Goal: Communication & Community: Answer question/provide support

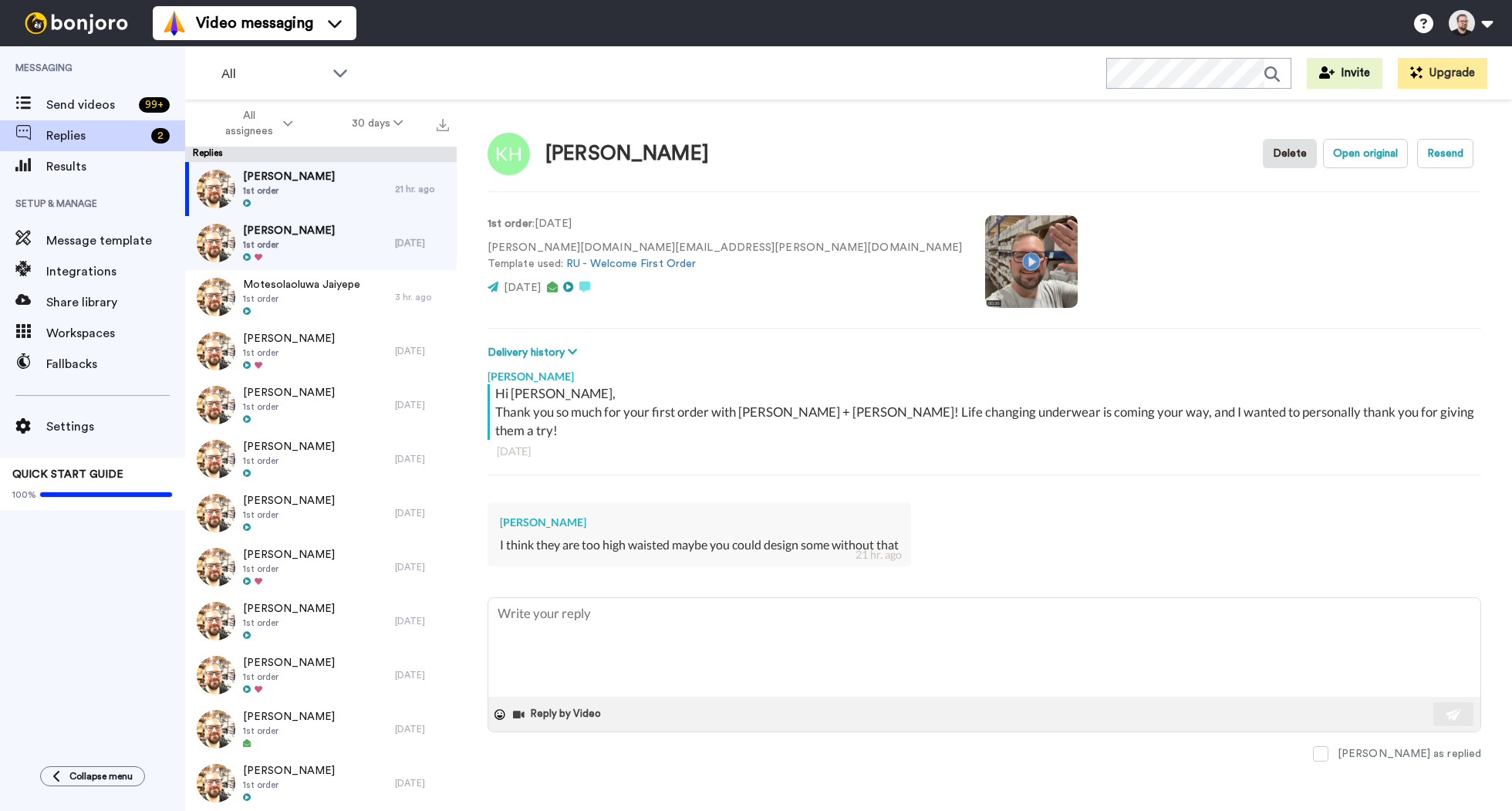
scroll to position [54, 0]
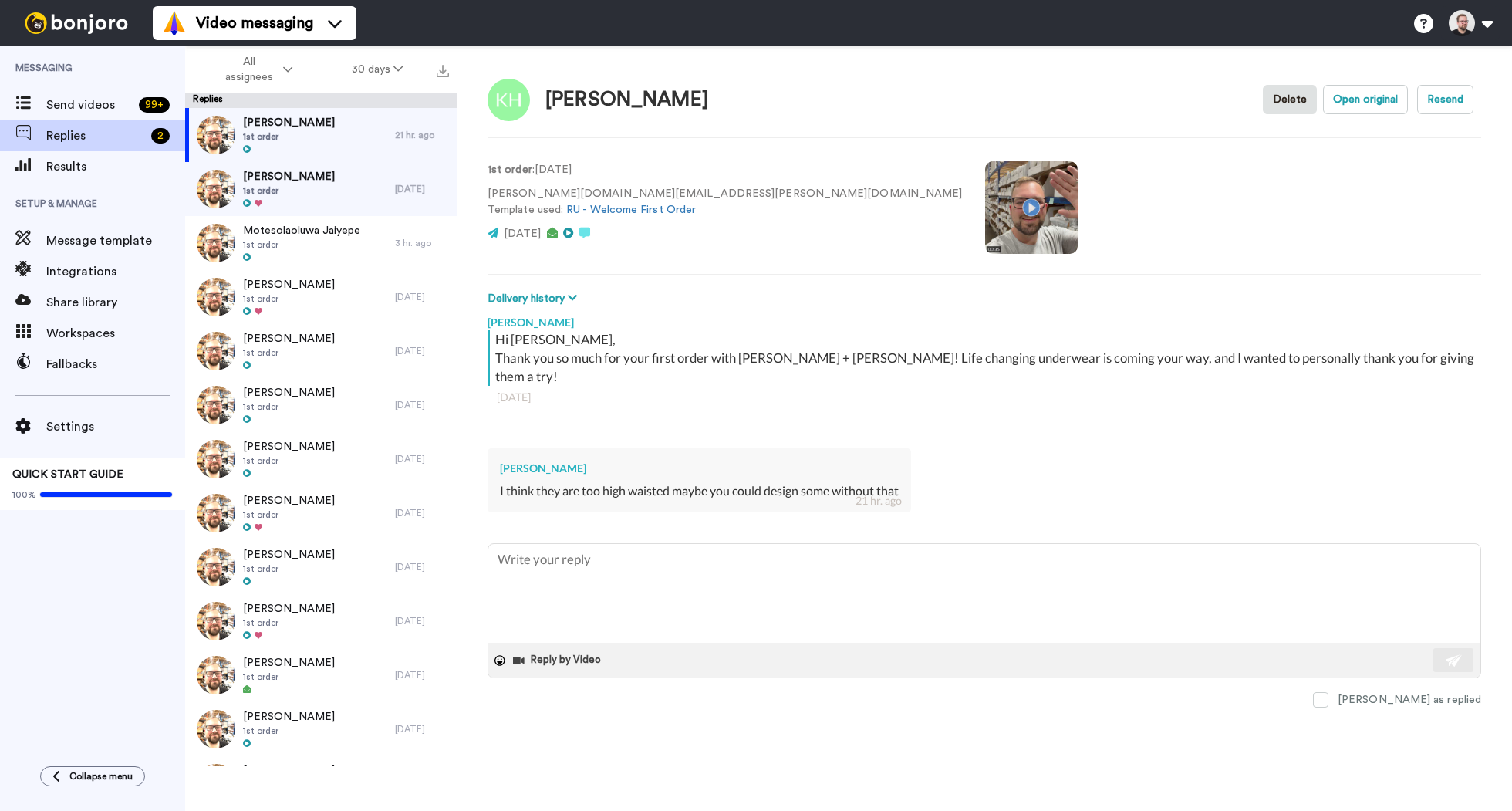
type textarea "x"
click at [292, 193] on span "1st order" at bounding box center [289, 190] width 92 height 12
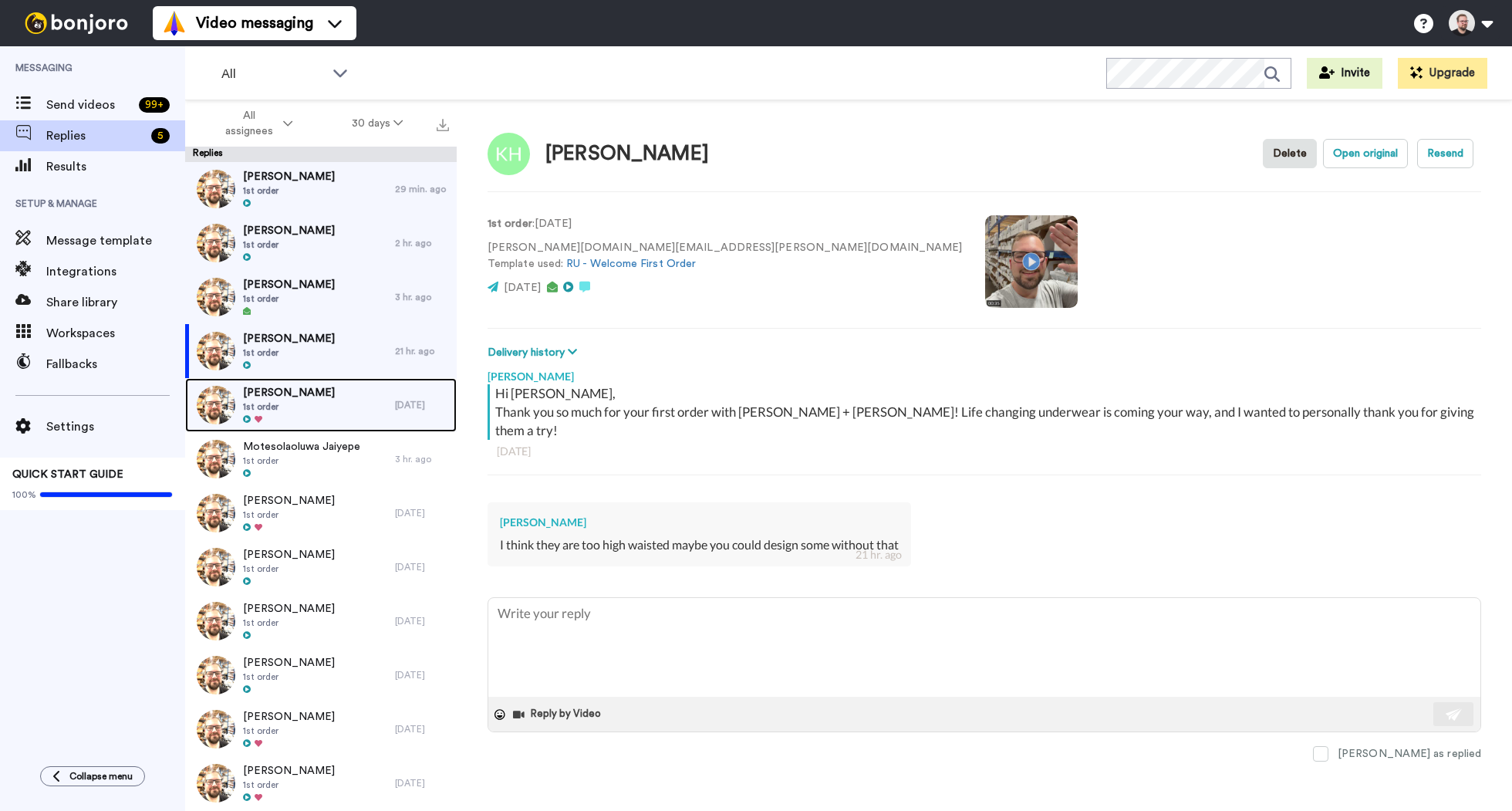
click at [354, 405] on div "Nicole Shaw 1st order" at bounding box center [290, 405] width 210 height 54
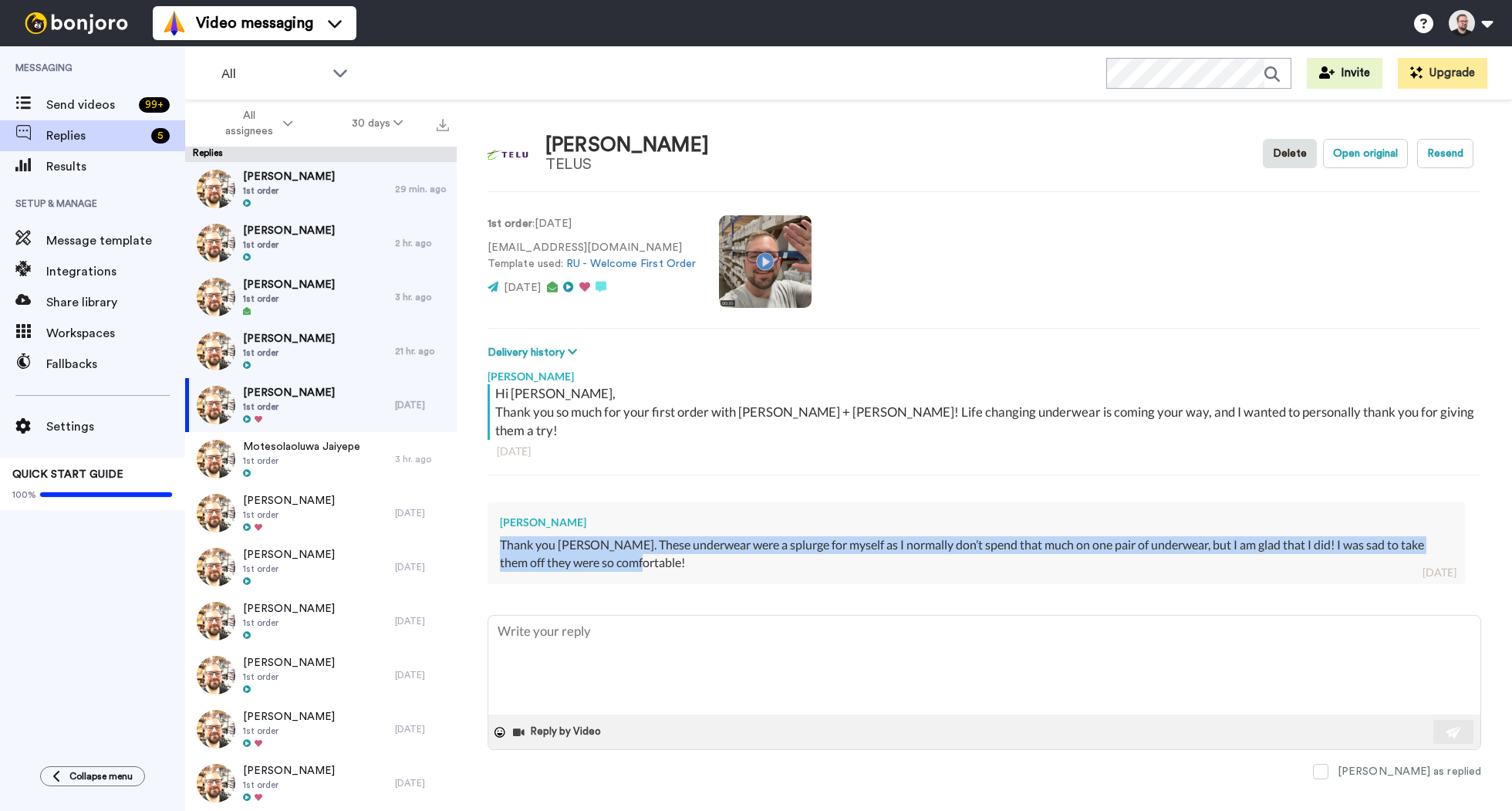
drag, startPoint x: 501, startPoint y: 526, endPoint x: 623, endPoint y: 544, distance: 123.3
click at [623, 544] on div "Thank you Tyler. These underwear were a splurge for myself as I normally don’t …" at bounding box center [976, 554] width 953 height 36
copy div "Thank you Tyler. These underwear were a splurge for myself as I normally don’t …"
click at [325, 358] on span "1st order" at bounding box center [289, 353] width 92 height 12
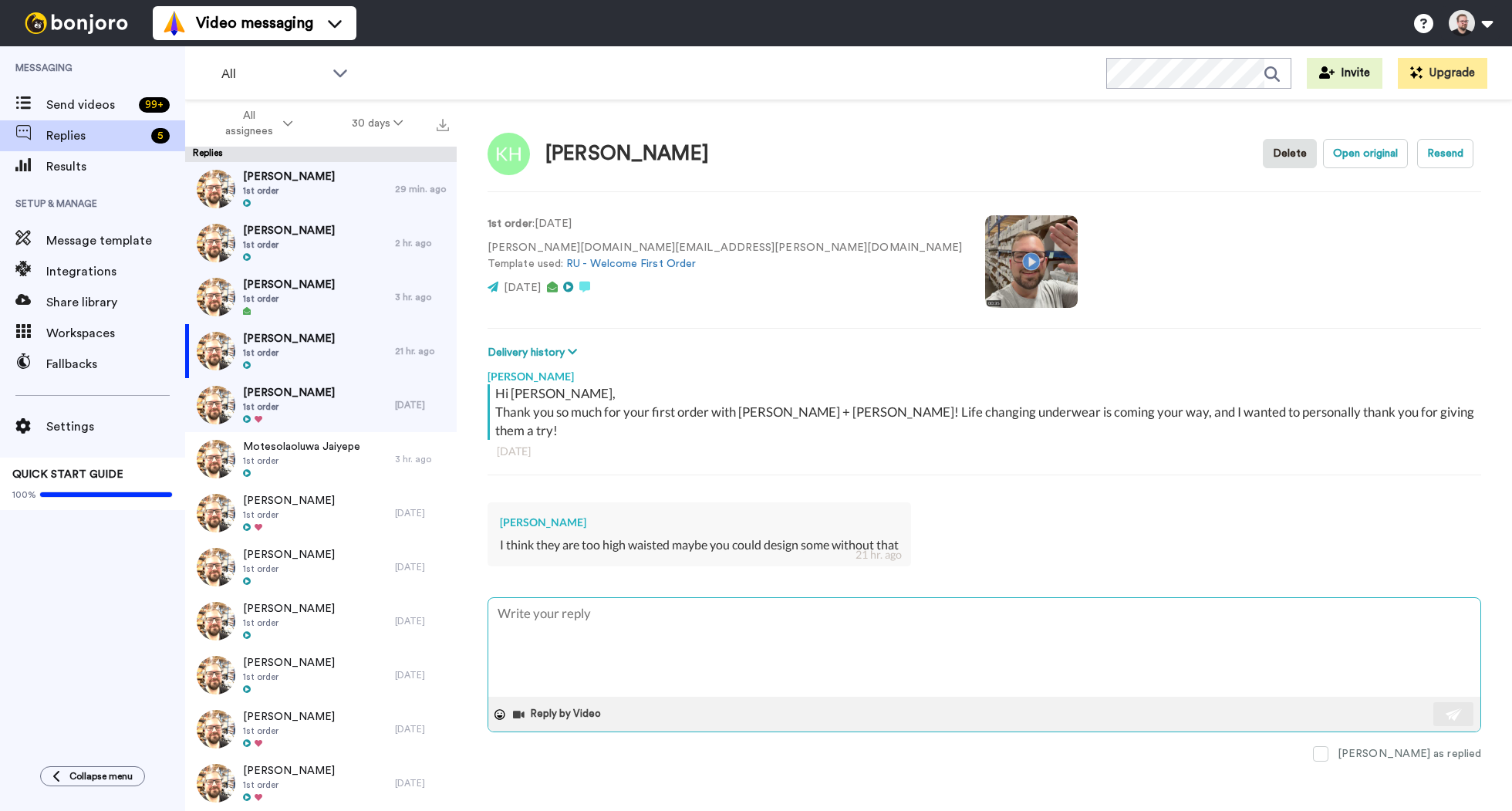
click at [759, 598] on textarea at bounding box center [984, 647] width 992 height 99
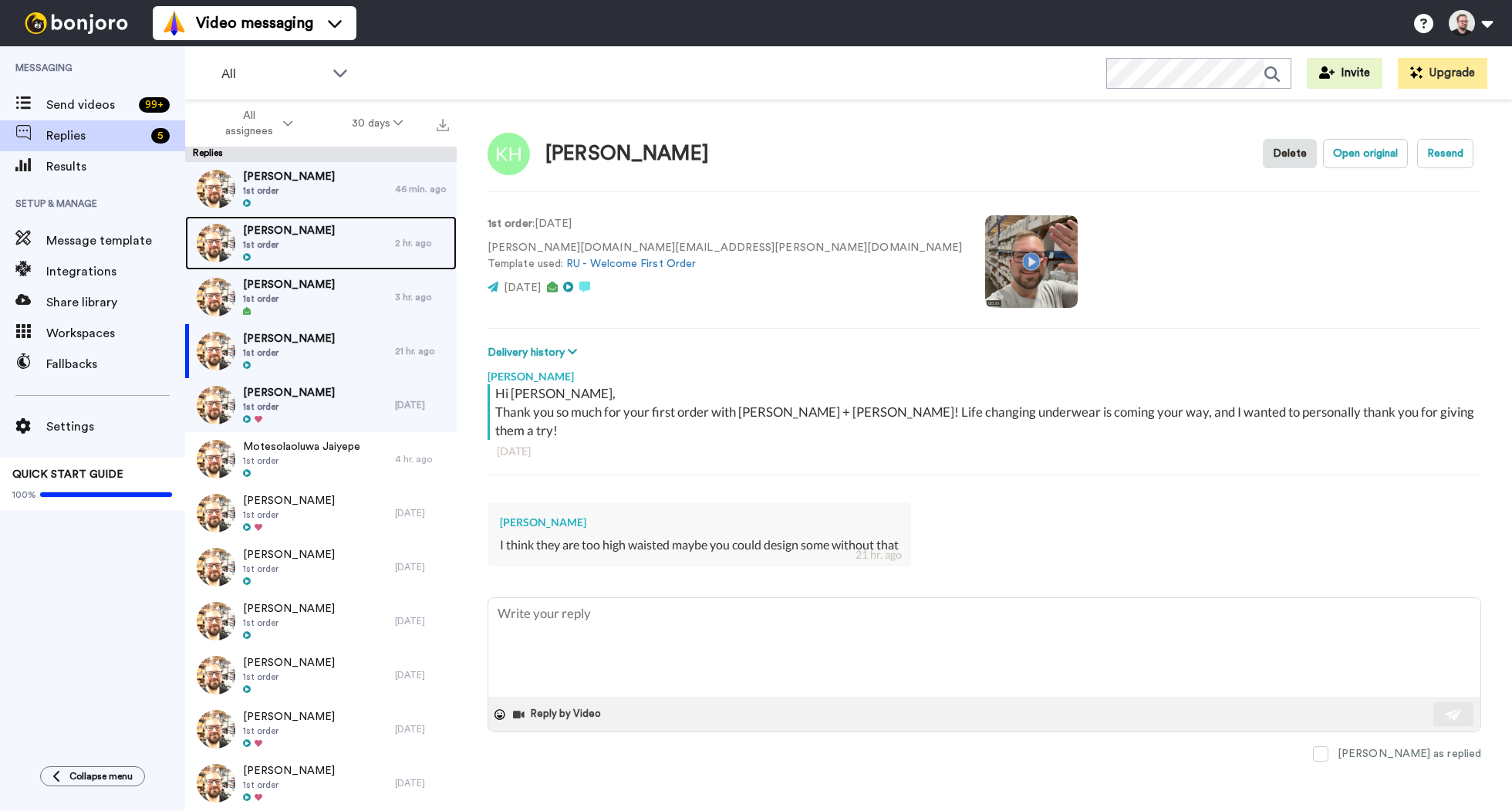
click at [313, 246] on div "Fiona Raavita 1st order" at bounding box center [290, 243] width 210 height 54
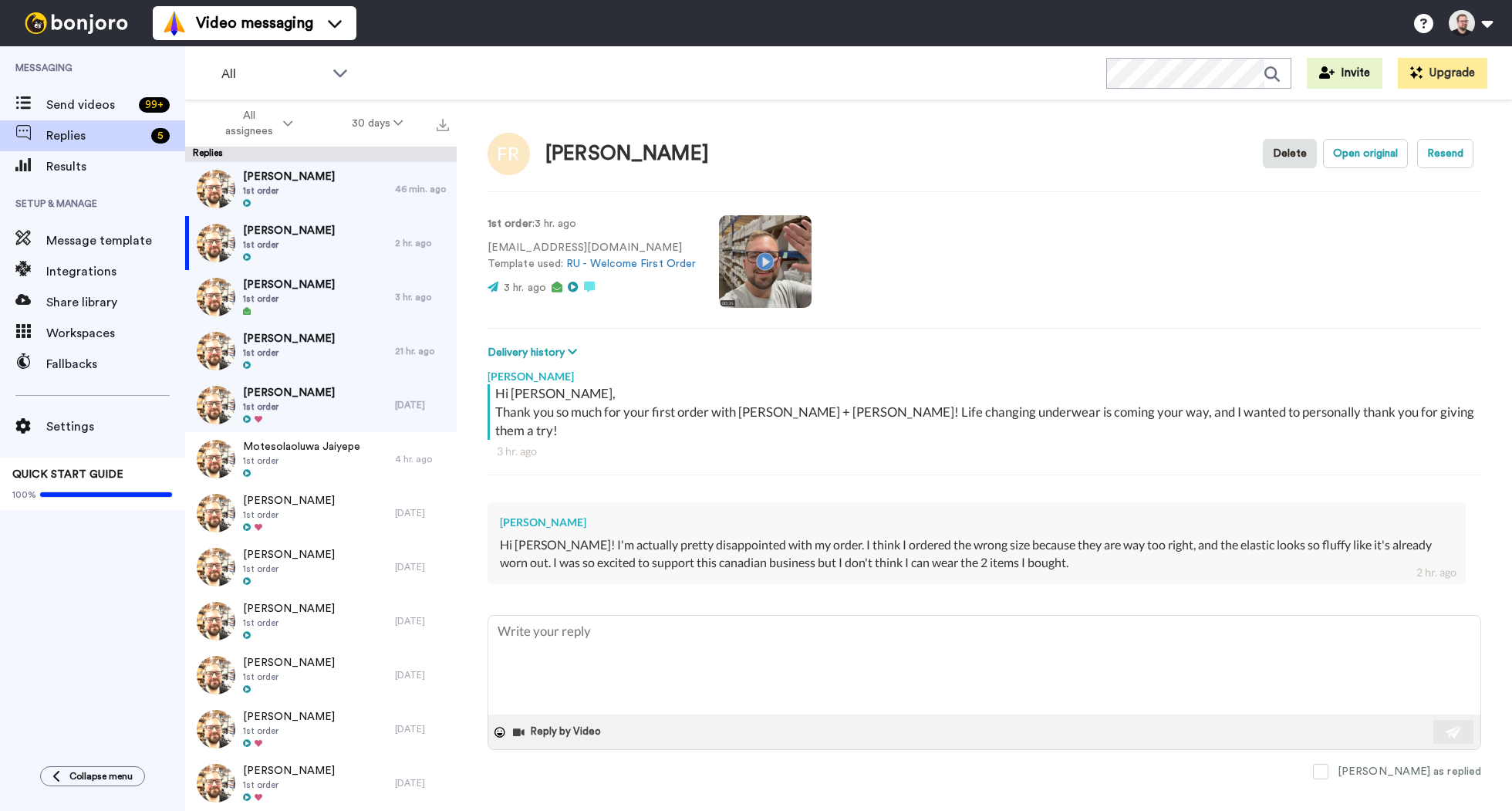
type textarea "x"
type textarea "H"
type textarea "x"
type textarea "He"
type textarea "x"
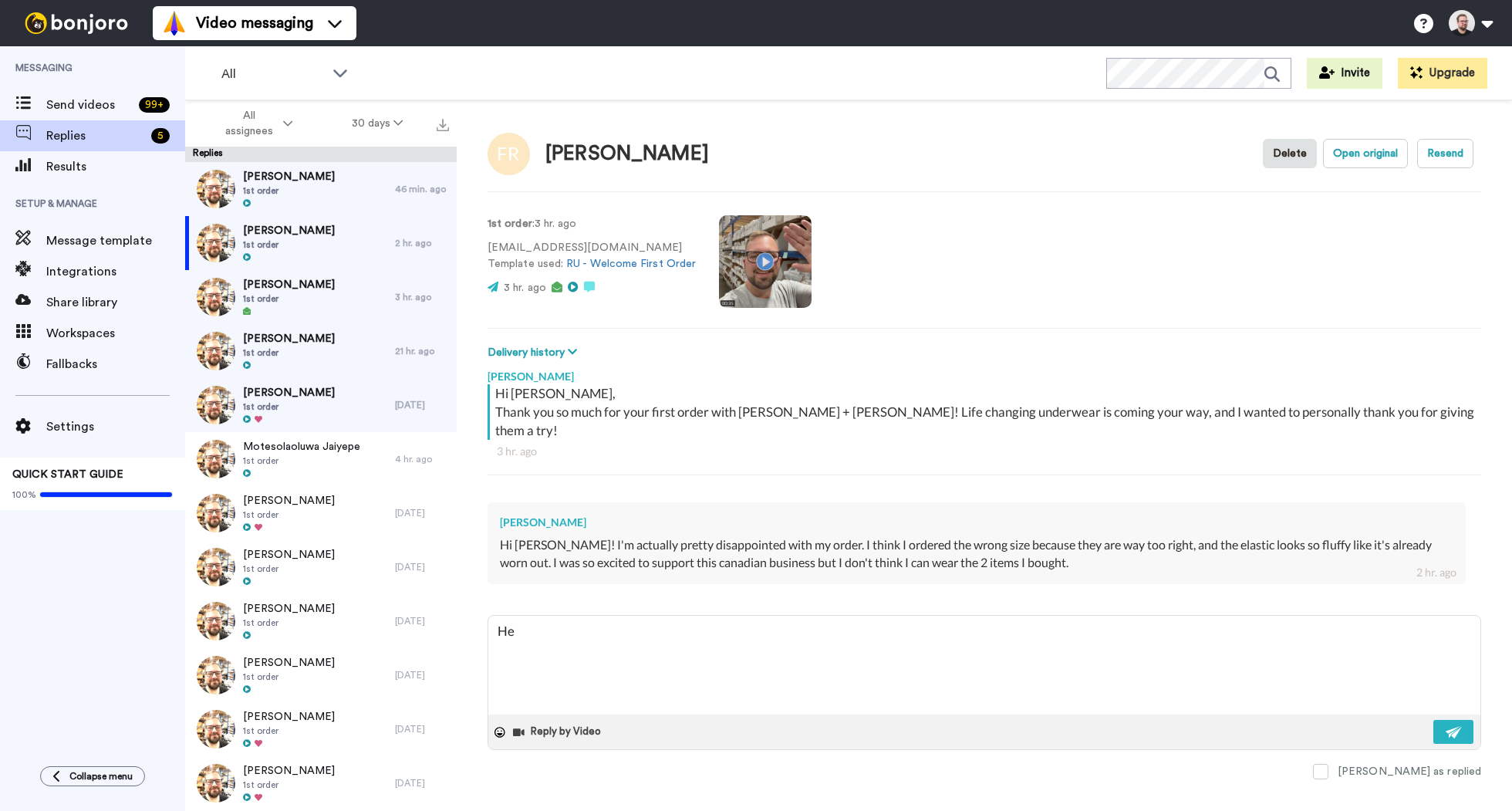
type textarea "Hey"
type textarea "x"
type textarea "Hey"
type textarea "x"
type textarea "Hey F"
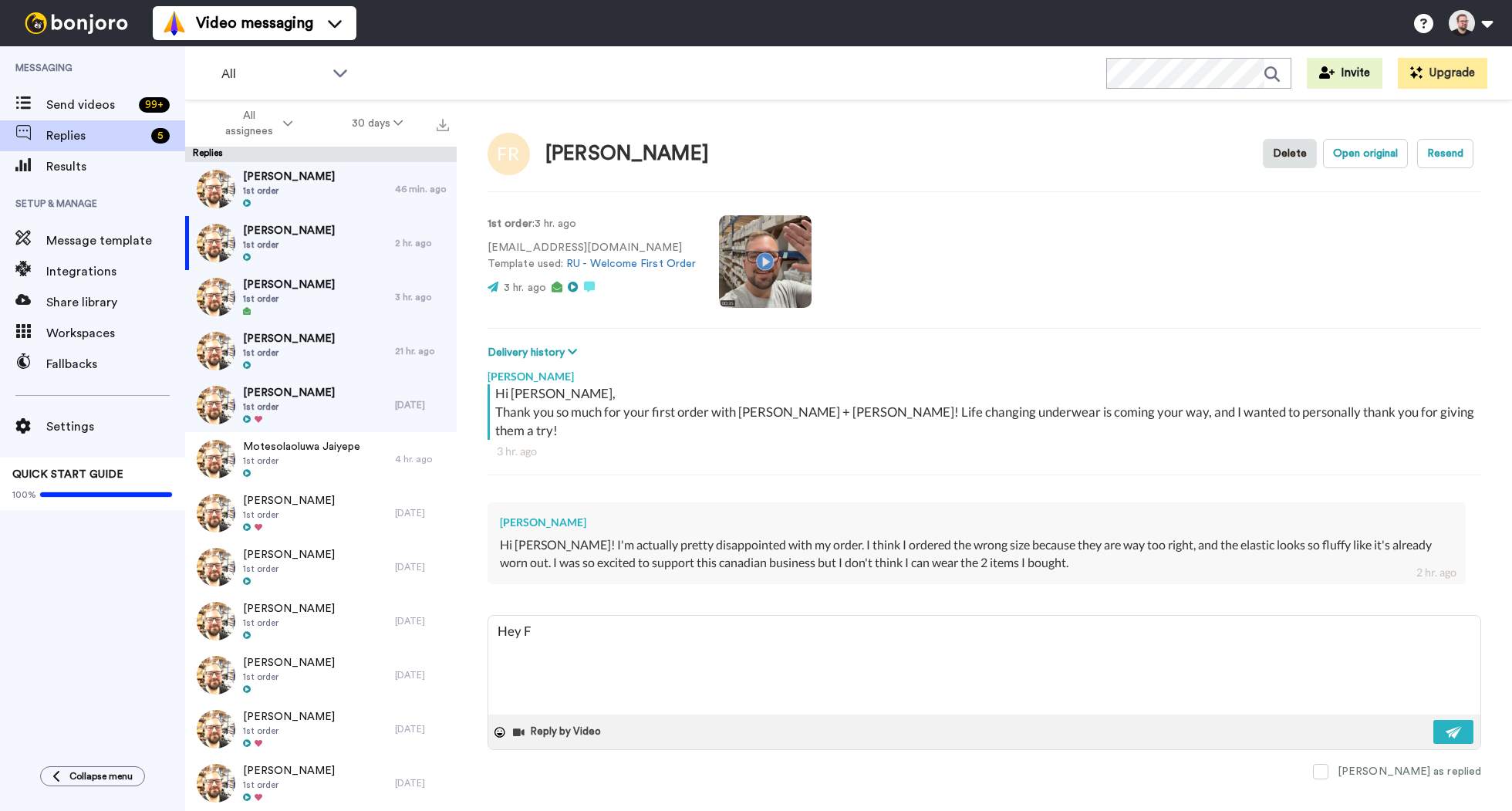
type textarea "x"
type textarea "Hey Fi"
type textarea "x"
type textarea "Hey Fio"
type textarea "x"
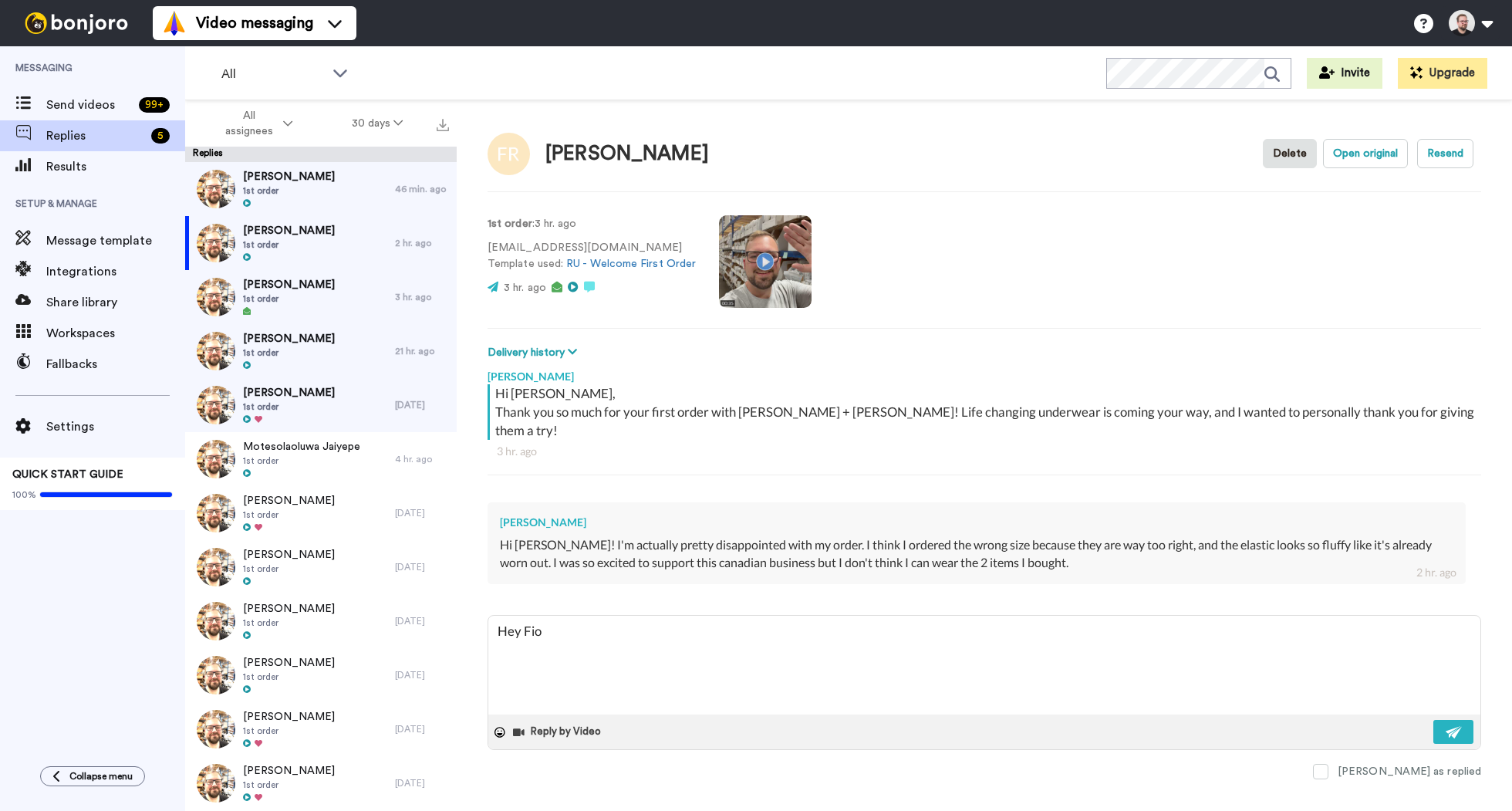
type textarea "Hey Fion"
type textarea "x"
type textarea "Hey Fiona"
type textarea "x"
type textarea "Hey Fiona,"
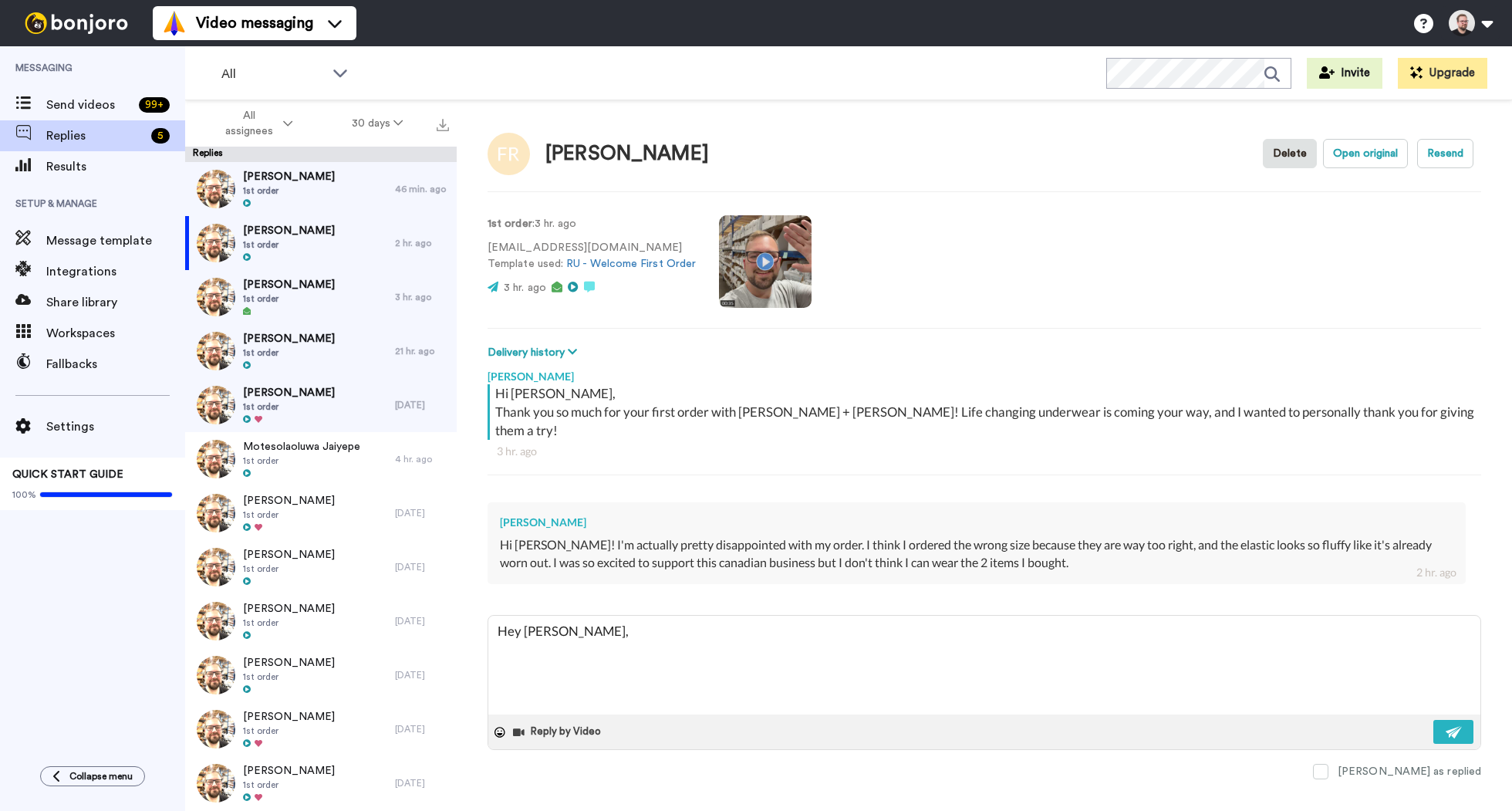
type textarea "x"
type textarea "Hey Fiona,"
type textarea "x"
type textarea "Hey Fiona,"
type textarea "x"
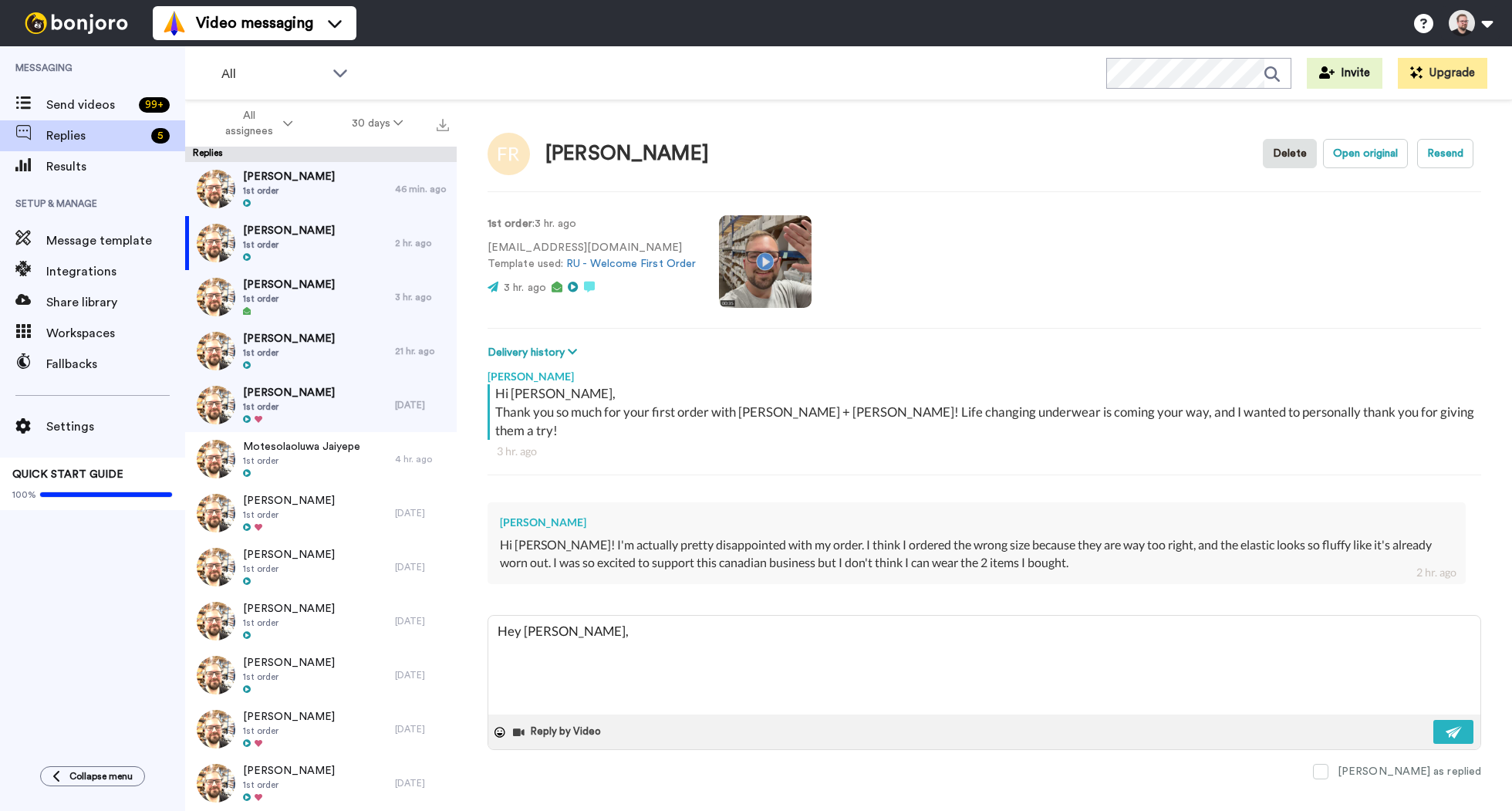
type textarea "Hey Fiona,"
type textarea "x"
type textarea "Hey Fiona, I"
type textarea "x"
type textarea "Hey Fiona, I'"
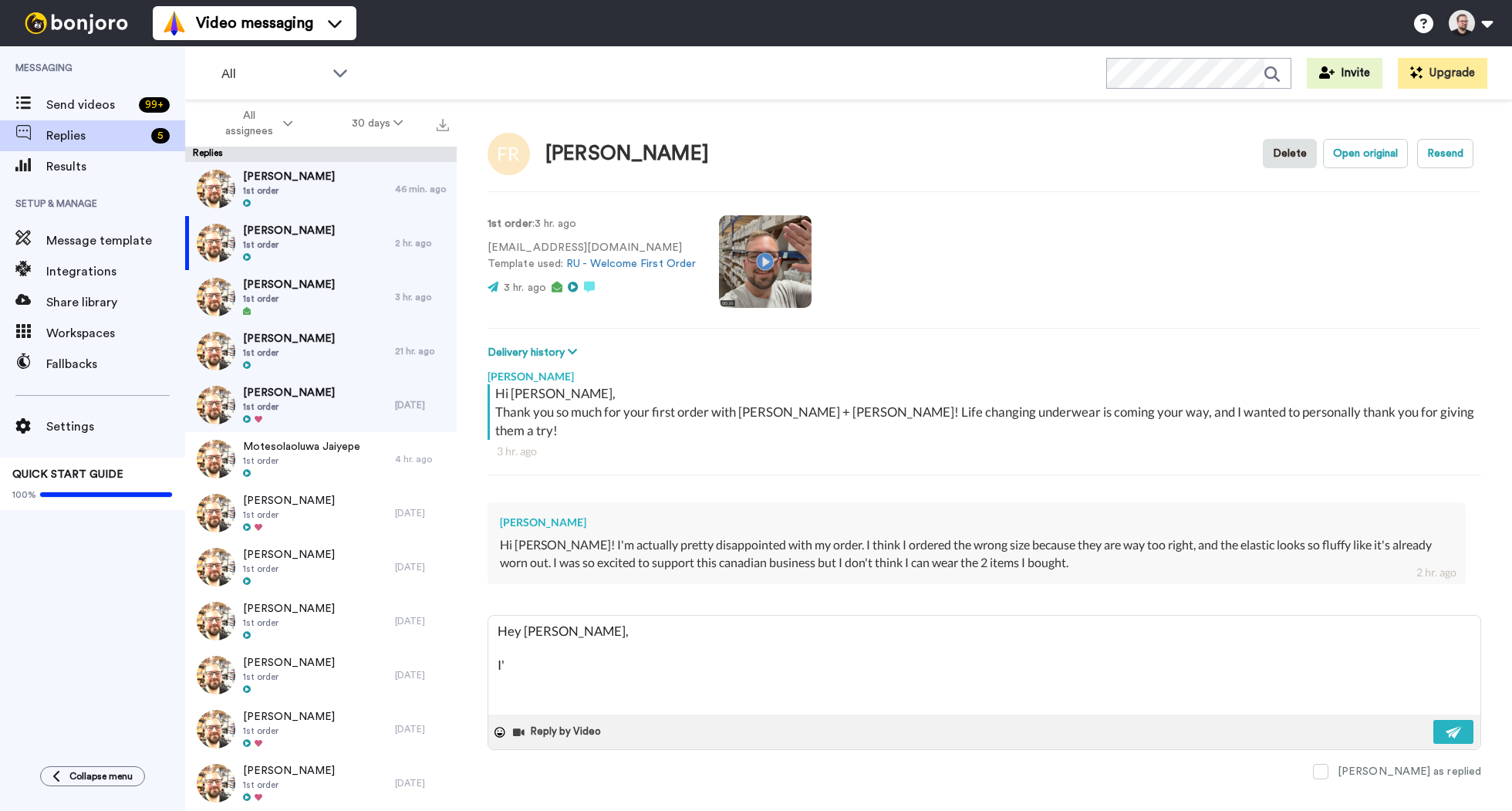
type textarea "x"
type textarea "Hey Fiona, I'm"
type textarea "x"
type textarea "Hey Fiona, I'm"
type textarea "x"
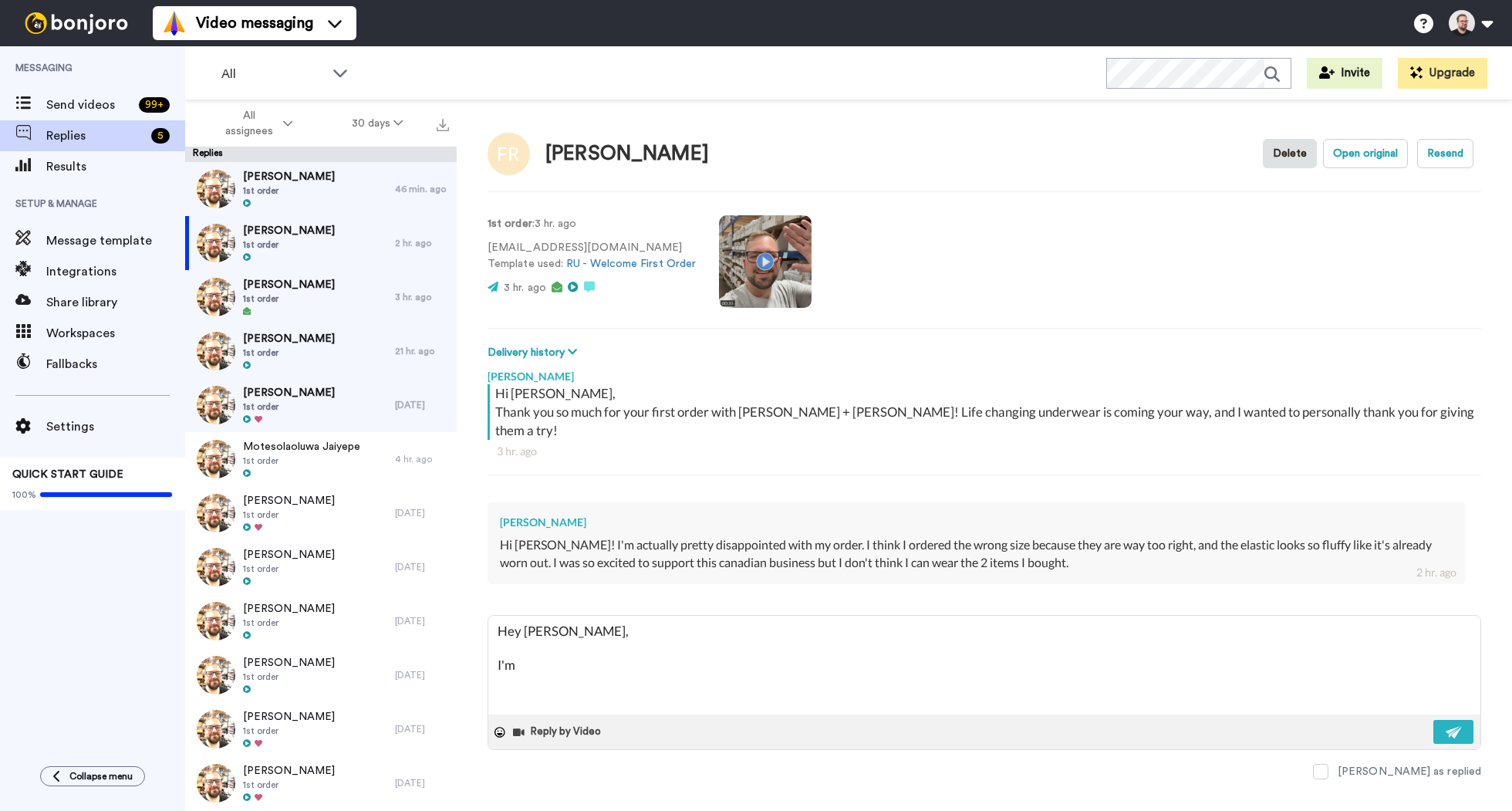
type textarea "Hey Fiona, I'm s"
type textarea "x"
type textarea "Hey Fiona, I'm so"
type textarea "x"
type textarea "Hey Fiona, I'm so s"
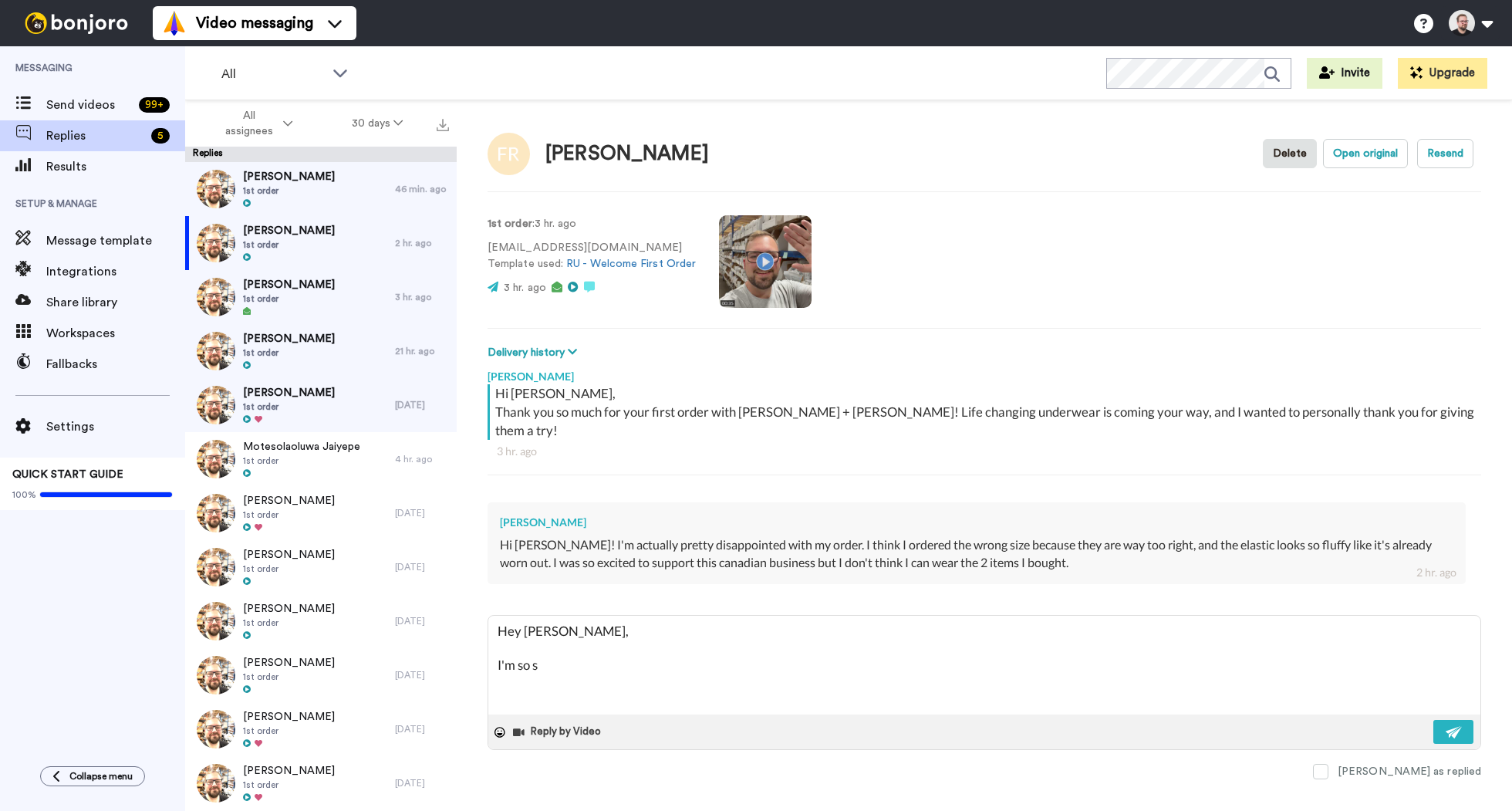
type textarea "x"
type textarea "Hey Fiona, I'm so so"
type textarea "x"
type textarea "Hey Fiona, I'm so sor"
type textarea "x"
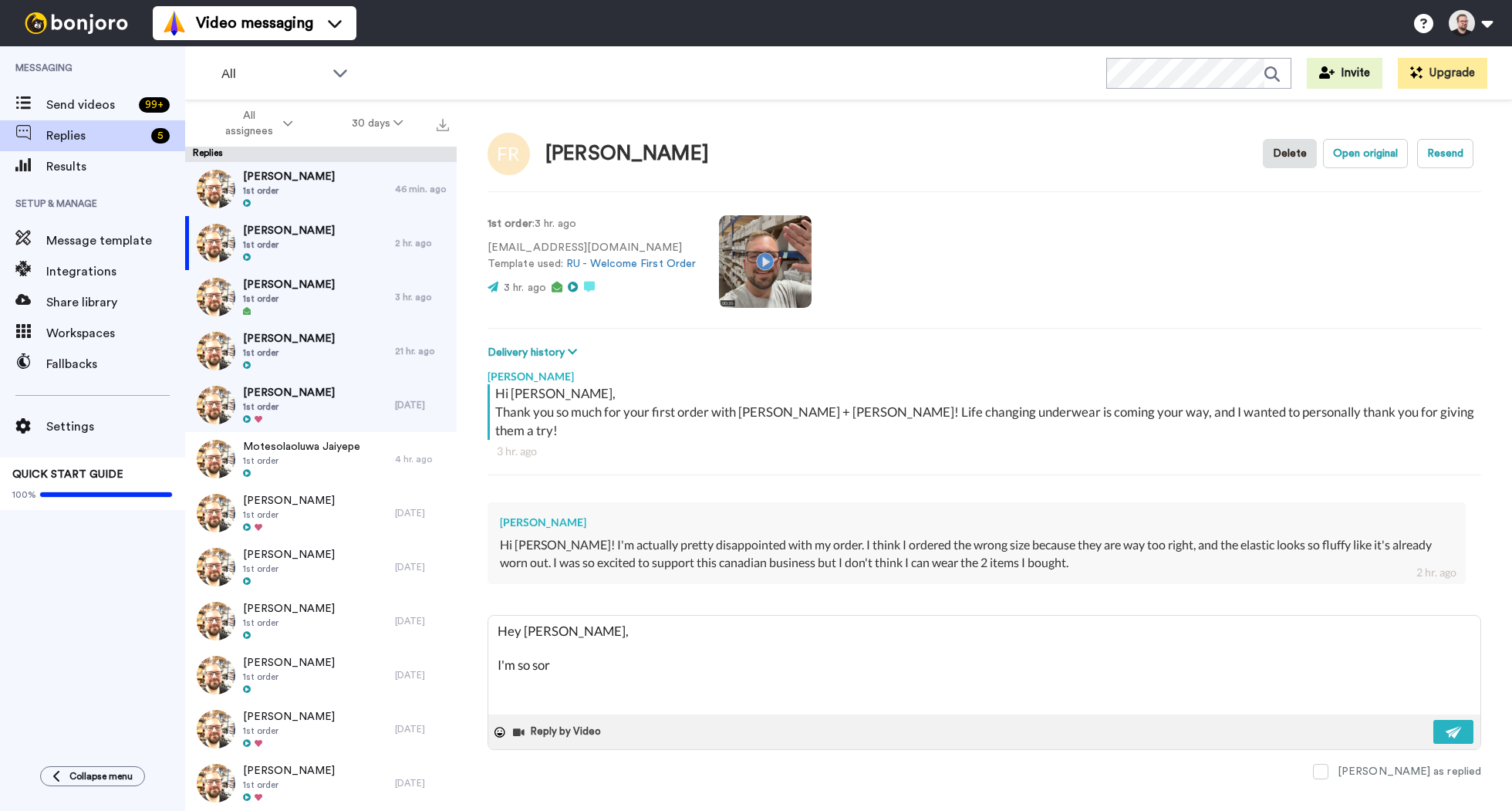
type textarea "Hey Fiona, I'm so sorr"
type textarea "x"
type textarea "Hey Fiona, I'm so sorry"
type textarea "x"
type textarea "Hey Fiona, I'm so sorry"
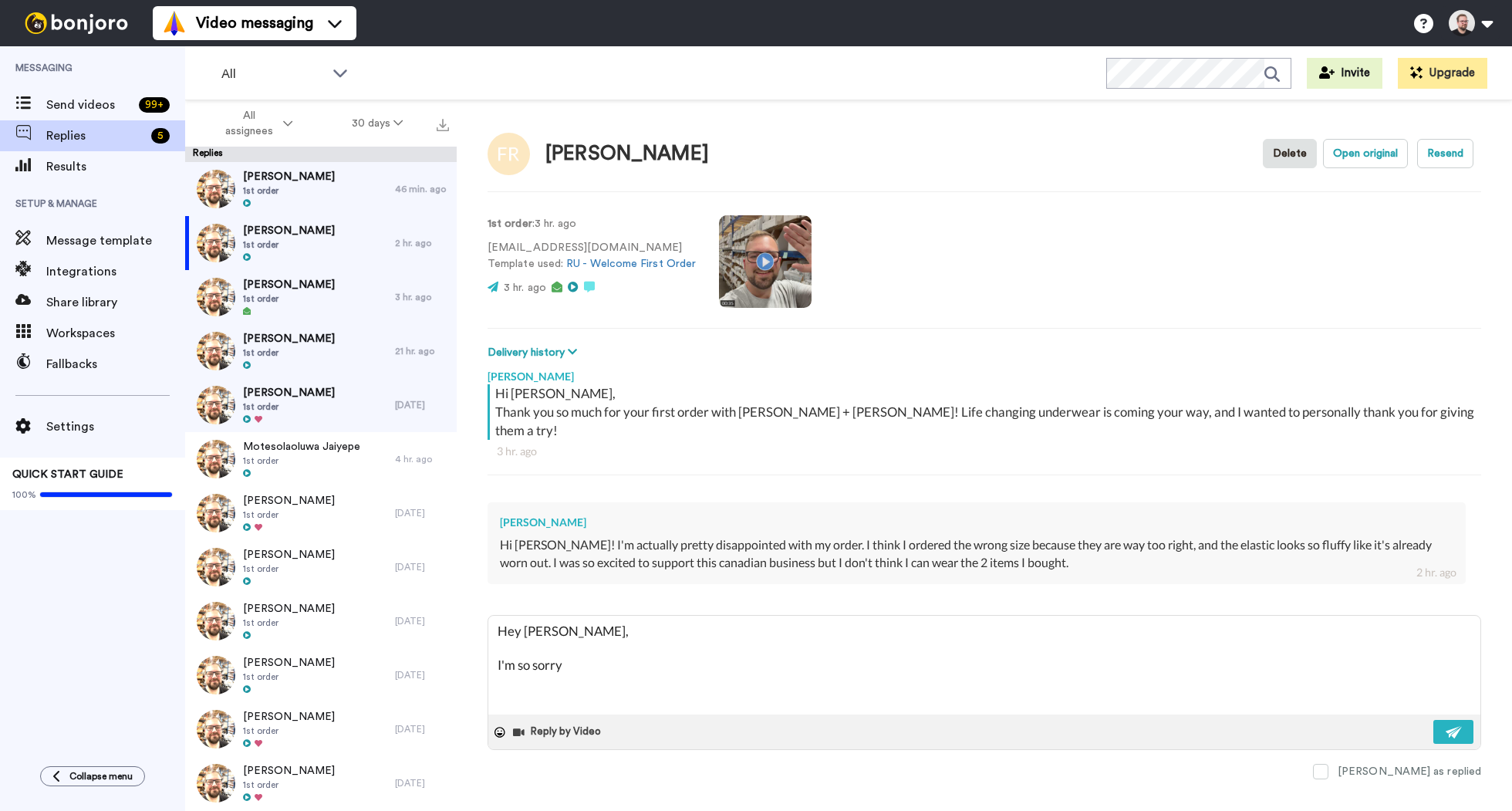
type textarea "x"
type textarea "Hey Fiona, I'm so sorry t"
type textarea "x"
type textarea "Hey Fiona, I'm so sorry to"
type textarea "x"
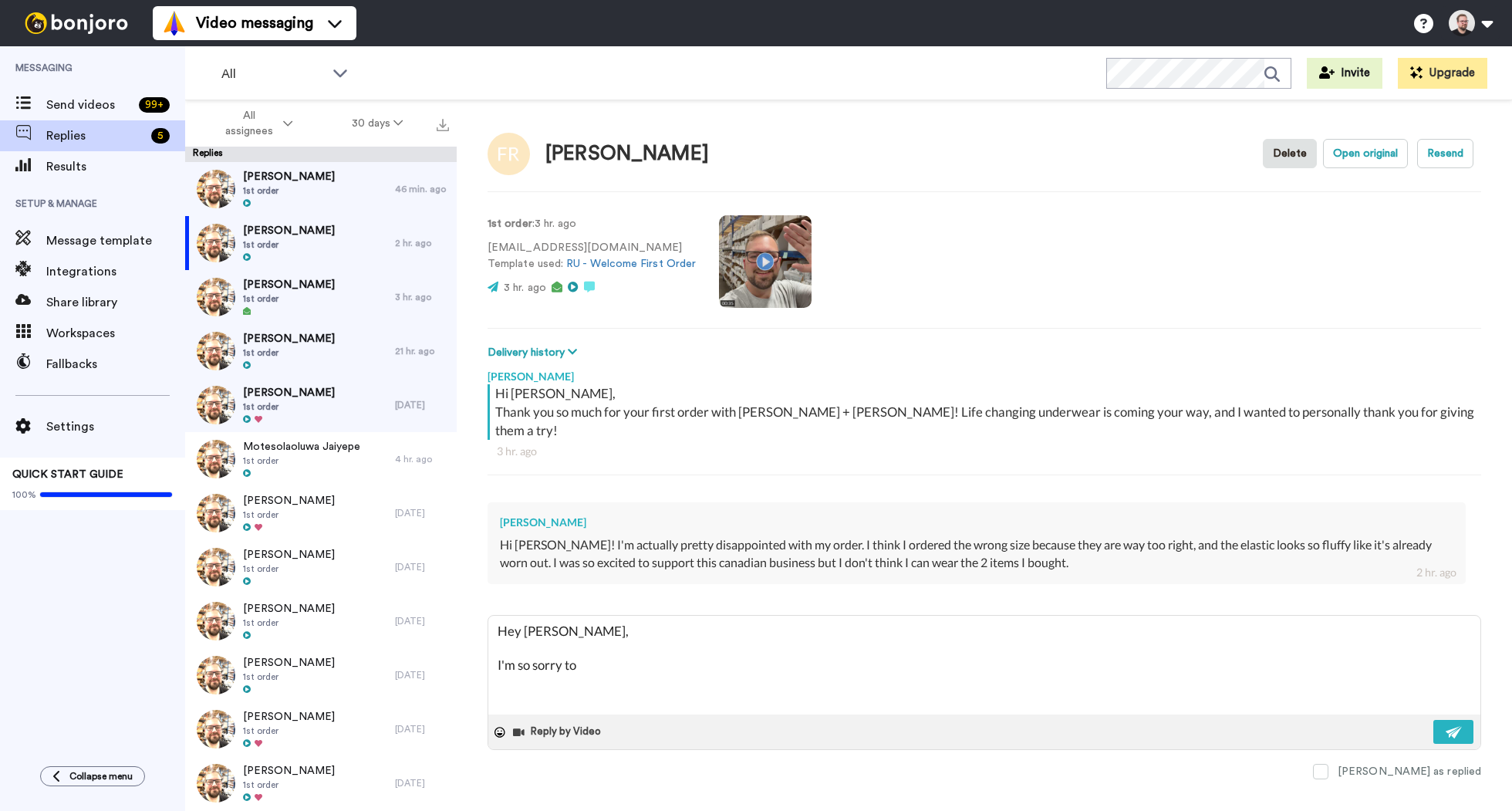
type textarea "Hey Fiona, I'm so sorry to"
type textarea "x"
type textarea "Hey Fiona, I'm so sorry to he"
type textarea "x"
type textarea "Hey Fiona, I'm so sorry to hea"
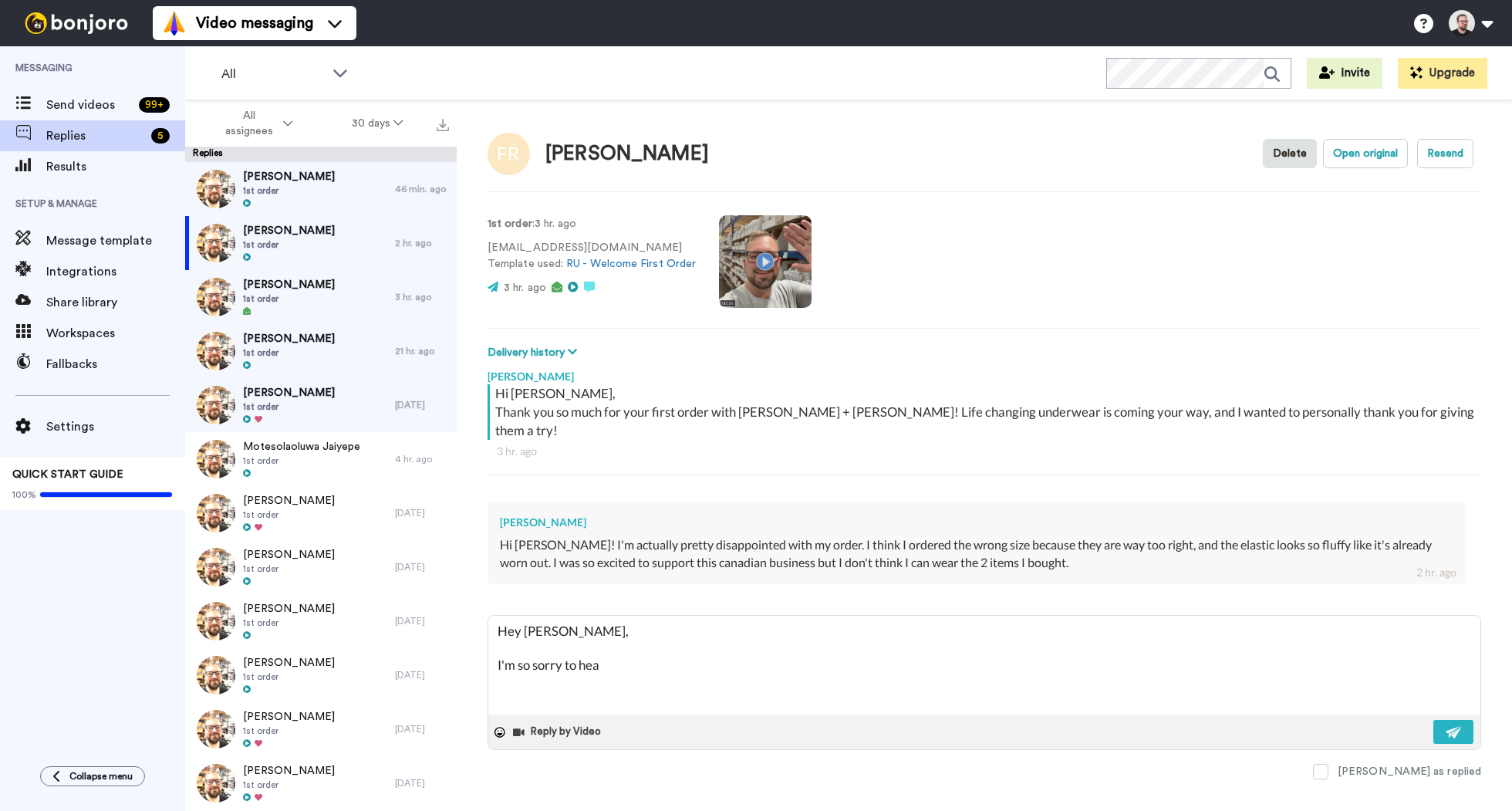
type textarea "x"
type textarea "Hey Fiona, I'm so sorry to hear"
type textarea "x"
type textarea "Hey Fiona, I'm so sorry to hear"
type textarea "x"
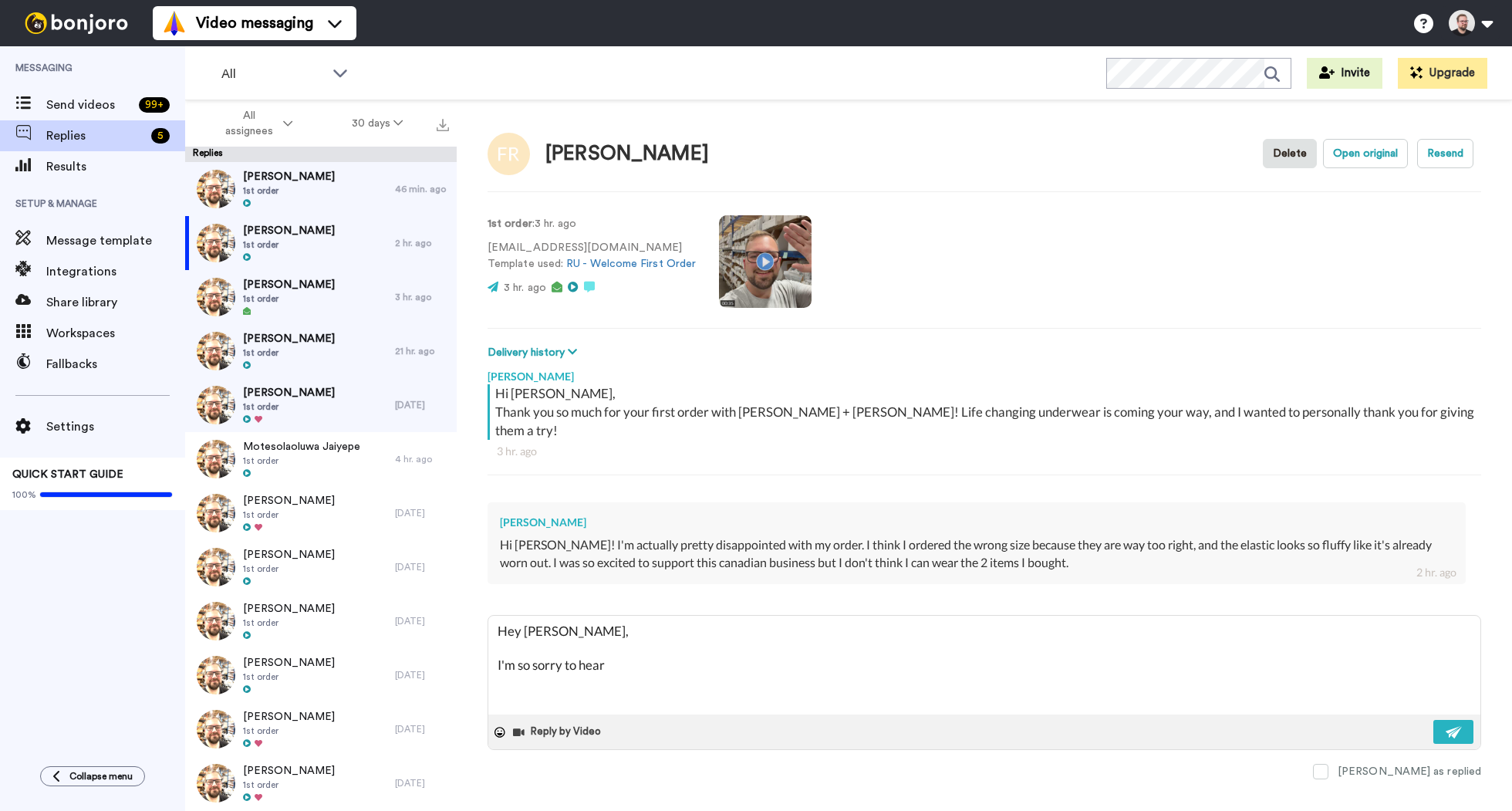
type textarea "Hey Fiona, I'm so sorry to hear y"
type textarea "x"
type textarea "Hey Fiona, I'm so sorry to hear yo"
type textarea "x"
type textarea "Hey Fiona, I'm so sorry to hear you"
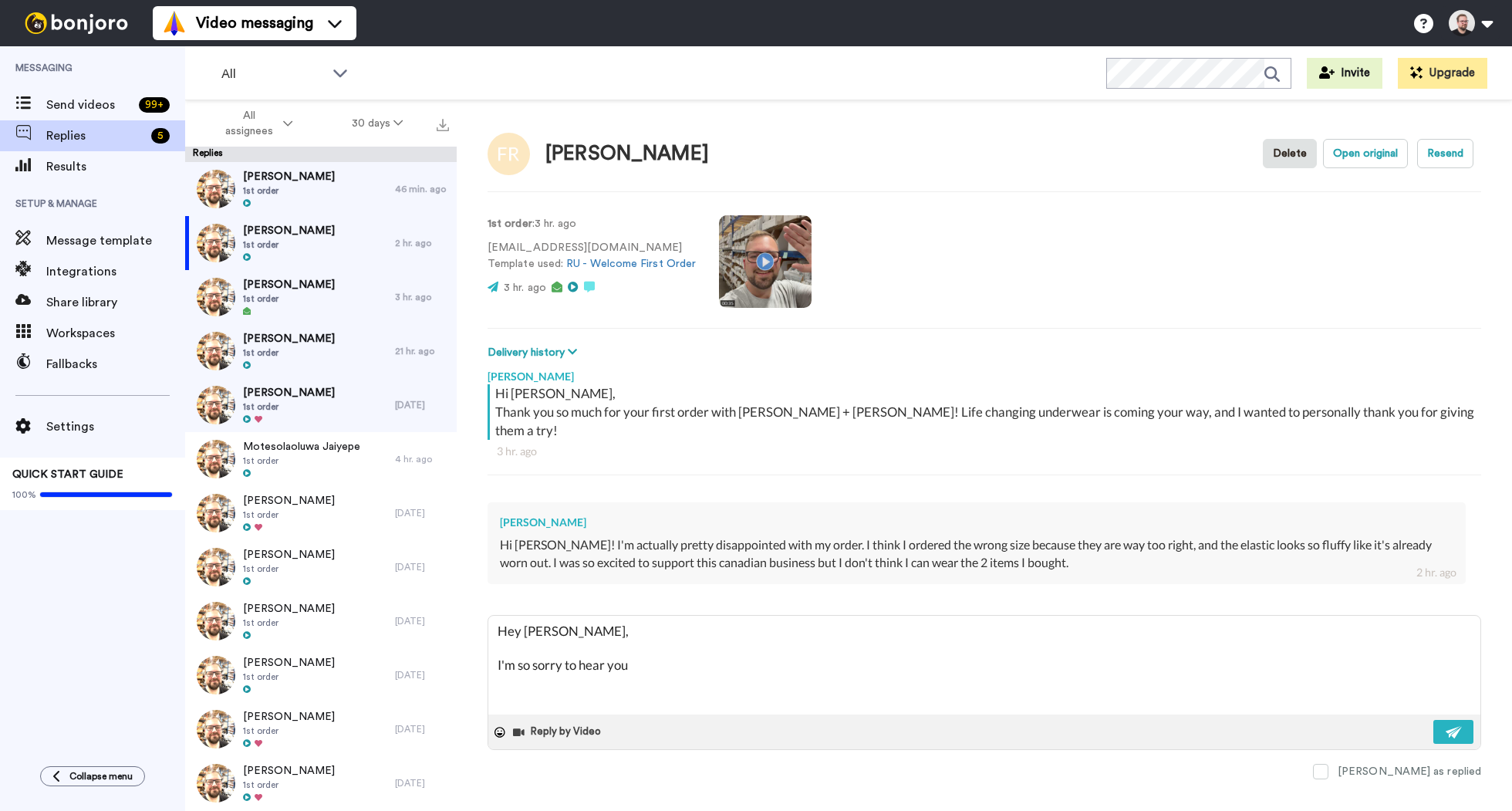
type textarea "x"
type textarea "Hey Fiona, I'm so sorry to hear you'"
type textarea "x"
type textarea "Hey Fiona, I'm so sorry to hear you''"
type textarea "x"
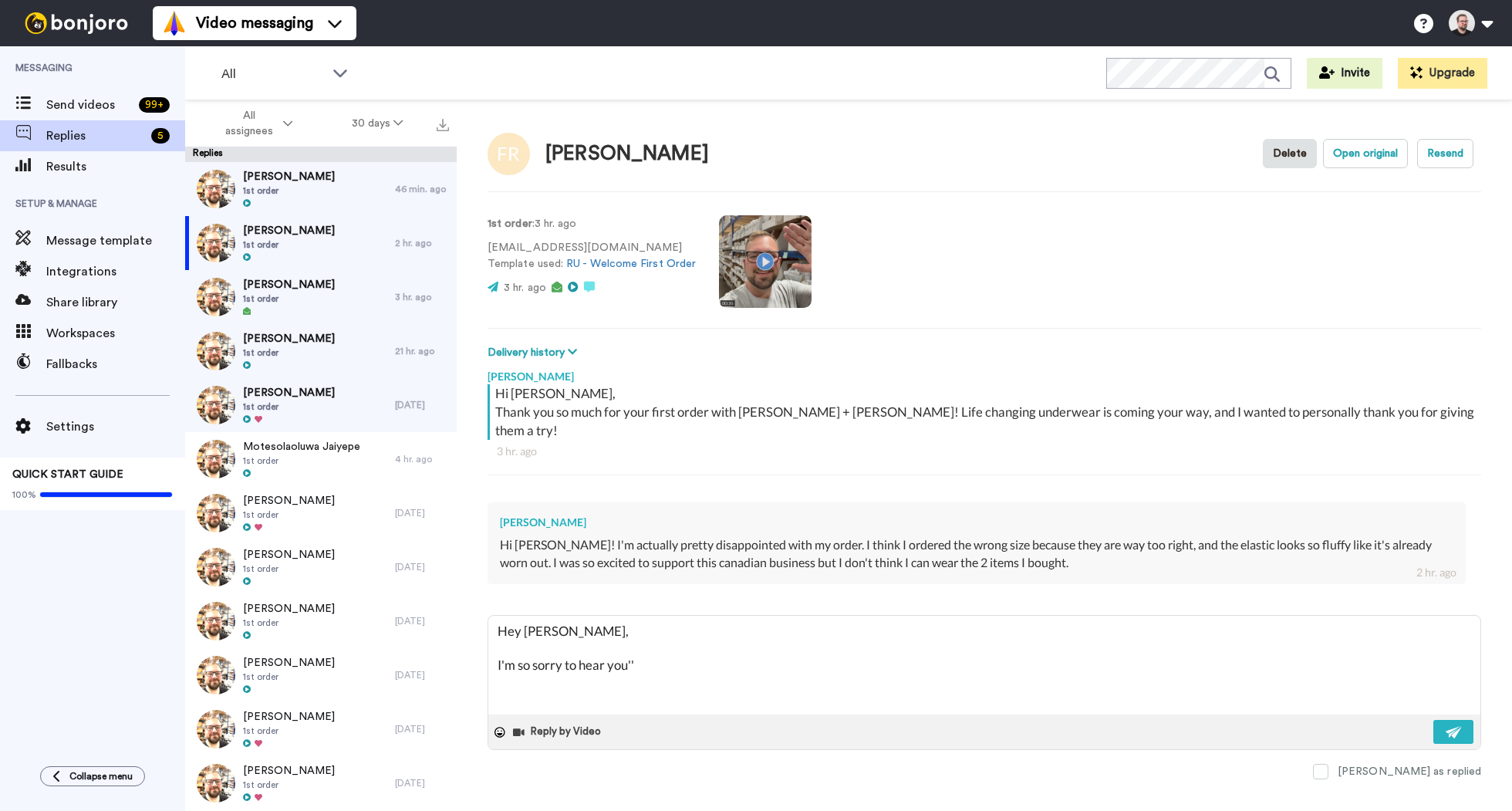
type textarea "Hey Fiona, I'm so sorry to hear you''r"
type textarea "x"
type textarea "Hey Fiona, I'm so sorry to hear you''re"
type textarea "x"
type textarea "Hey Fiona, I'm so sorry to hear you''r"
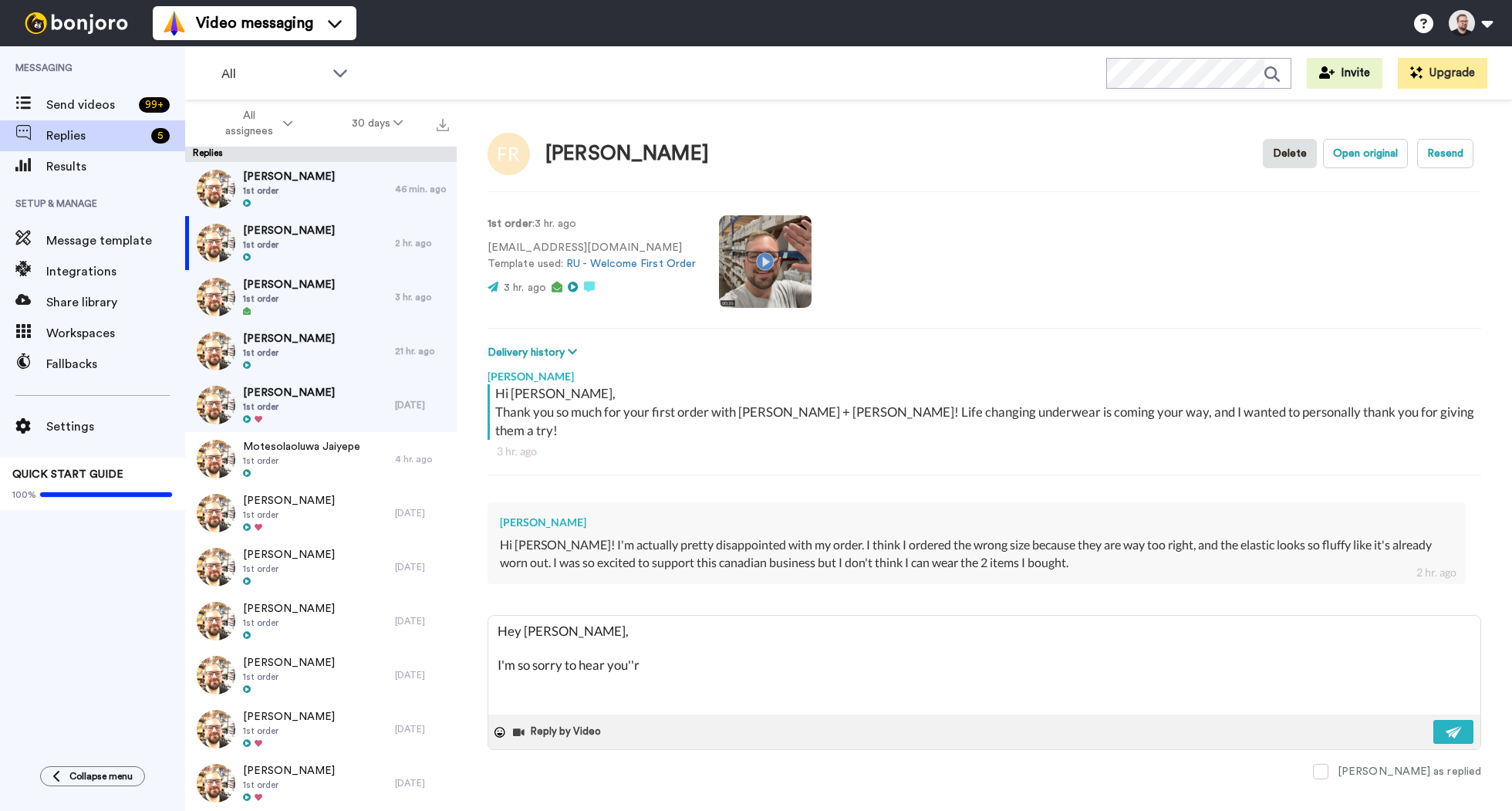
type textarea "x"
type textarea "Hey Fiona, I'm so sorry to hear you''"
type textarea "x"
type textarea "Hey Fiona, I'm so sorry to hear you'"
type textarea "x"
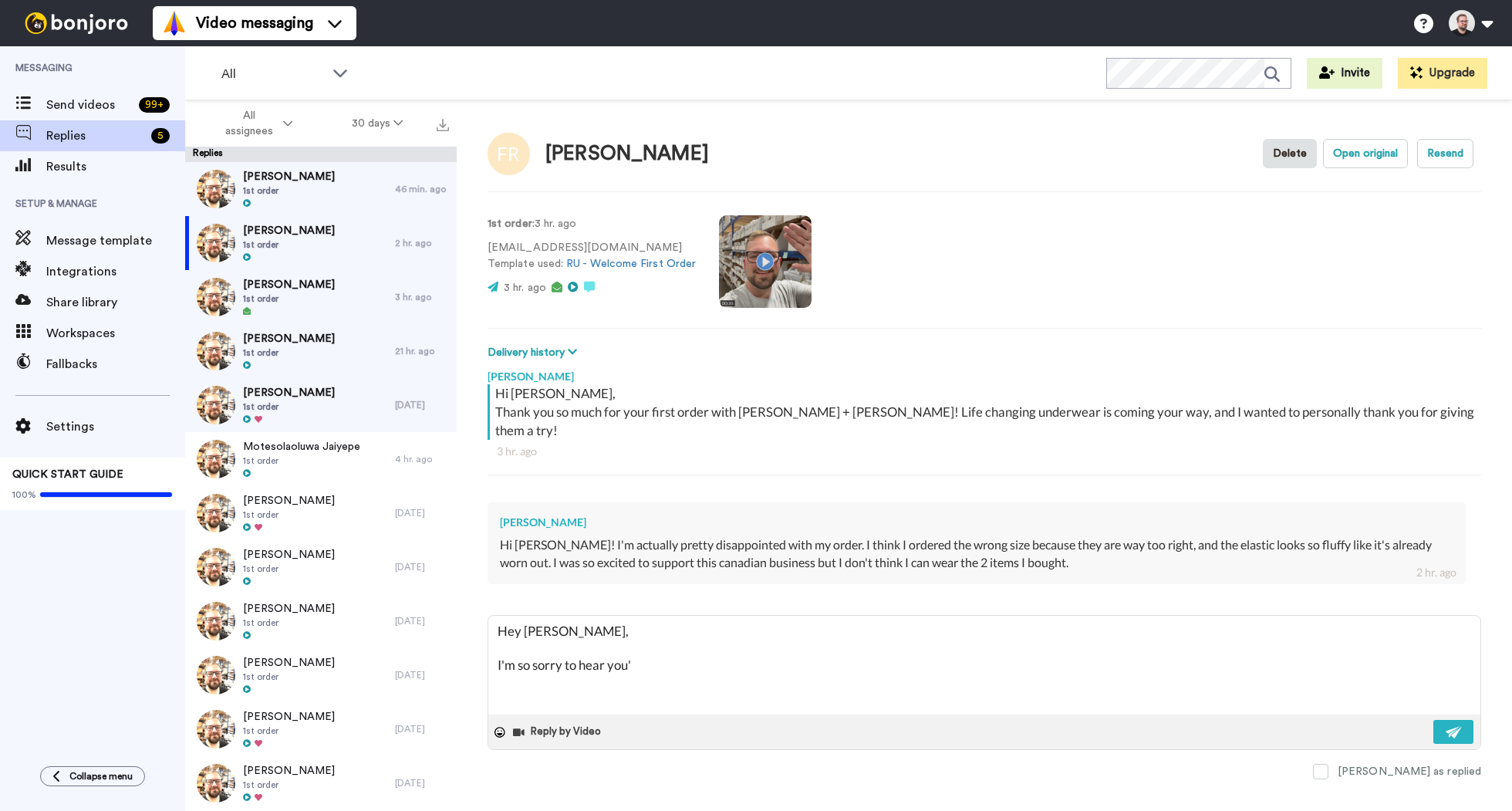
type textarea "Hey Fiona, I'm so sorry to hear you'r"
type textarea "x"
type textarea "Hey Fiona, I'm so sorry to hear you're"
type textarea "x"
type textarea "Hey Fiona, I'm so sorry to hear you're"
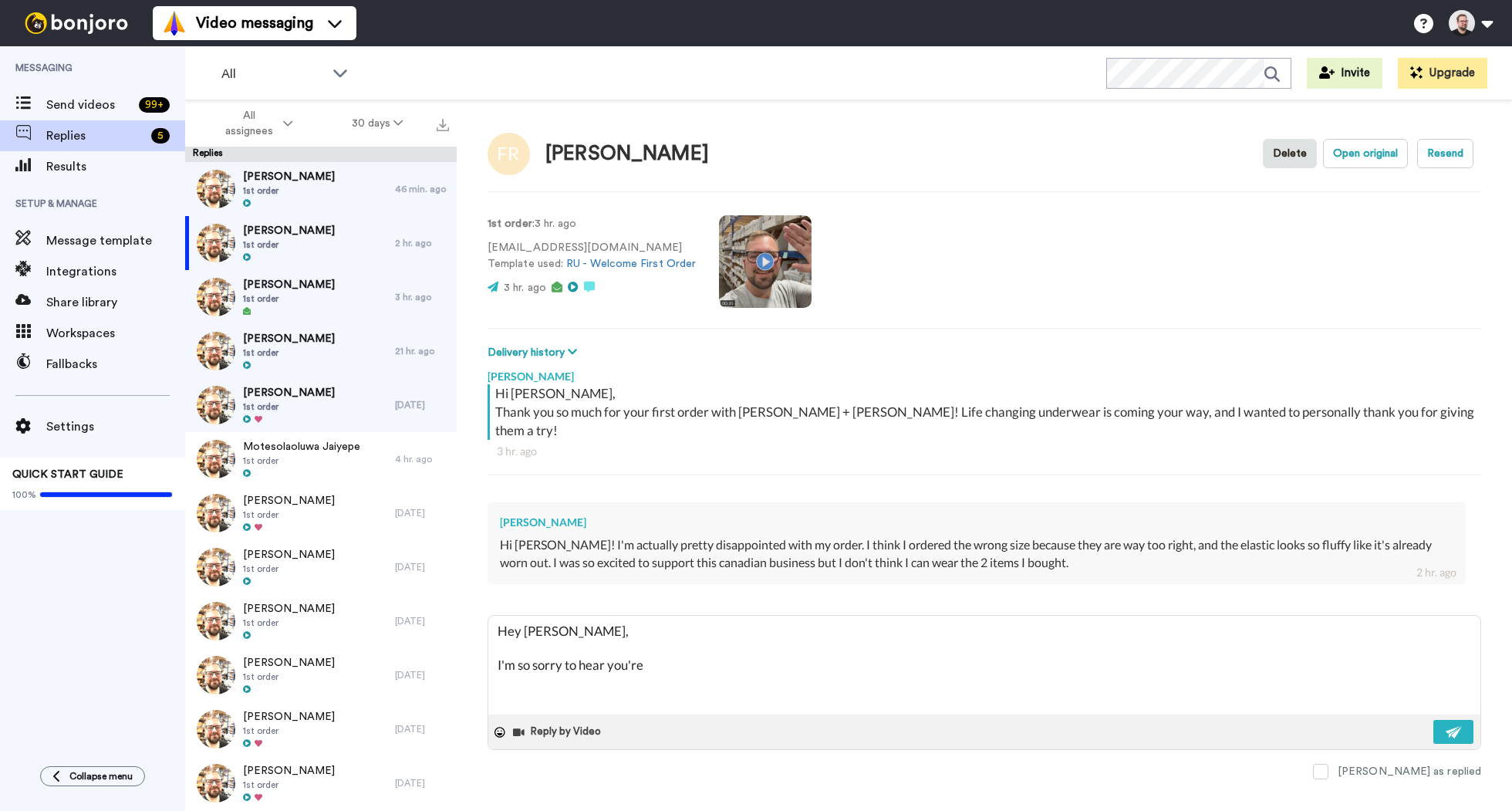
type textarea "x"
type textarea "Hey Fiona, I'm so sorry to hear you're n"
type textarea "x"
type textarea "Hey Fiona, I'm so sorry to hear you're no"
type textarea "x"
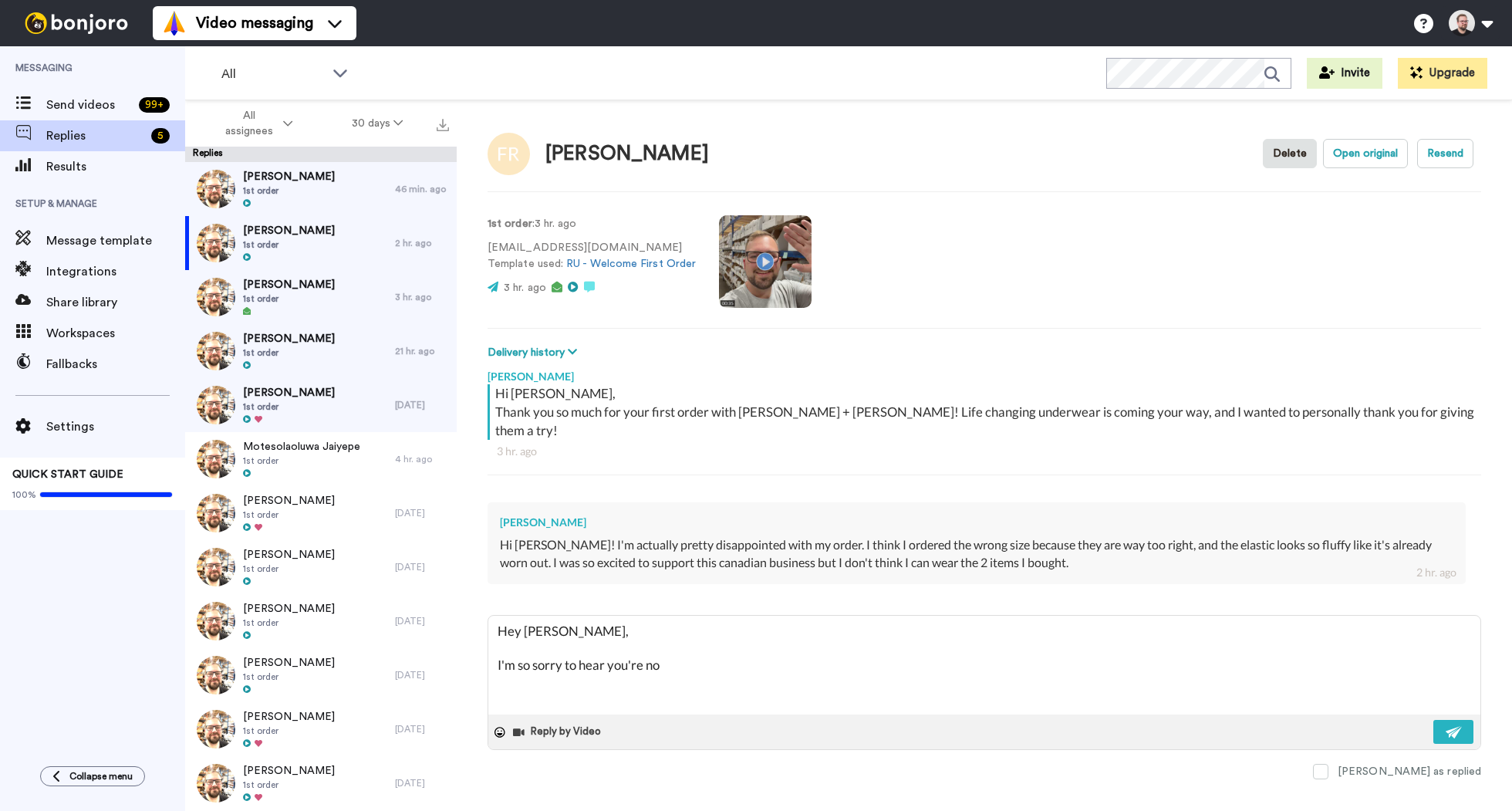
type textarea "Hey Fiona, I'm so sorry to hear you're not"
type textarea "x"
type textarea "Hey Fiona, I'm so sorry to hear you're not"
type textarea "x"
type textarea "Hey Fiona, I'm so sorry to hear you're not h"
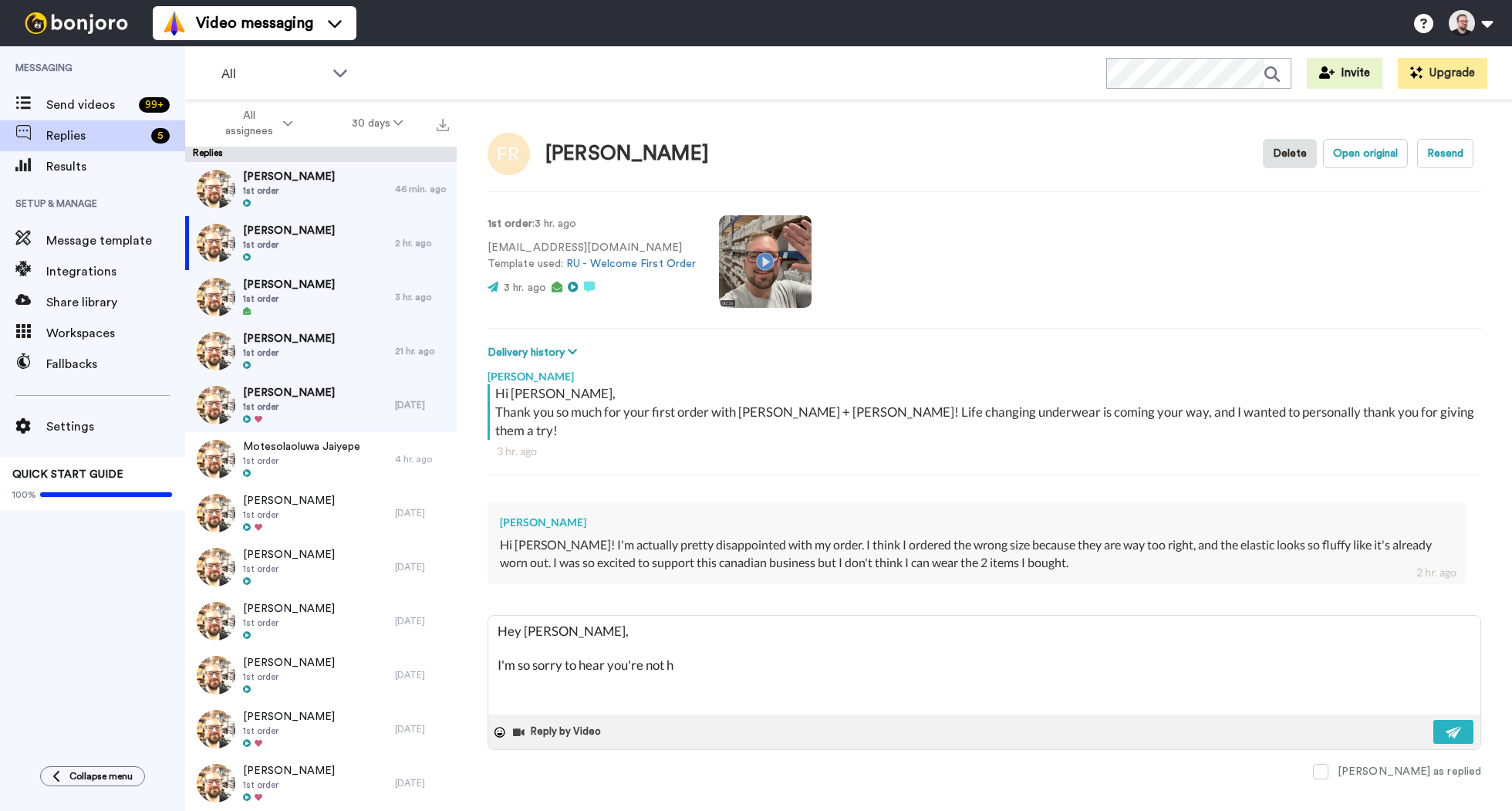
type textarea "x"
type textarea "Hey Fiona, I'm so sorry to hear you're not ha"
type textarea "x"
type textarea "Hey Fiona, I'm so sorry to hear you're not hap"
type textarea "x"
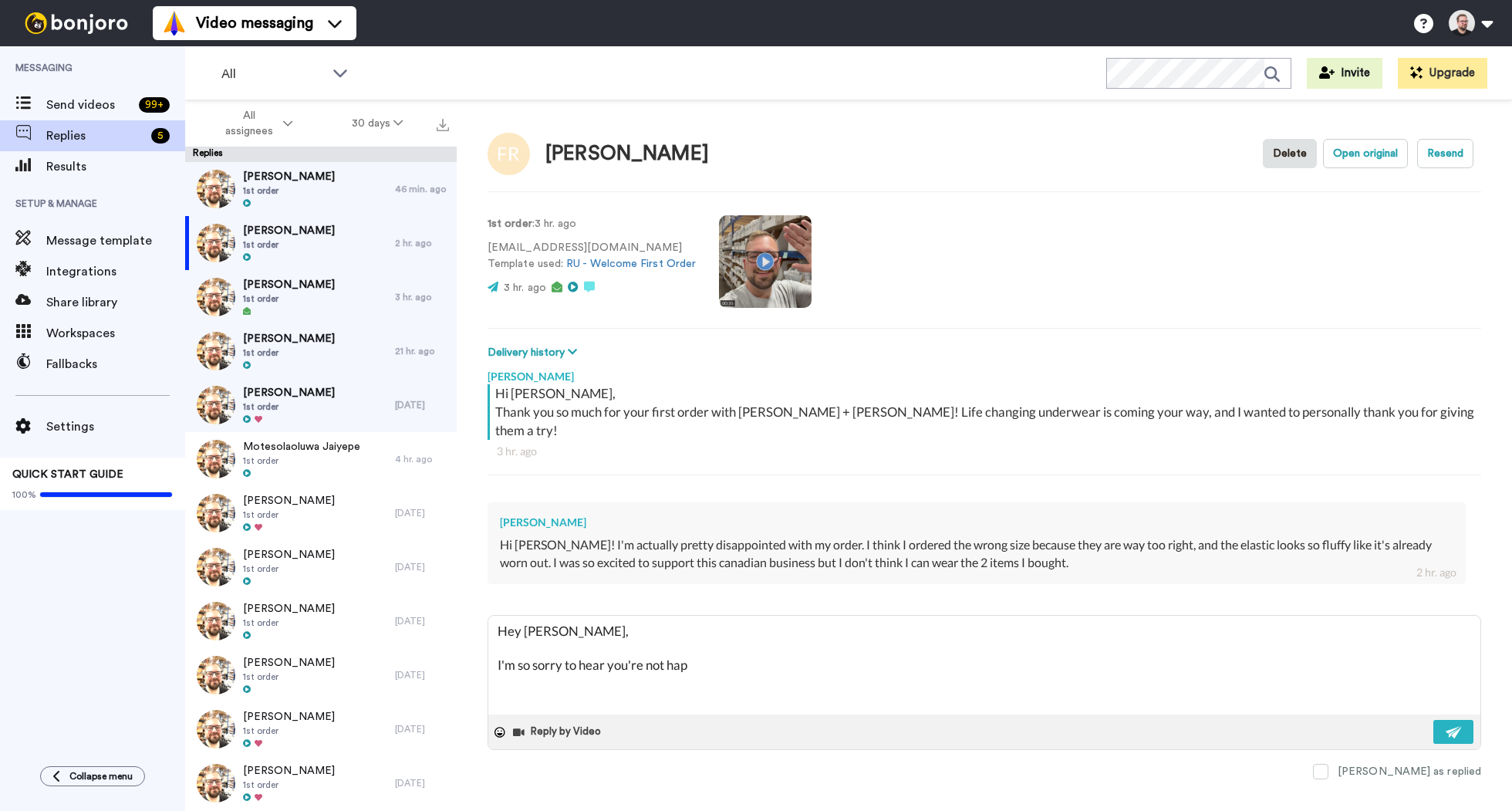
type textarea "Hey Fiona, I'm so sorry to hear you're not happ"
type textarea "x"
type textarea "Hey Fiona, I'm so sorry to hear you're not happy"
type textarea "x"
type textarea "Hey Fiona, I'm so sorry to hear you're not happy"
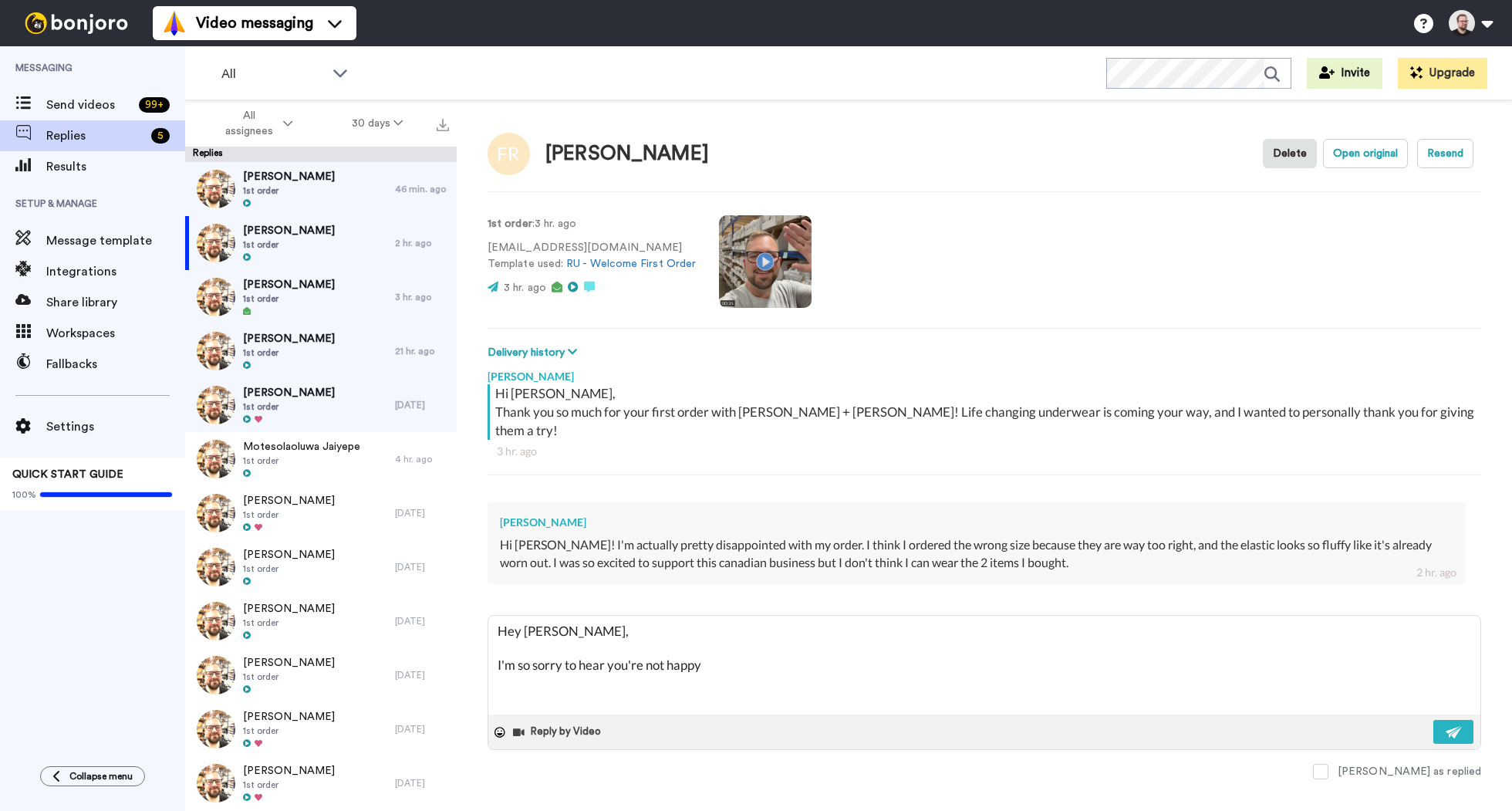
type textarea "x"
type textarea "Hey Fiona, I'm so sorry to hear you're not happy w"
type textarea "x"
type textarea "Hey Fiona, I'm so sorry to hear you're not happy wi"
type textarea "x"
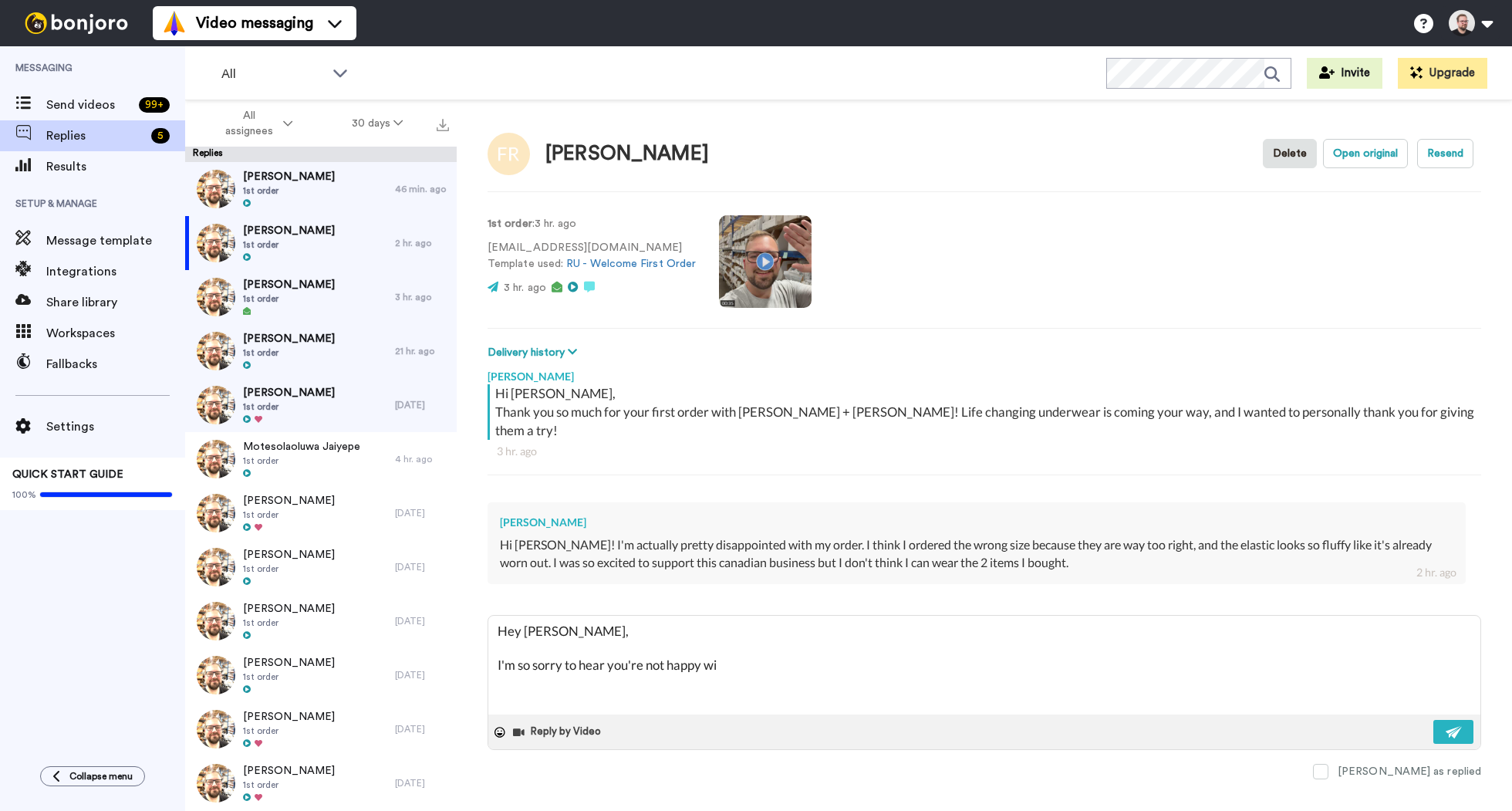
type textarea "Hey Fiona, I'm so sorry to hear you're not happy wih"
type textarea "x"
type textarea "Hey Fiona, I'm so sorry to hear you're not happy wi"
type textarea "x"
type textarea "Hey Fiona, I'm so sorry to hear you're not happy wit"
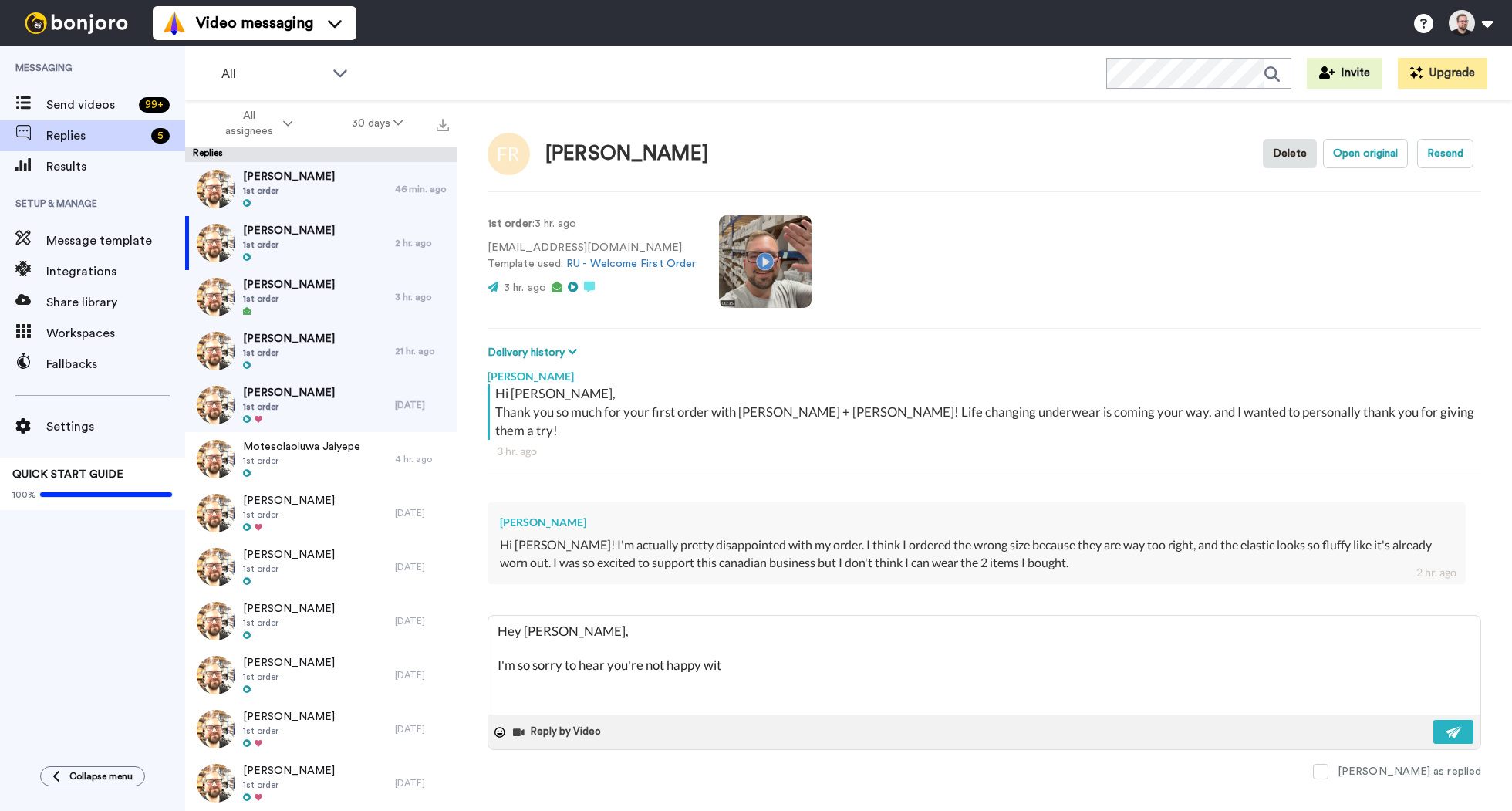
type textarea "x"
type textarea "Hey Fiona, I'm so sorry to hear you're not happy with"
type textarea "x"
type textarea "Hey Fiona, I'm so sorry to hear you're not happy with"
type textarea "x"
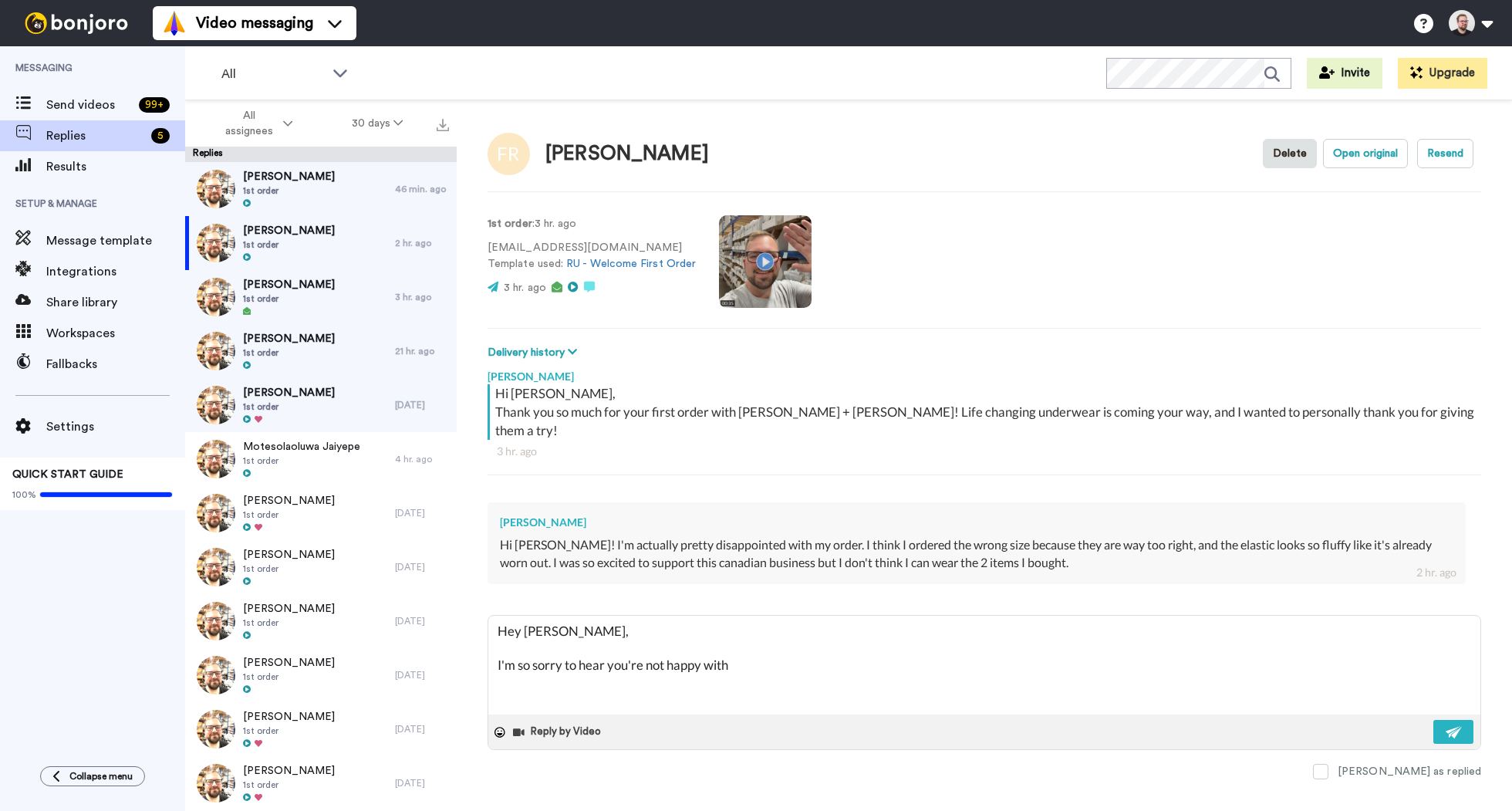
type textarea "Hey Fiona, I'm so sorry to hear you're not happy with y"
type textarea "x"
type textarea "Hey Fiona, I'm so sorry to hear you're not happy with yo"
type textarea "x"
type textarea "Hey Fiona, I'm so sorry to hear you're not happy with you"
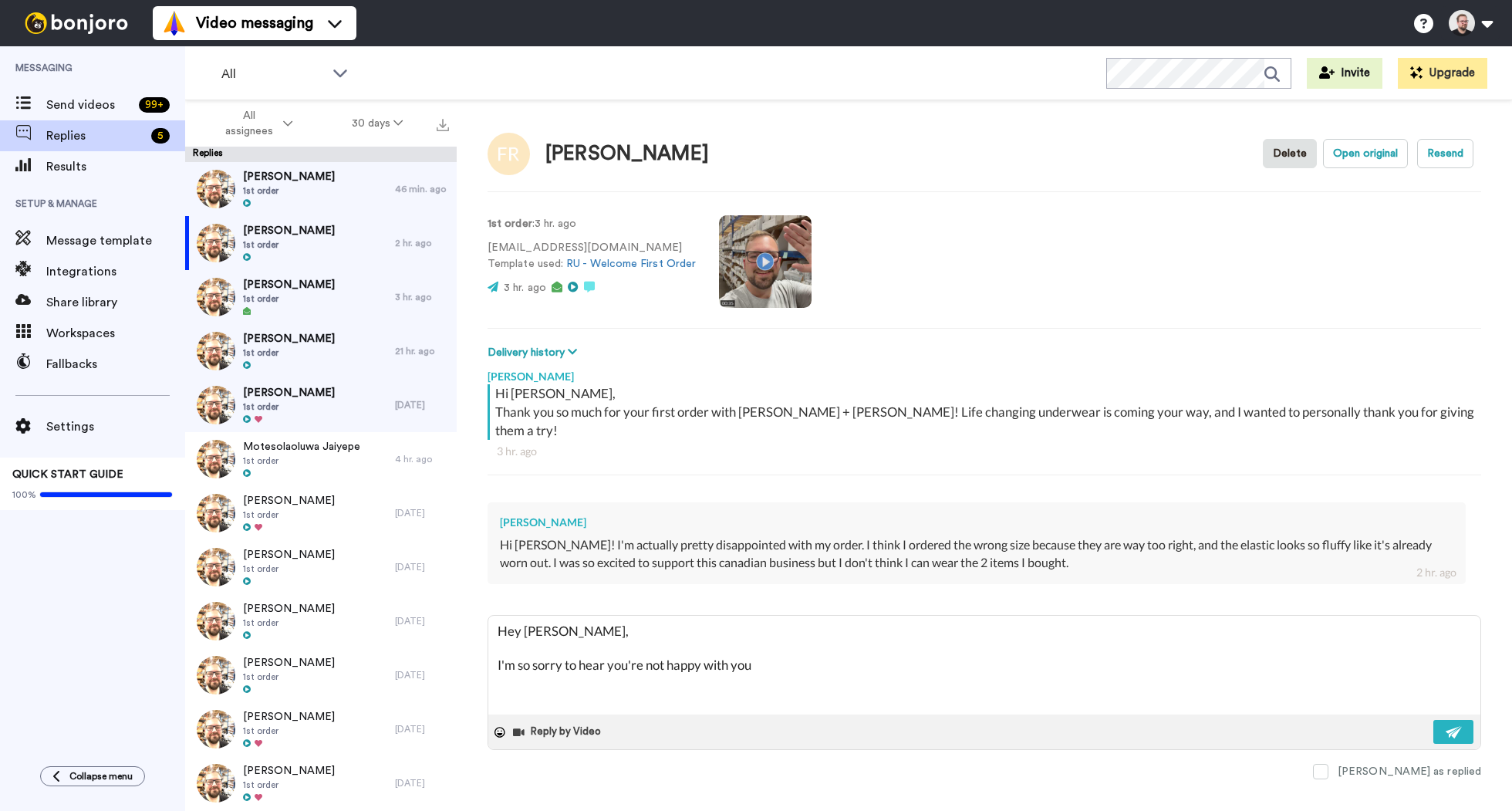
type textarea "x"
type textarea "Hey Fiona, I'm so sorry to hear you're not happy with your"
type textarea "x"
type textarea "Hey Fiona, I'm so sorry to hear you're not happy with your"
type textarea "x"
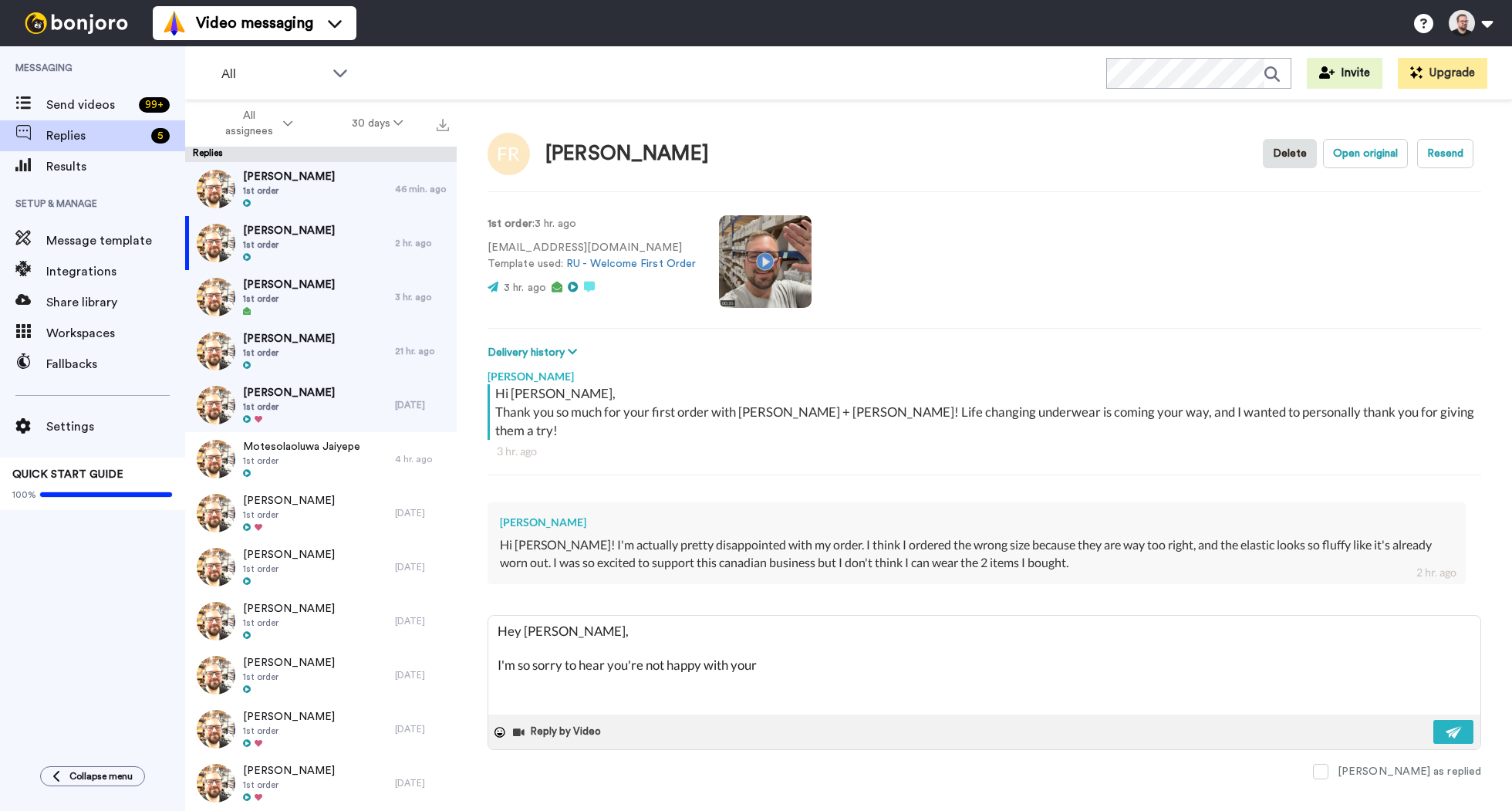
type textarea "Hey Fiona, I'm so sorry to hear you're not happy with your p"
type textarea "x"
type textarea "Hey Fiona, I'm so sorry to hear you're not happy with your pur"
type textarea "x"
type textarea "Hey Fiona, I'm so sorry to hear you're not happy with your purh"
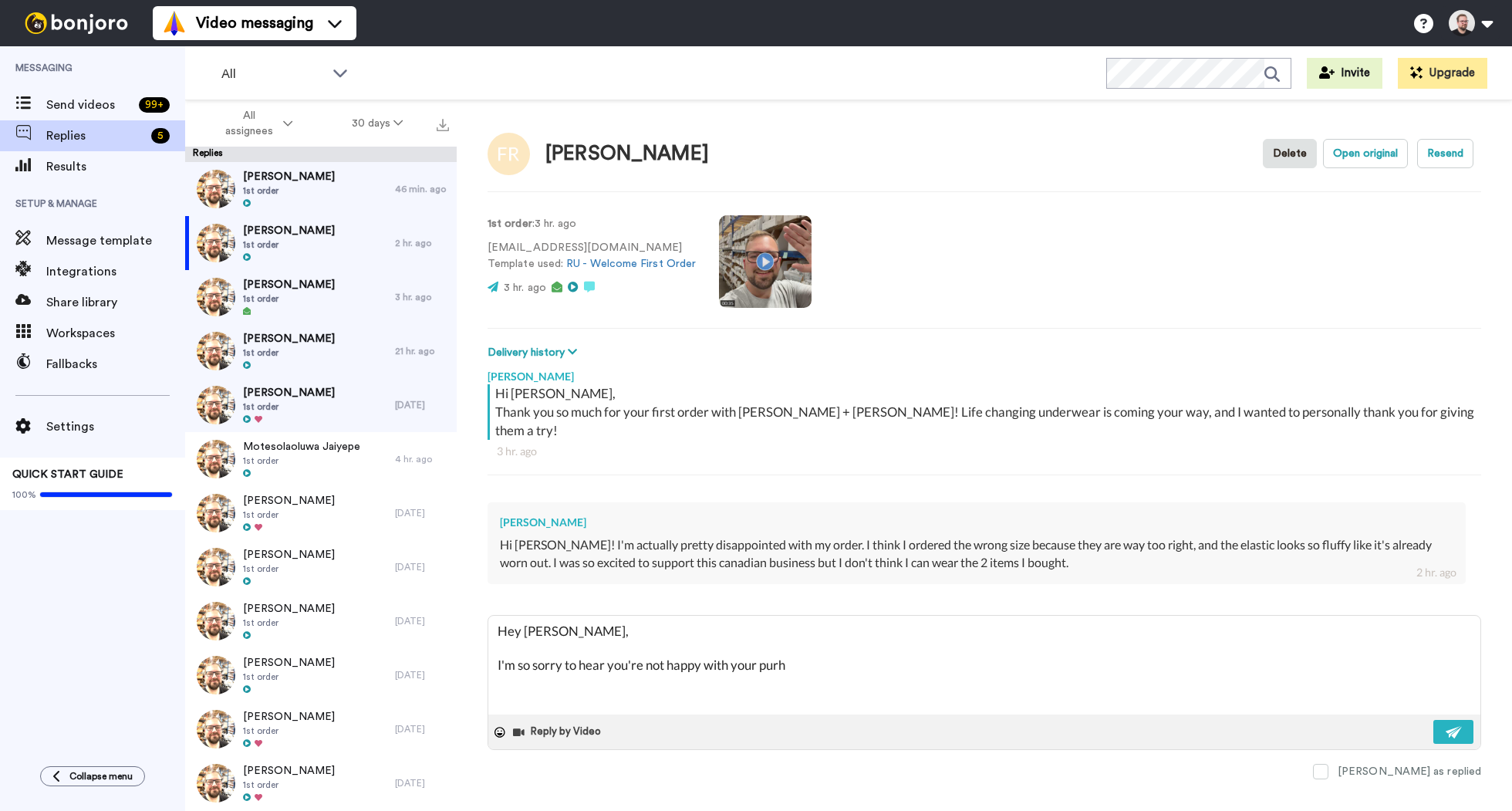
type textarea "x"
type textarea "Hey Fiona, I'm so sorry to hear you're not happy with your purhc"
type textarea "x"
type textarea "Hey Fiona, I'm so sorry to hear you're not happy with your purhca"
type textarea "x"
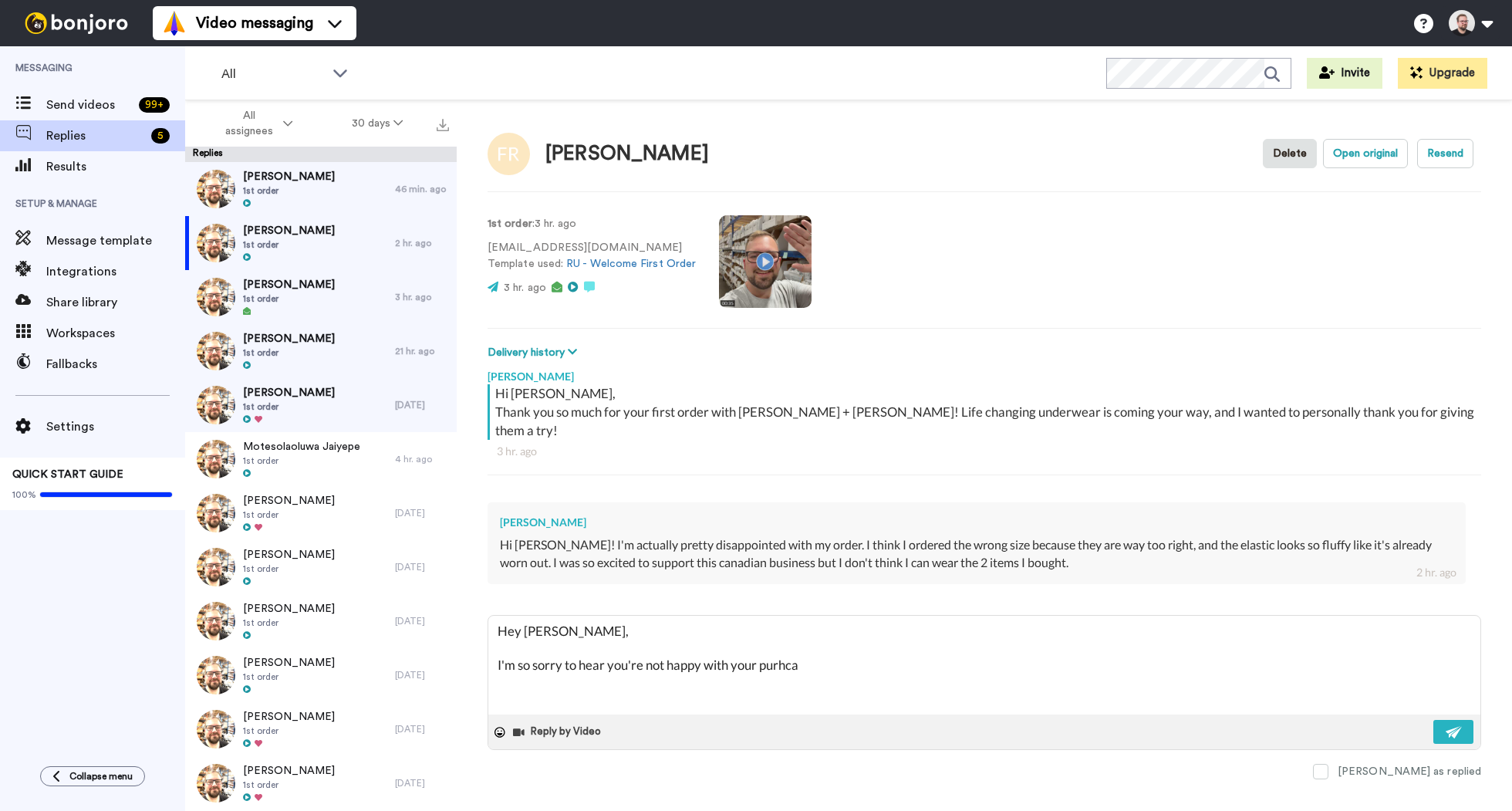
type textarea "Hey Fiona, I'm so sorry to hear you're not happy with your purhcas"
type textarea "x"
type textarea "Hey Fiona, I'm so sorry to hear you're not happy with your purhcase"
type textarea "x"
type textarea "Hey Fiona, I'm so sorry to hear you're not happy with your purhcase,"
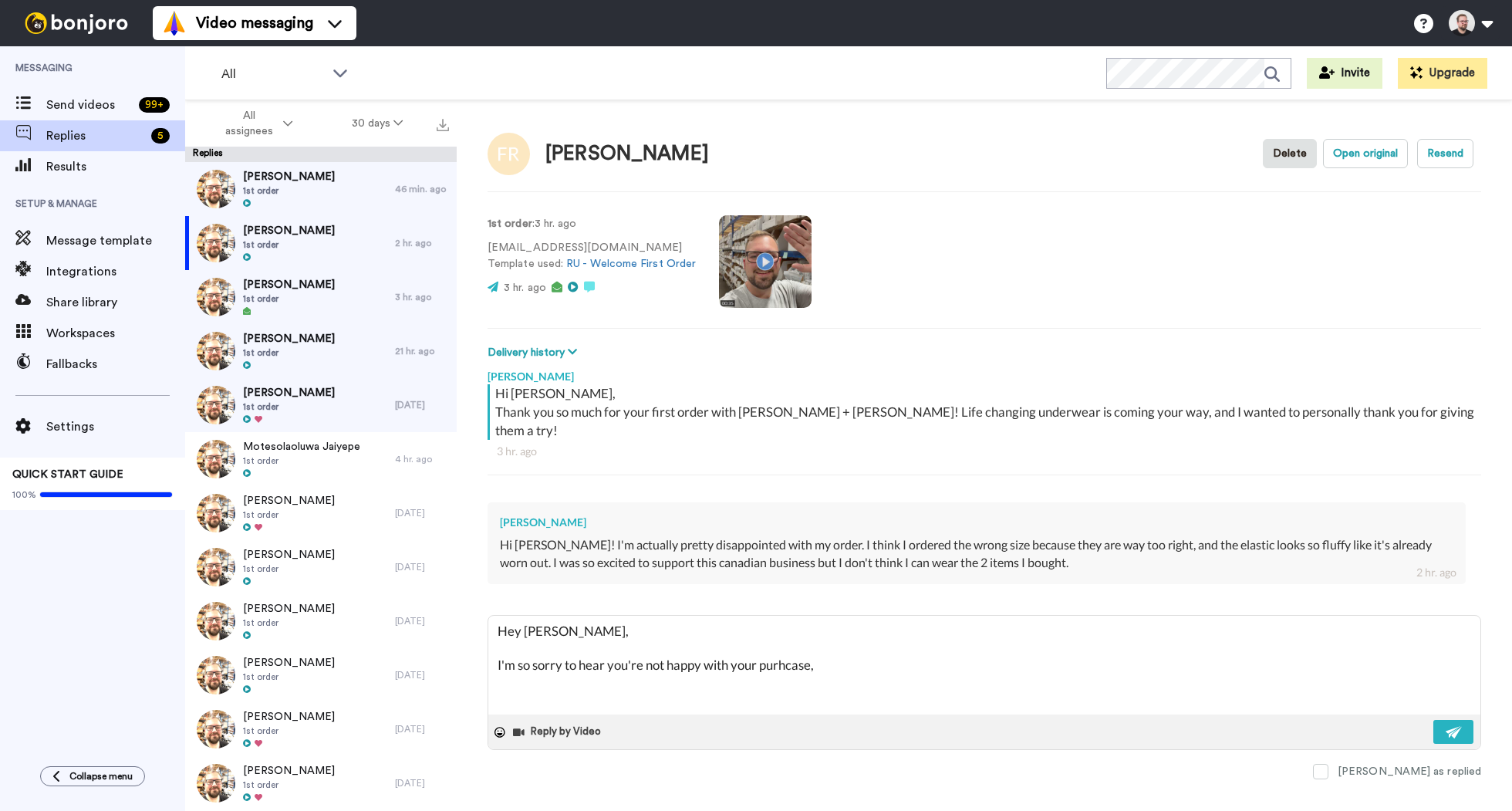
type textarea "x"
type textarea "Hey Fiona, I'm so sorry to hear you're not happy with your purhcase,"
type textarea "x"
type textarea "Hey Fiona, I'm so sorry to hear you're not happy with your purhcase, h"
type textarea "x"
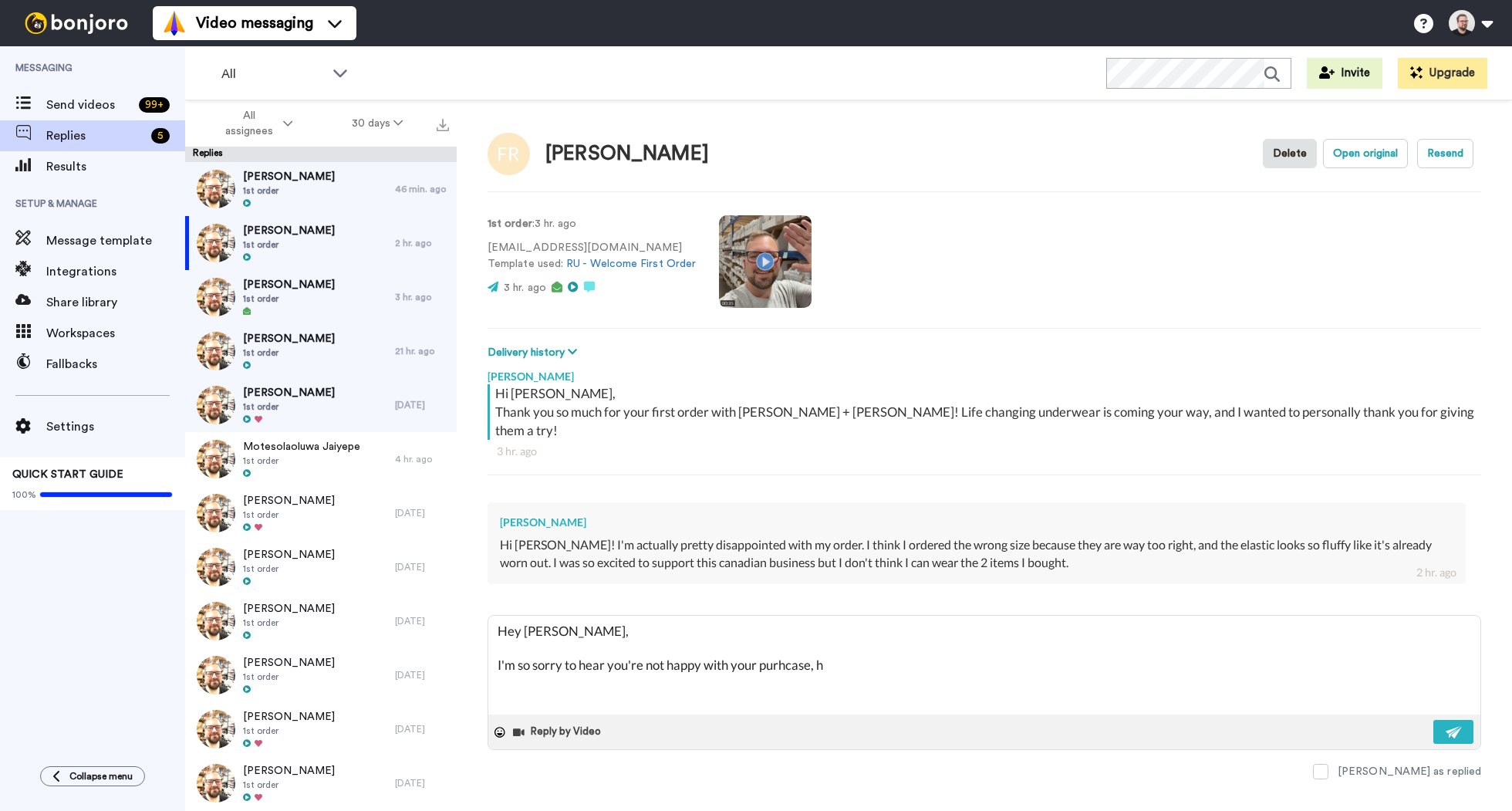
type textarea "Hey Fiona, I'm so sorry to hear you're not happy with your purhcase, ho"
type textarea "x"
type textarea "Hey Fiona, I'm so sorry to hear you're not happy with your purhcase, how"
type textarea "x"
type textarea "Hey Fiona, I'm so sorry to hear you're not happy with your purhcase, howe"
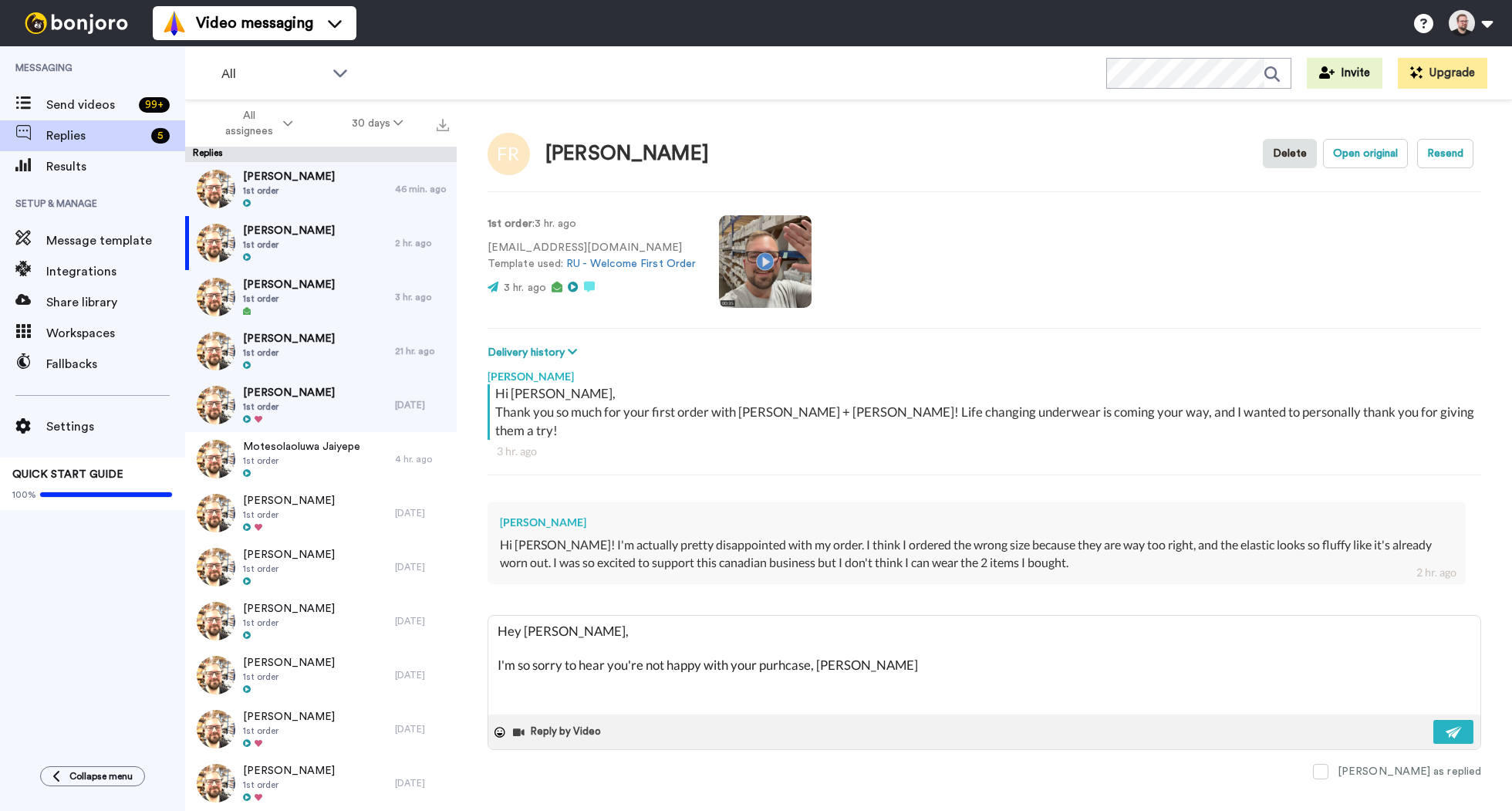
type textarea "x"
type textarea "Hey Fiona, I'm so sorry to hear you're not happy with your purhcase, how"
type textarea "x"
type textarea "Hey Fiona, I'm so sorry to hear you're not happy with your purhcase, ho"
type textarea "x"
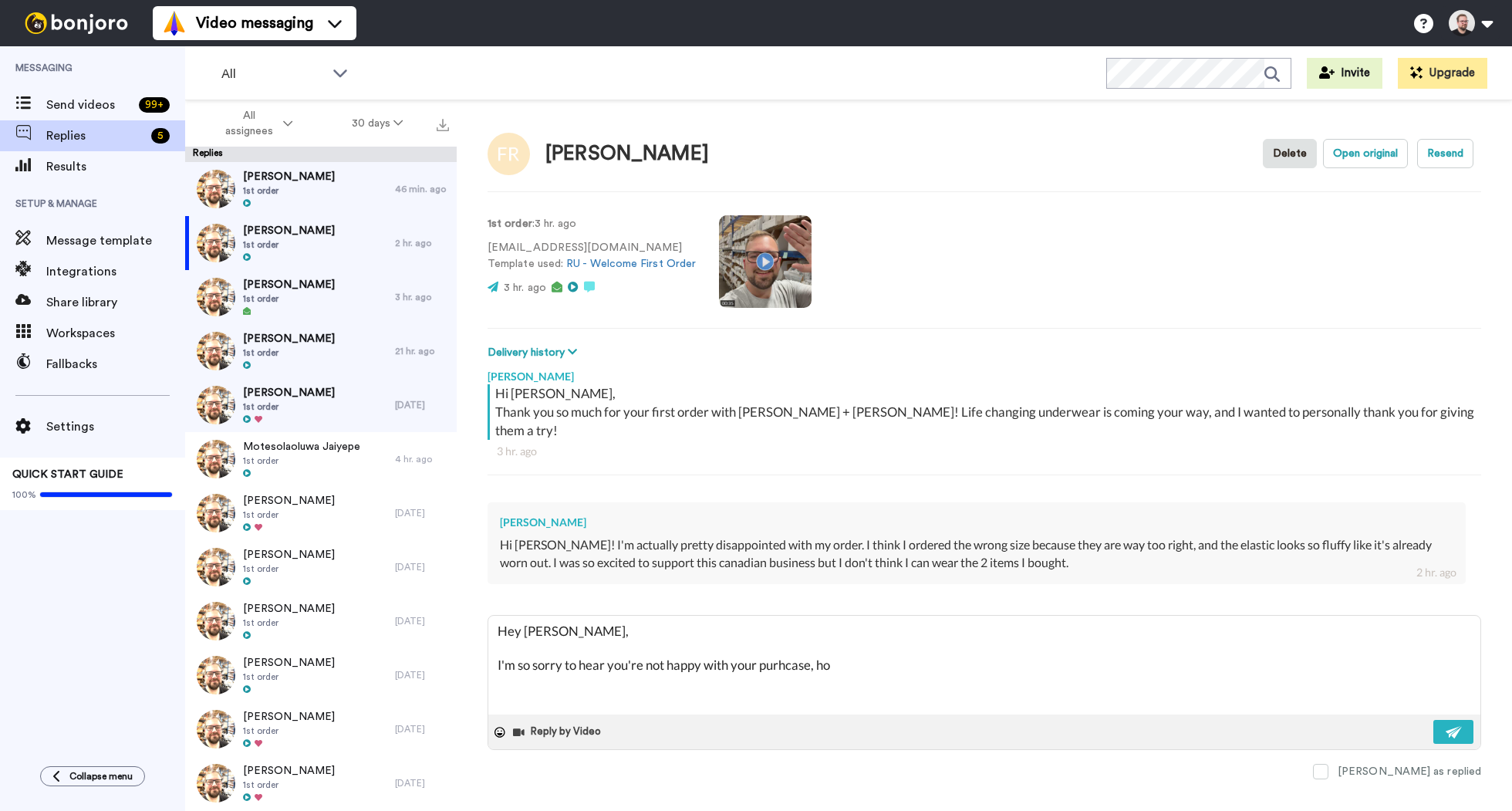
type textarea "Hey Fiona, I'm so sorry to hear you're not happy with your purhcase, h"
type textarea "x"
type textarea "Hey Fiona, I'm so sorry to hear you're not happy with your purhcase,"
type textarea "x"
type textarea "Hey Fiona, I'm so sorry to hear you're not happy with your purhcase,"
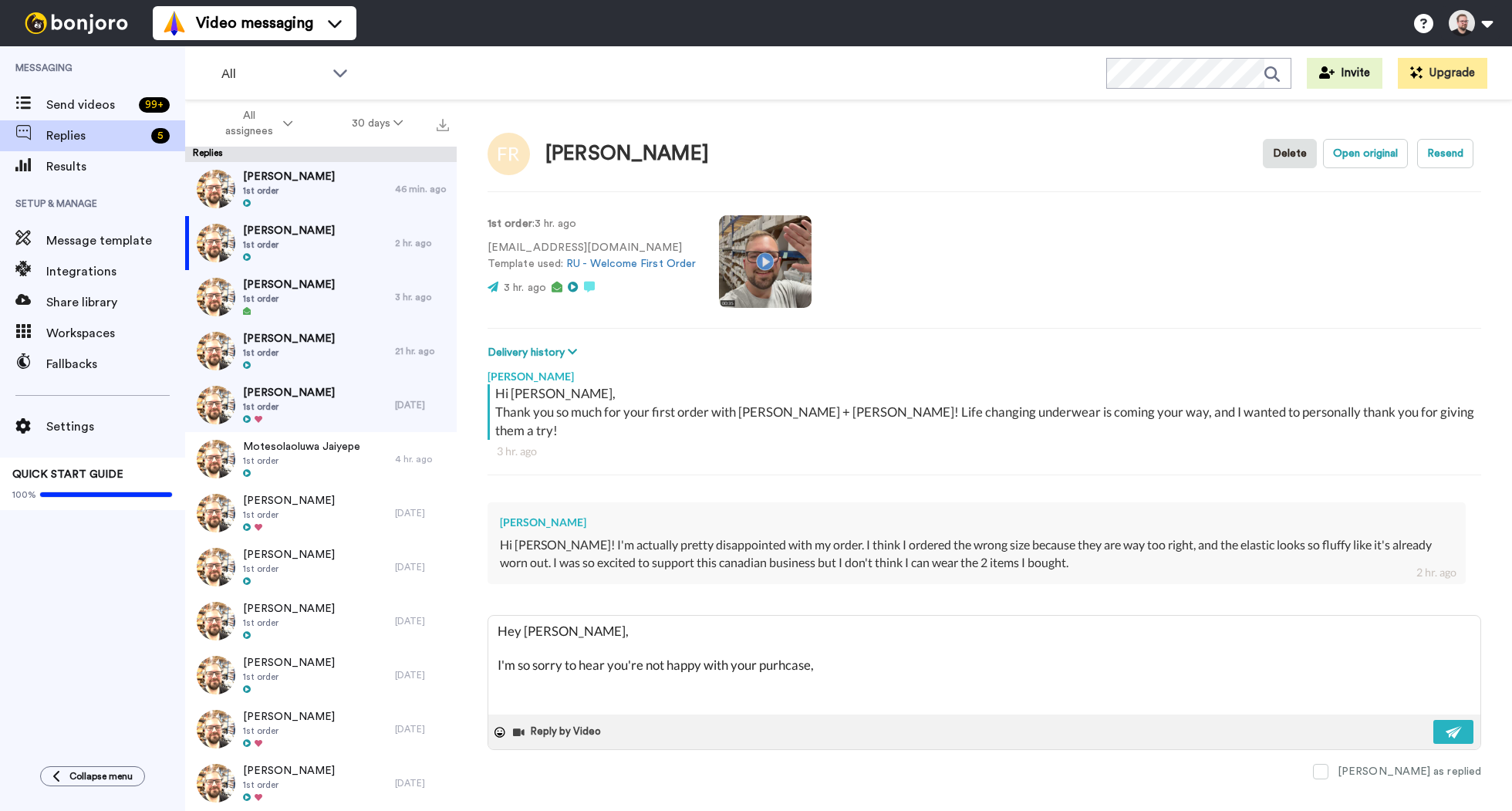
type textarea "x"
type textarea "Hey Fiona, I'm so sorry to hear you're not happy with your purhcase"
type textarea "x"
type textarea "Hey Fiona, I'm so sorry to hear you're not happy with your purhca"
type textarea "x"
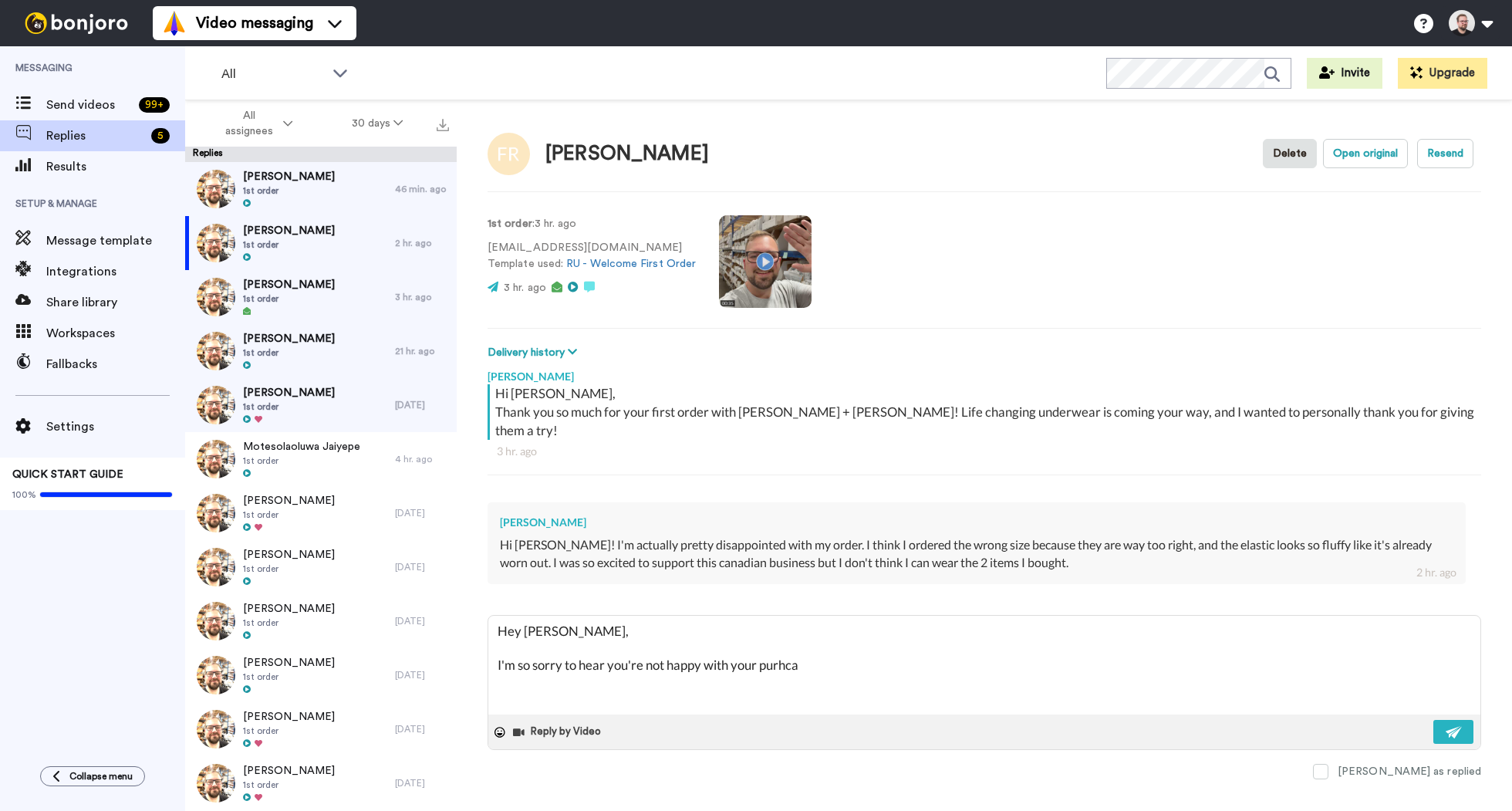
type textarea "Hey Fiona, I'm so sorry to hear you're not happy with your purhc"
type textarea "x"
type textarea "Hey Fiona, I'm so sorry to hear you're not happy with your purh"
type textarea "x"
type textarea "Hey Fiona, I'm so sorry to hear you're not happy with your pur"
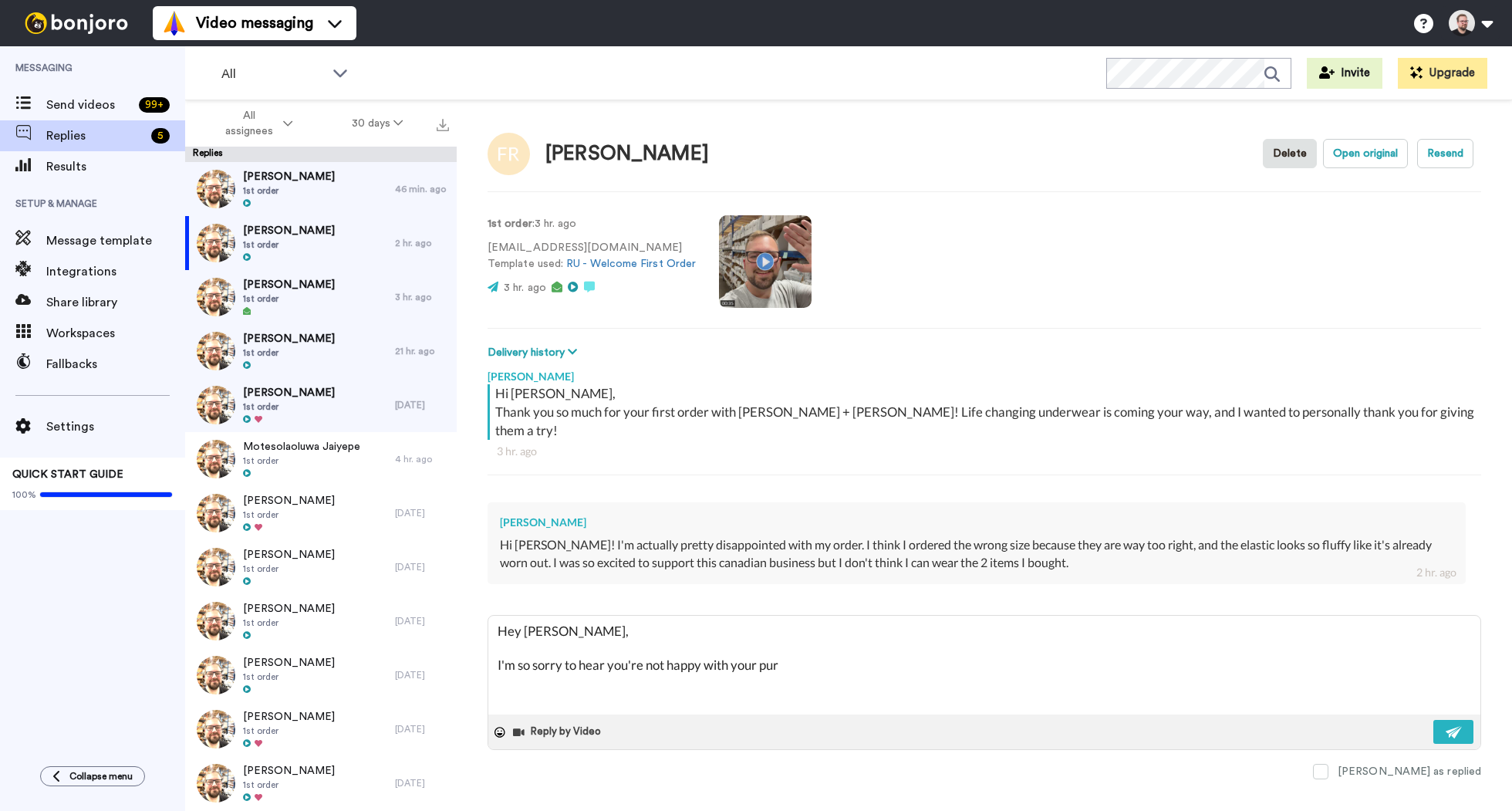
type textarea "x"
type textarea "Hey Fiona, I'm so sorry to hear you're not happy with your purc"
type textarea "x"
type textarea "Hey Fiona, I'm so sorry to hear you're not happy with your purch"
type textarea "x"
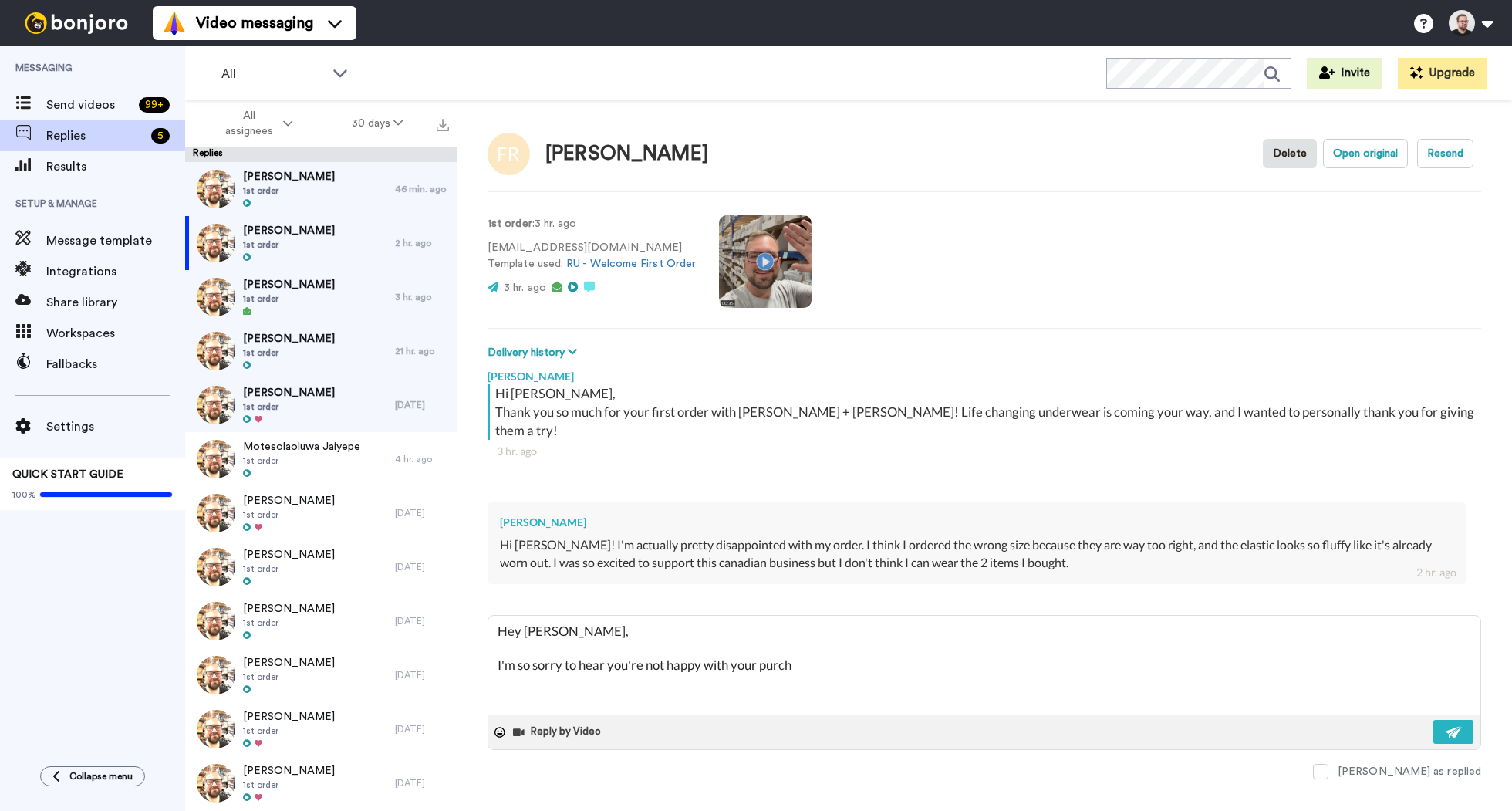
type textarea "Hey Fiona, I'm so sorry to hear you're not happy with your purcha"
type textarea "x"
type textarea "Hey Fiona, I'm so sorry to hear you're not happy with your purchas"
type textarea "x"
type textarea "Hey Fiona, I'm so sorry to hear you're not happy with your purchase"
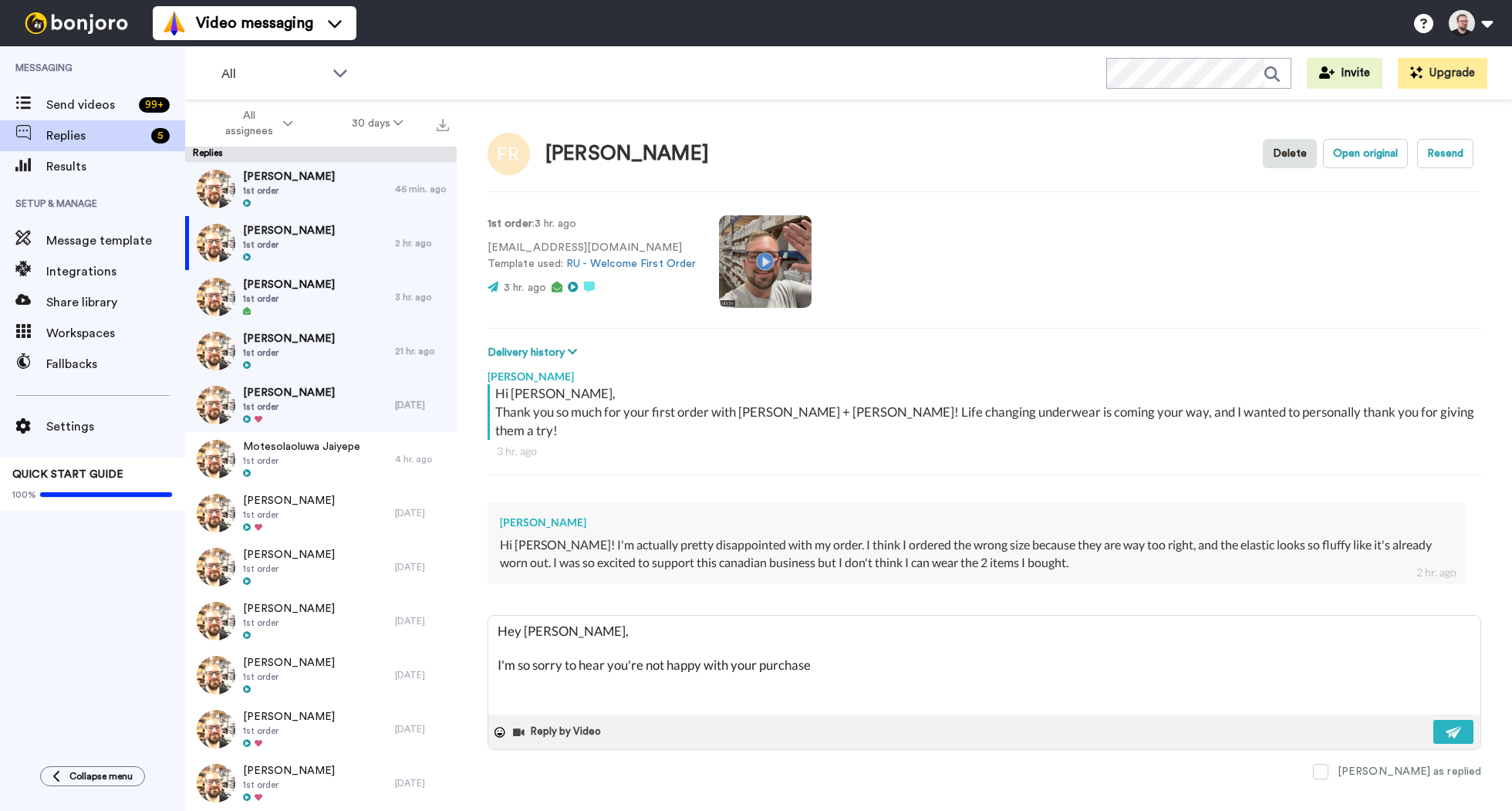
type textarea "x"
type textarea "Hey Fiona, I'm so sorry to hear you're not happy with your purchase,"
type textarea "x"
type textarea "Hey Fiona, I'm so sorry to hear you're not happy with your purchase,"
type textarea "x"
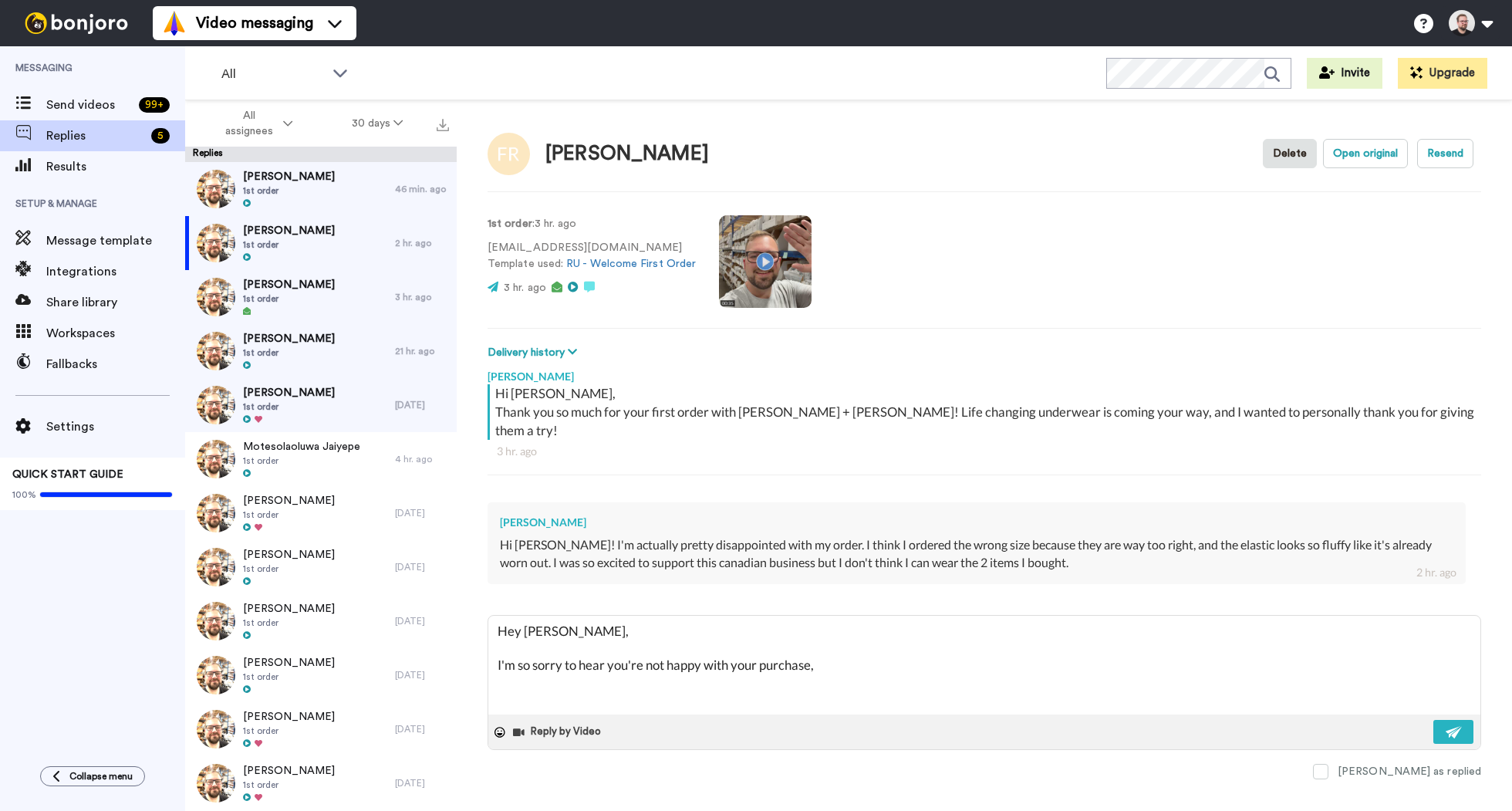
type textarea "Hey Fiona, I'm so sorry to hear you're not happy with your purchase, h"
type textarea "x"
type textarea "Hey Fiona, I'm so sorry to hear you're not happy with your purchase, ho"
type textarea "x"
type textarea "Hey Fiona, I'm so sorry to hear you're not happy with your purchase, how"
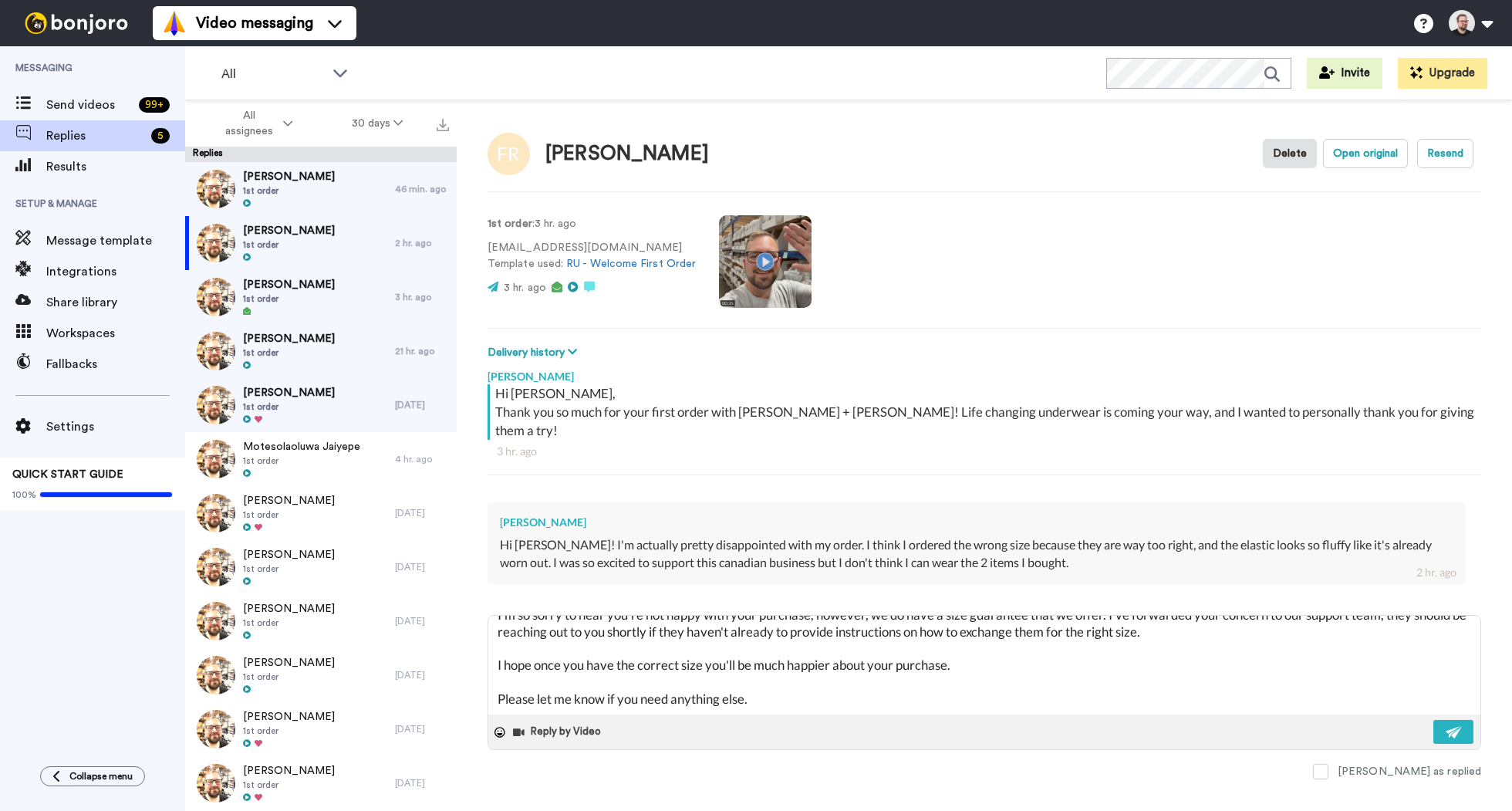
scroll to position [76, 0]
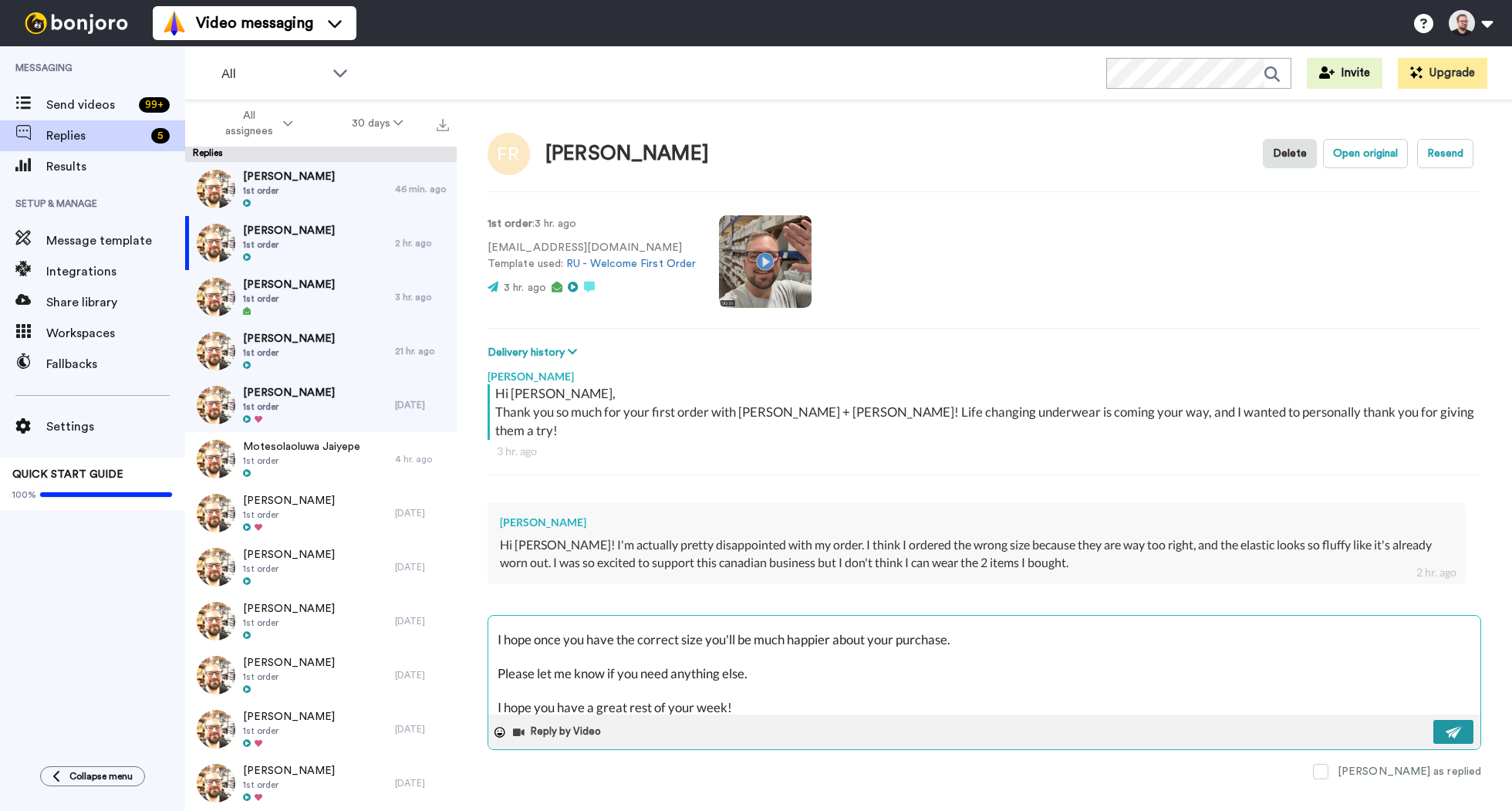
click at [1446, 726] on img at bounding box center [1454, 732] width 17 height 12
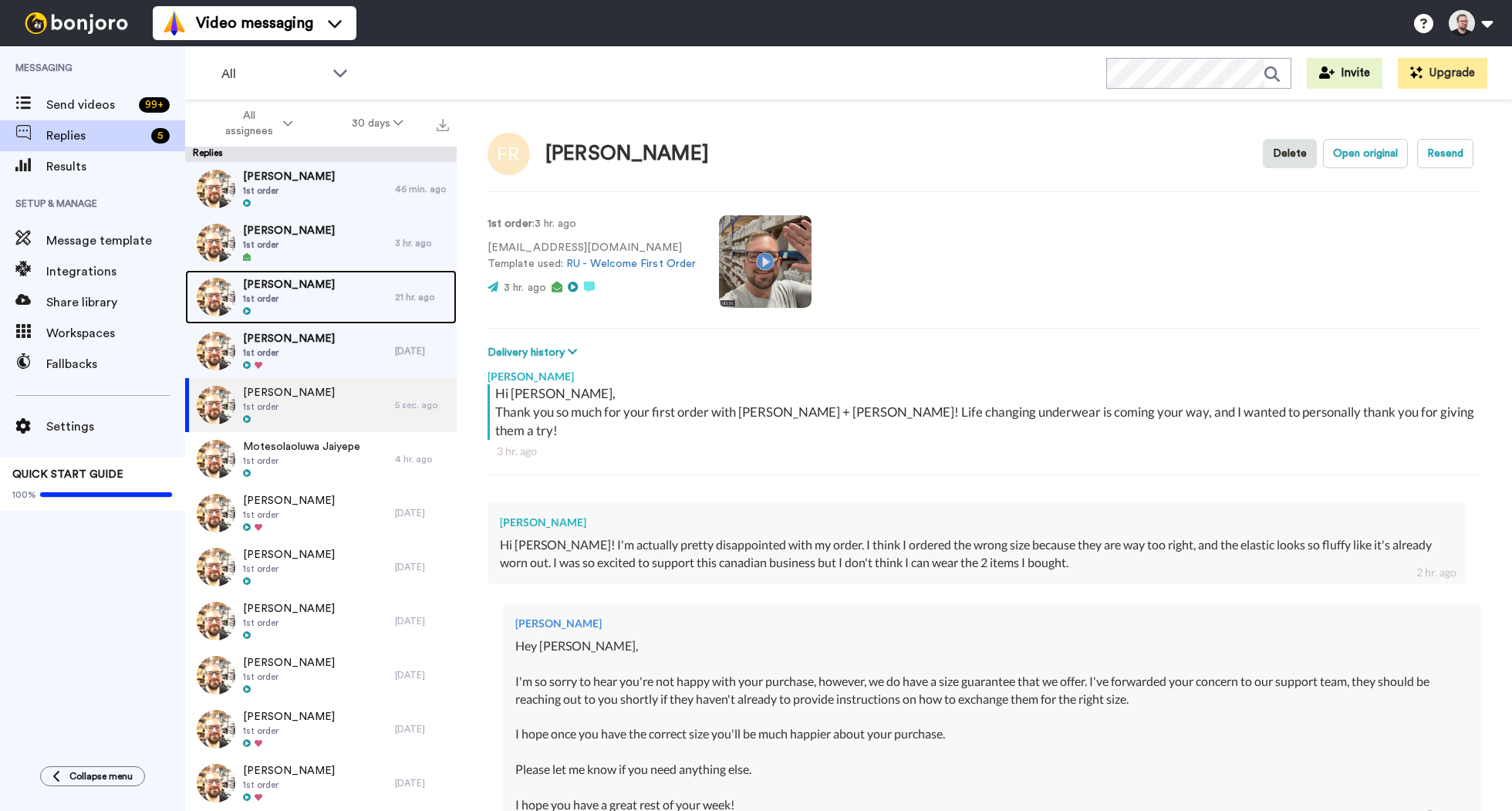
click at [319, 288] on span "[PERSON_NAME]" at bounding box center [289, 285] width 92 height 15
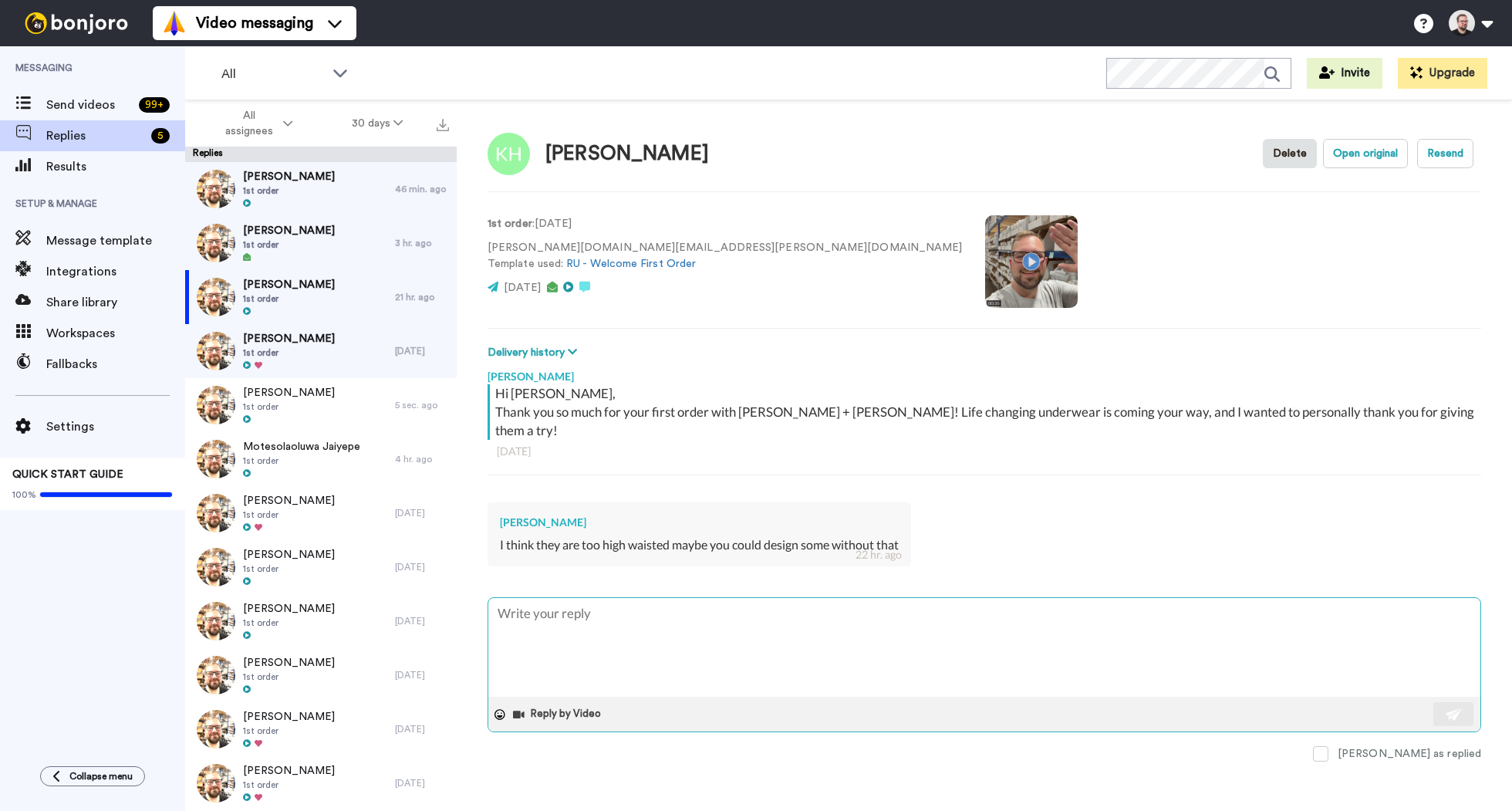
click at [676, 599] on textarea at bounding box center [984, 647] width 992 height 99
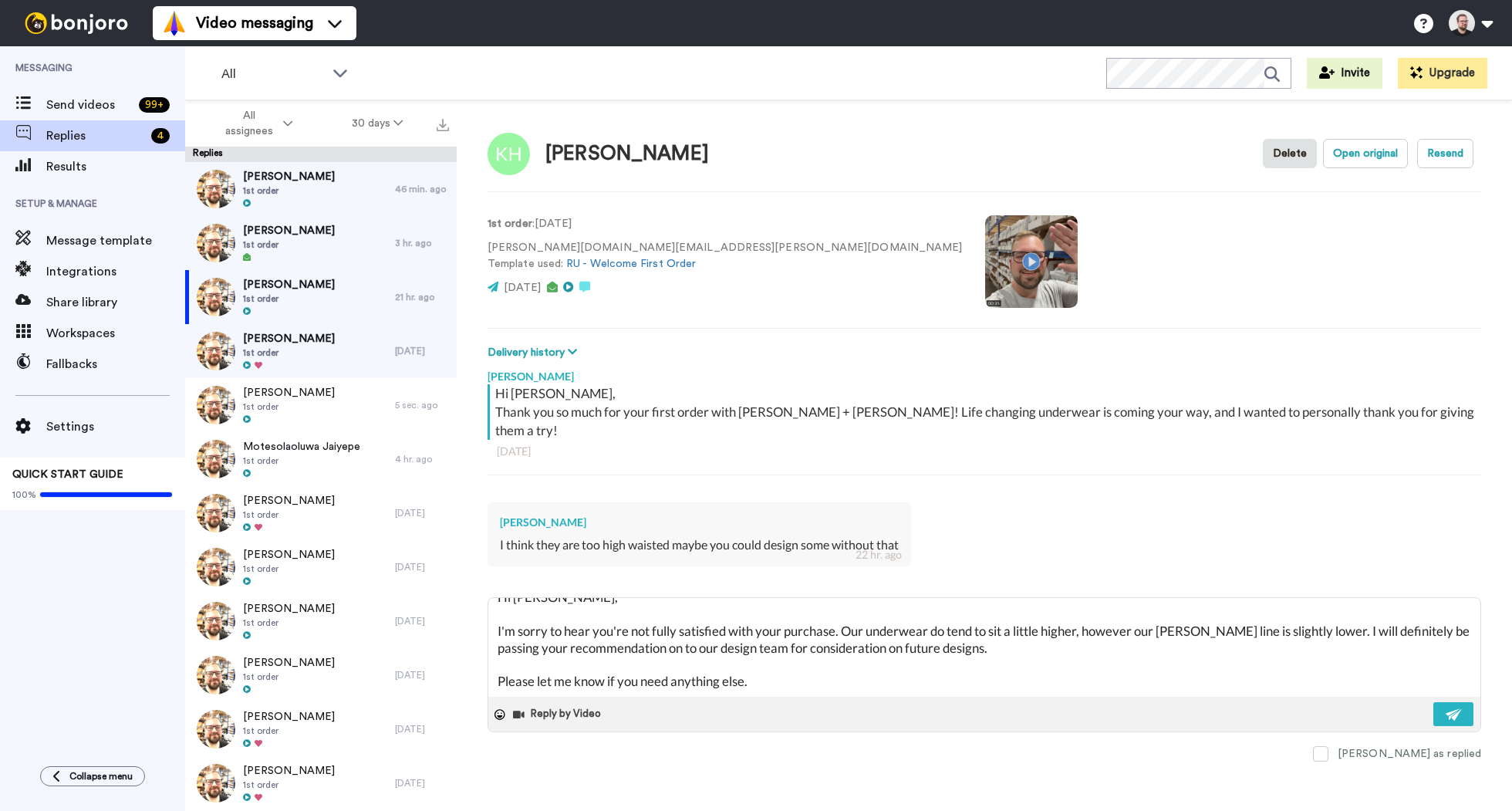
scroll to position [43, 0]
paste textarea "I hope you have a great rest of your week!"
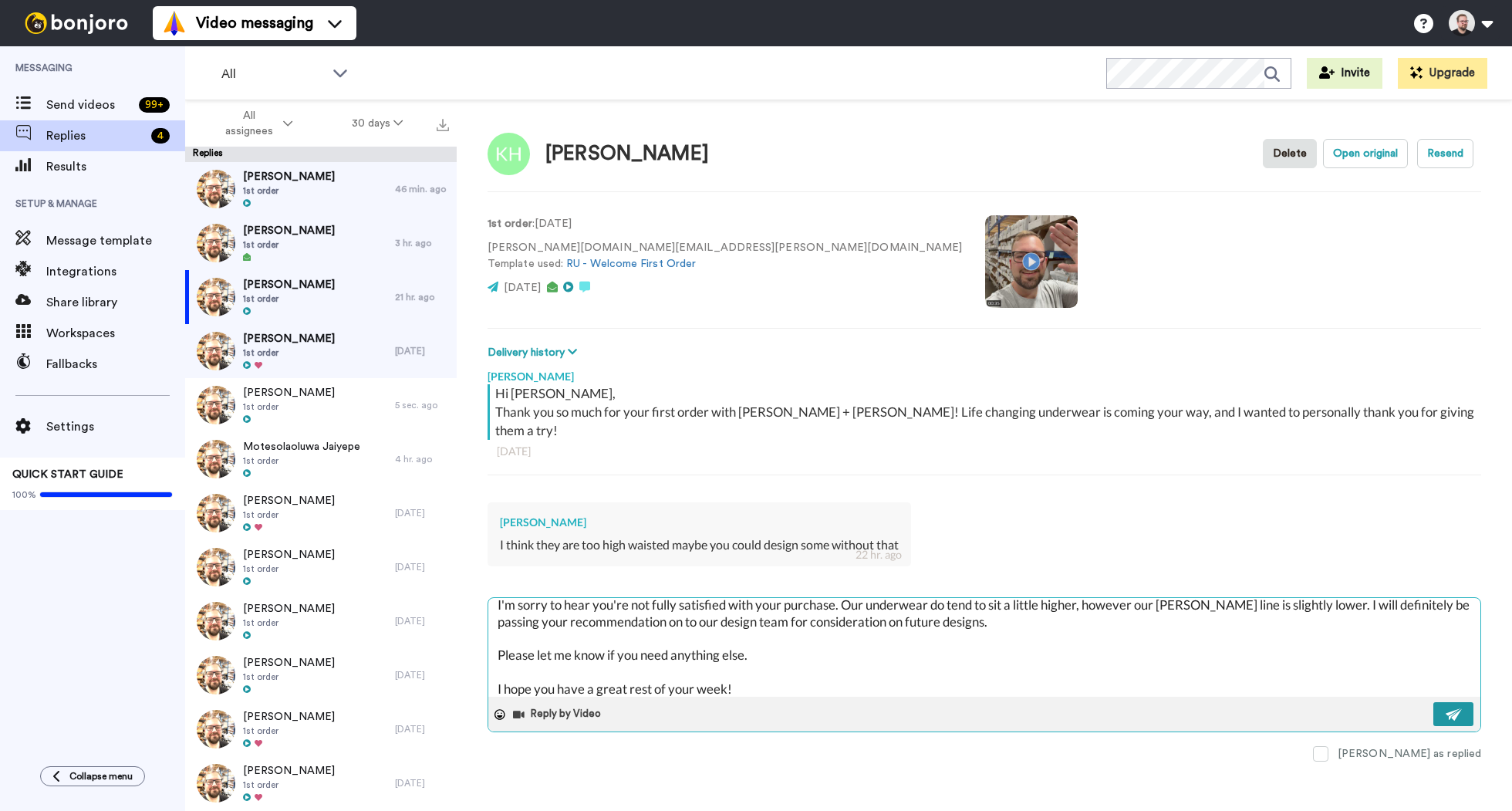
click at [1457, 708] on img at bounding box center [1454, 714] width 17 height 12
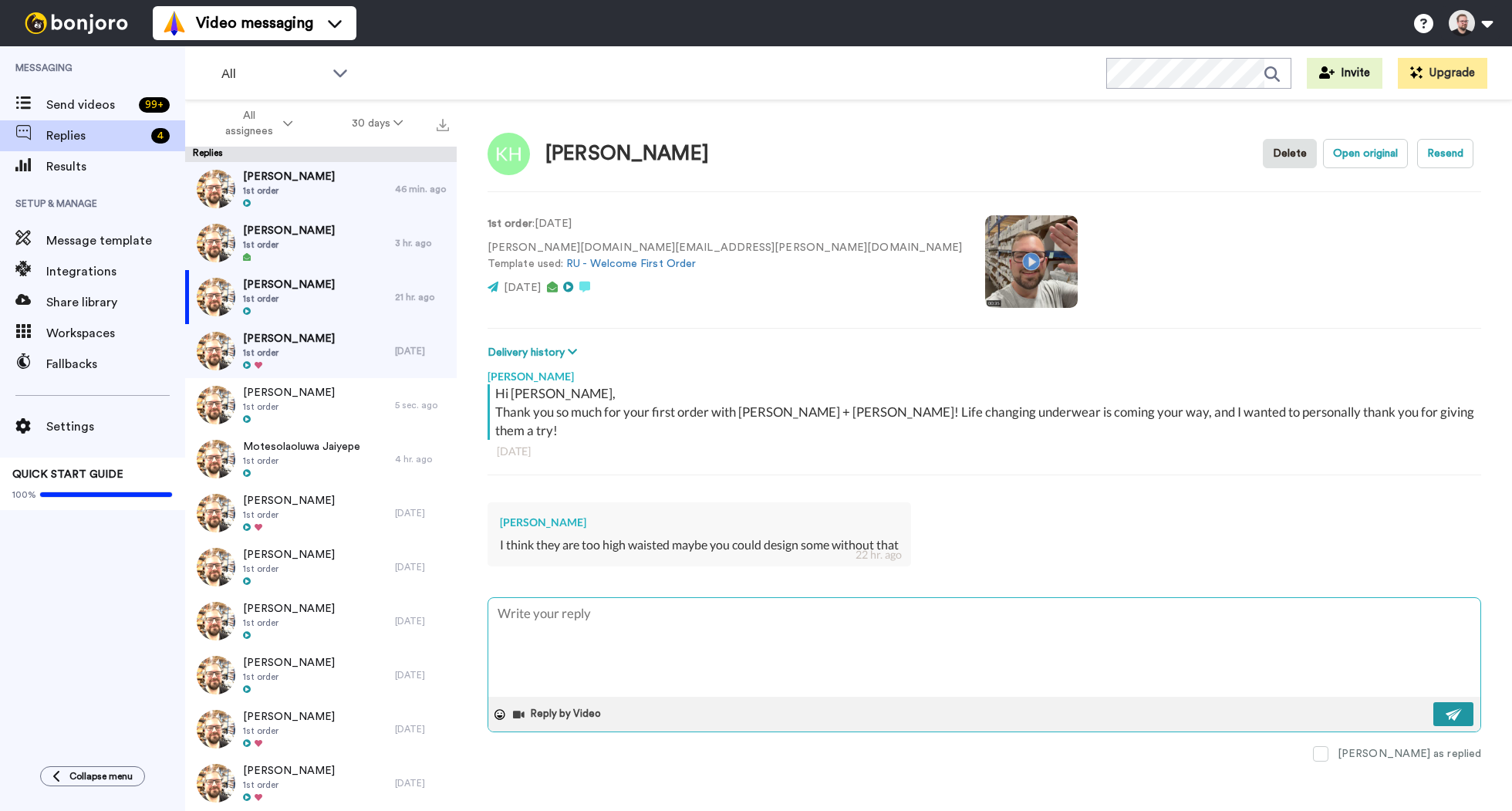
scroll to position [0, 0]
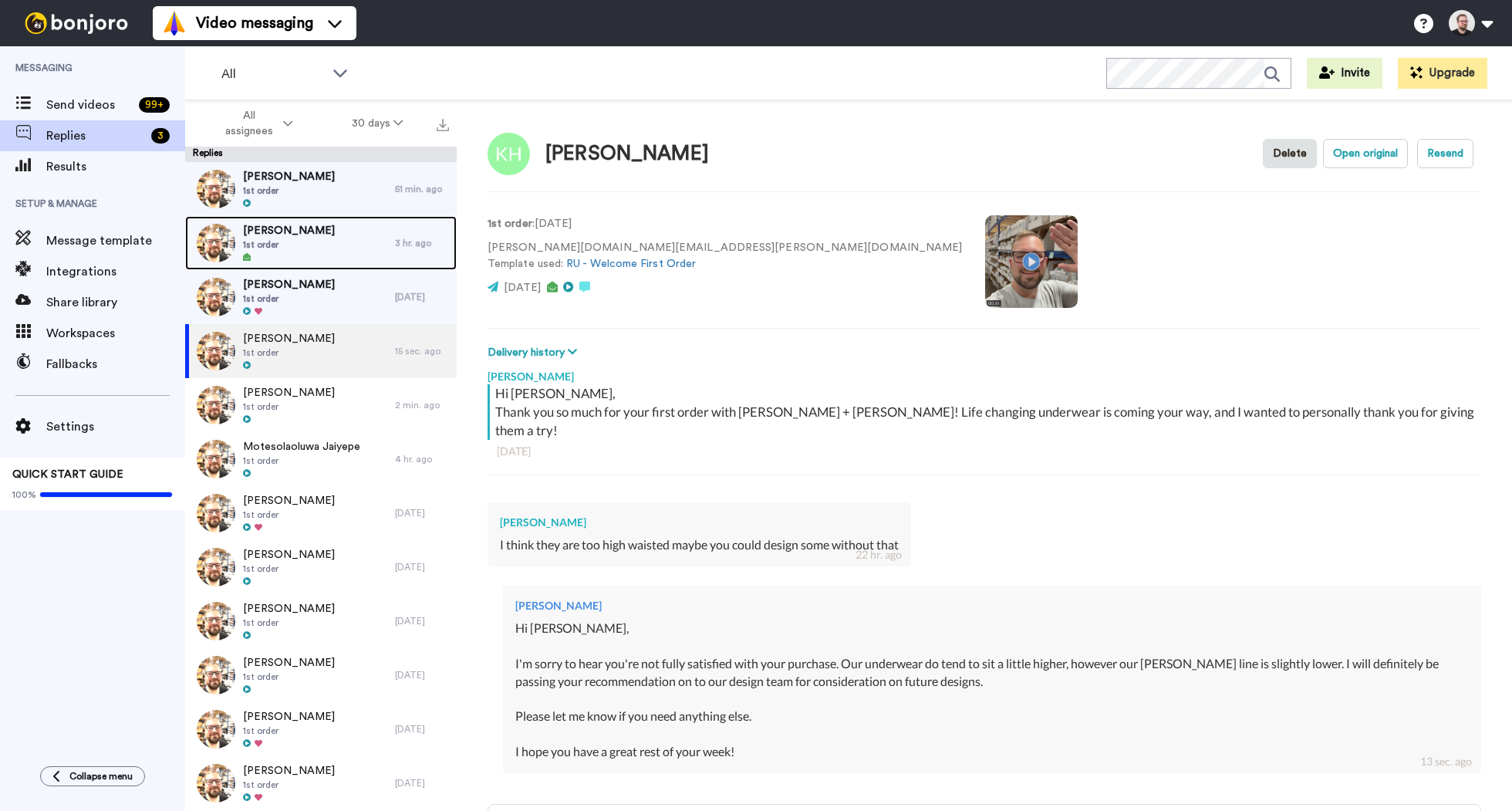
click at [308, 227] on span "[PERSON_NAME]" at bounding box center [289, 231] width 92 height 15
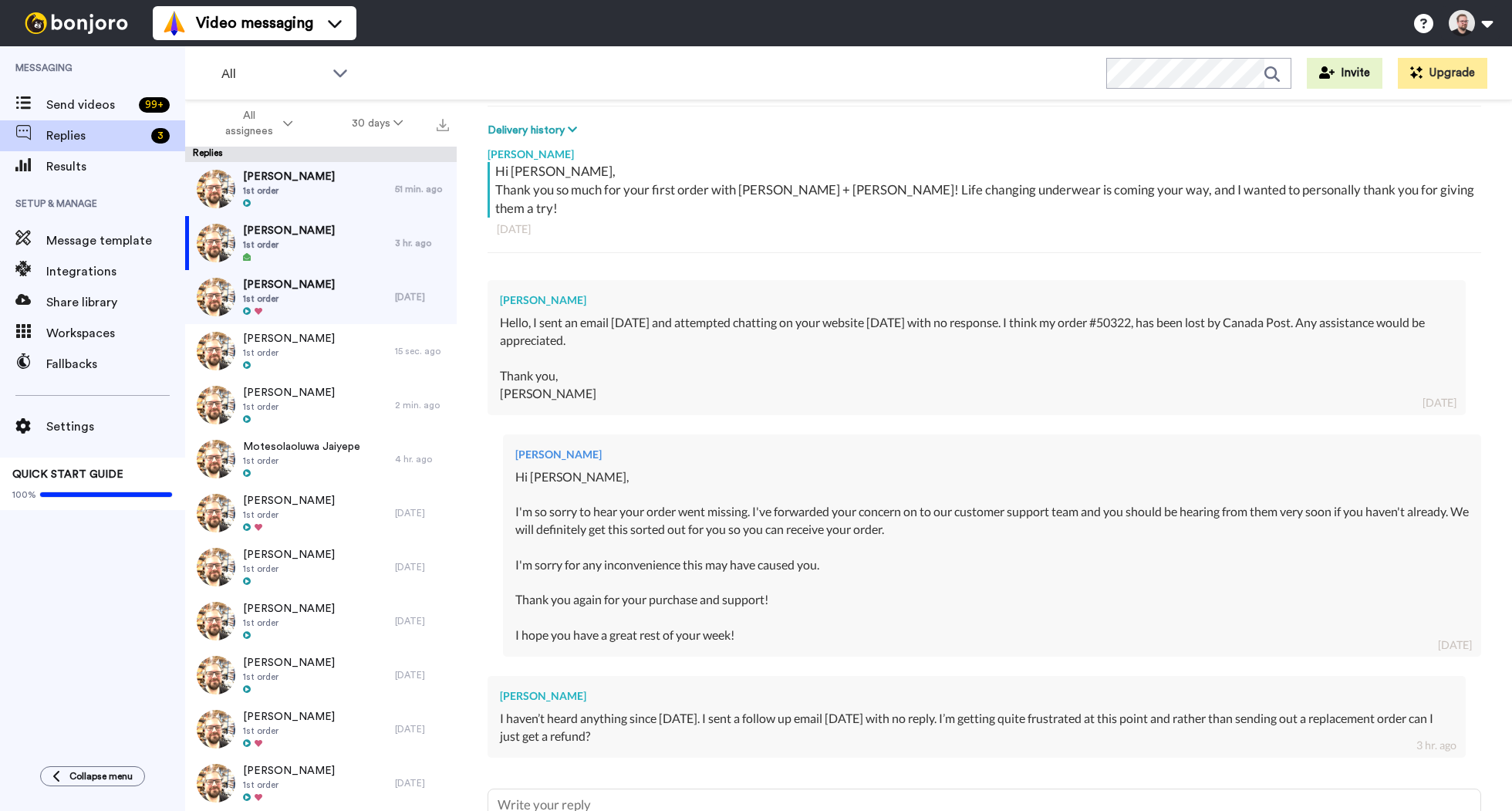
scroll to position [345, 0]
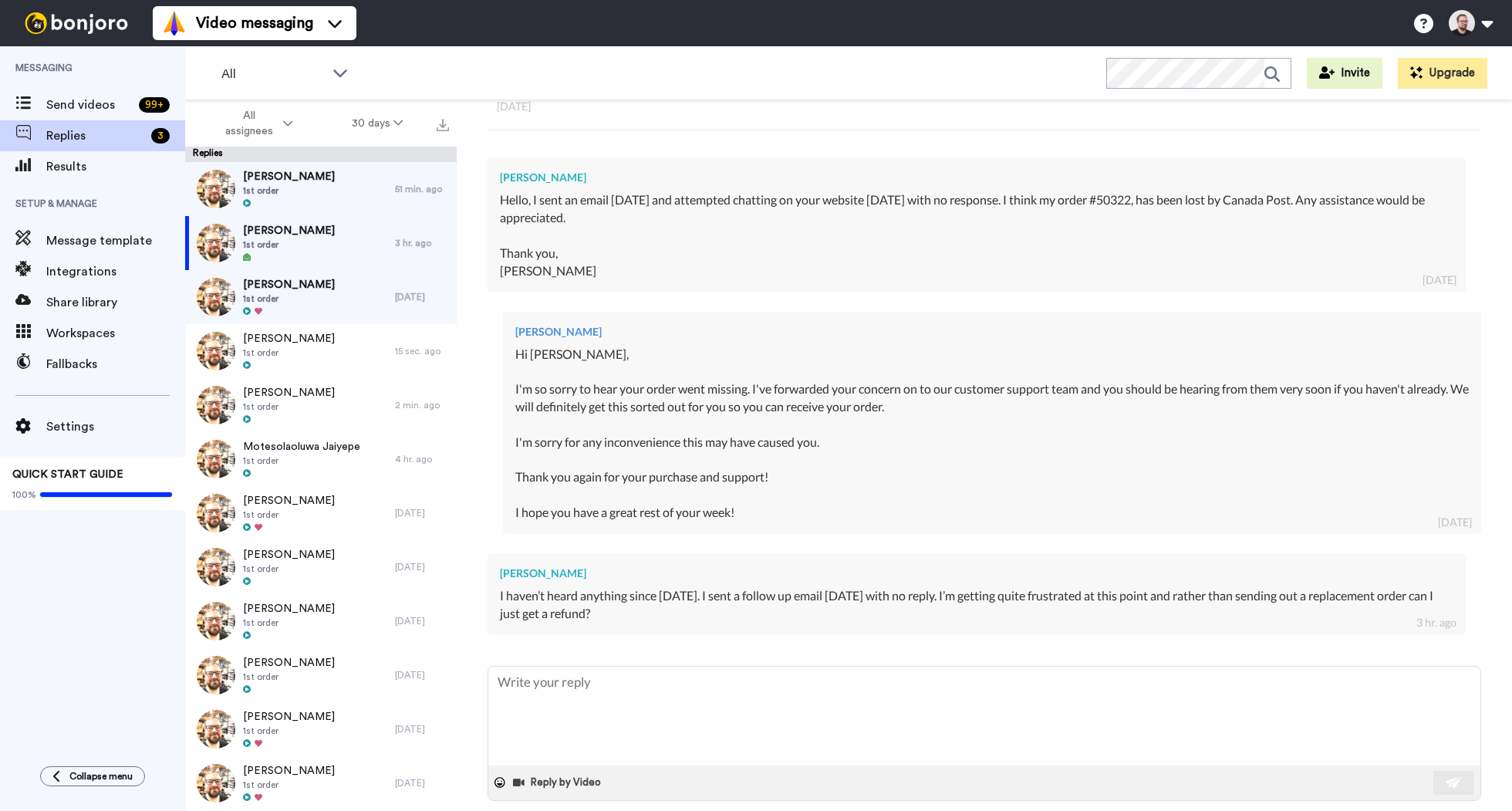
drag, startPoint x: 500, startPoint y: 578, endPoint x: 663, endPoint y: 601, distance: 164.6
click at [663, 601] on div "I haven’t heard anything since [DATE]. I sent a follow up email [DATE] with no …" at bounding box center [976, 605] width 953 height 36
copy div "I haven’t heard anything since [DATE]. I sent a follow up email [DATE] with no …"
click at [757, 607] on div "[PERSON_NAME] I haven’t heard anything since [DATE]. I sent a follow up email […" at bounding box center [976, 594] width 978 height 82
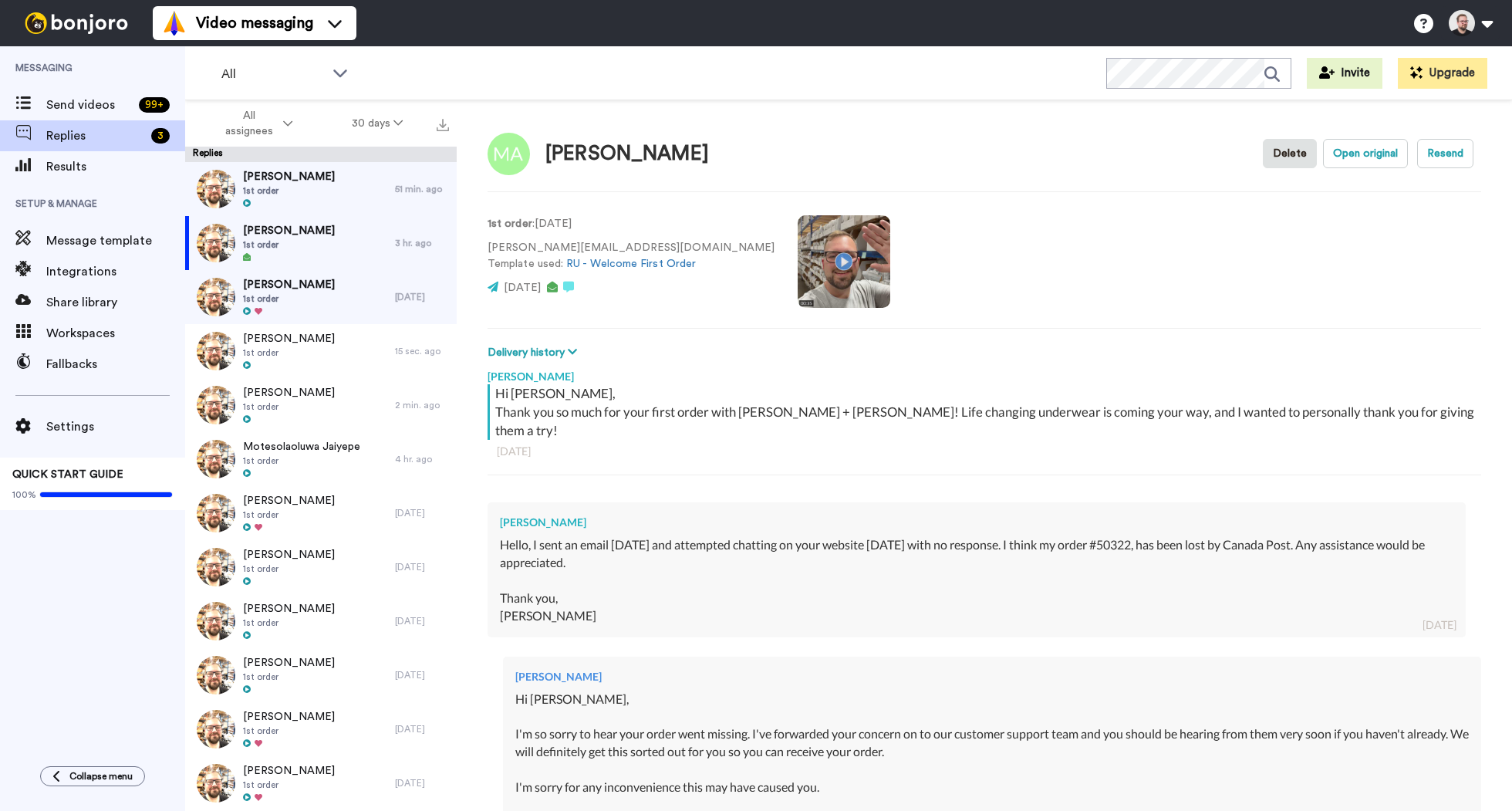
scroll to position [0, 0]
drag, startPoint x: 489, startPoint y: 249, endPoint x: 607, endPoint y: 248, distance: 118.0
click at [607, 248] on p "[PERSON_NAME][EMAIL_ADDRESS][DOMAIN_NAME] Template used: RU - Welcome First Ord…" at bounding box center [630, 256] width 287 height 32
copy p "[PERSON_NAME][EMAIL_ADDRESS][DOMAIN_NAME]"
click at [797, 216] on video at bounding box center [843, 262] width 93 height 93
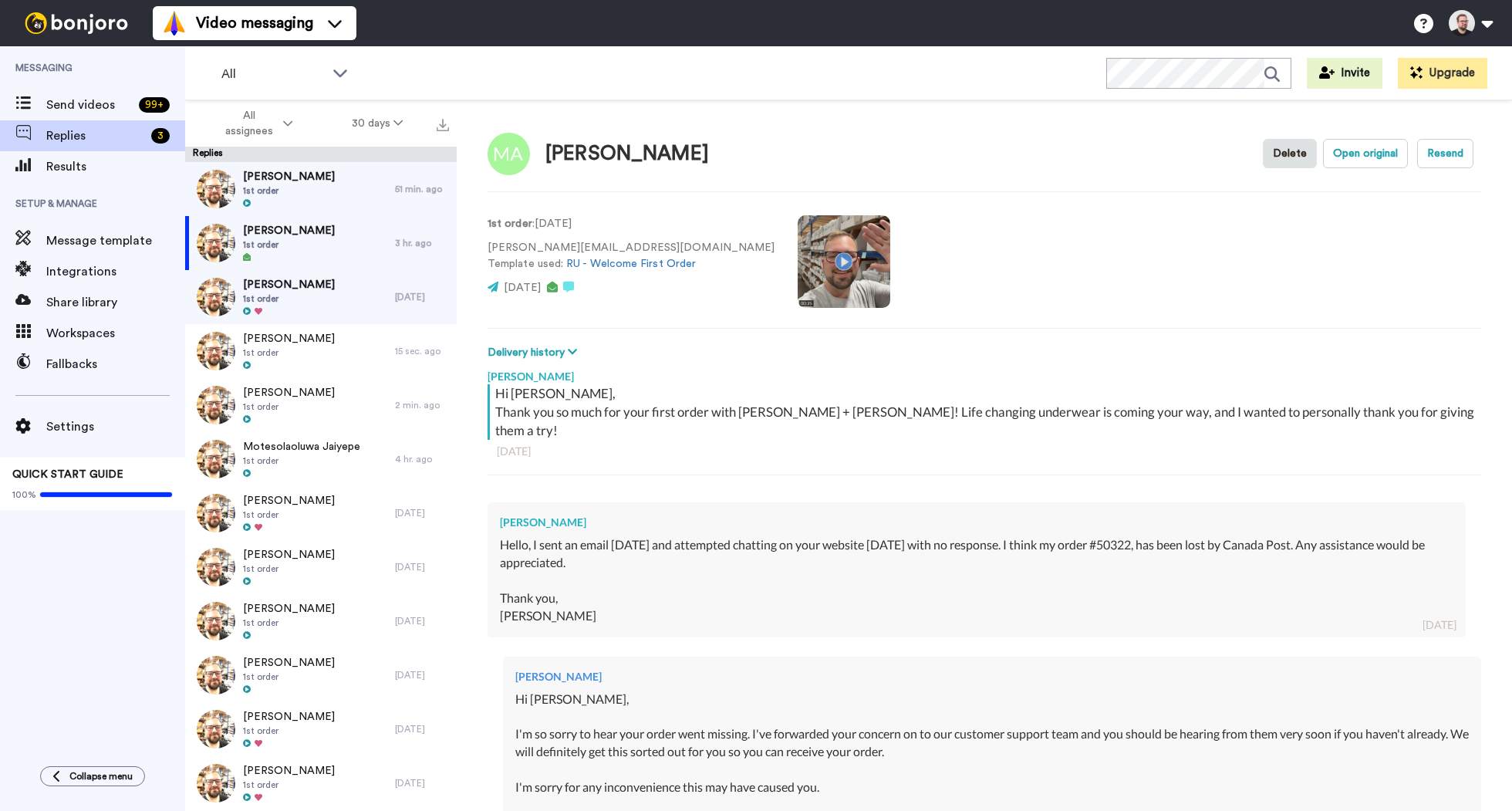
click at [819, 262] on div "1st order : [DATE] [PERSON_NAME][EMAIL_ADDRESS][DOMAIN_NAME] Template used: RU …" at bounding box center [984, 260] width 993 height 105
click at [797, 265] on video at bounding box center [843, 262] width 93 height 93
drag, startPoint x: 489, startPoint y: 247, endPoint x: 611, endPoint y: 250, distance: 122.0
click at [611, 250] on p "[PERSON_NAME][EMAIL_ADDRESS][DOMAIN_NAME] Template used: RU - Welcome First Ord…" at bounding box center [630, 256] width 287 height 32
copy p "[PERSON_NAME][EMAIL_ADDRESS][DOMAIN_NAME]"
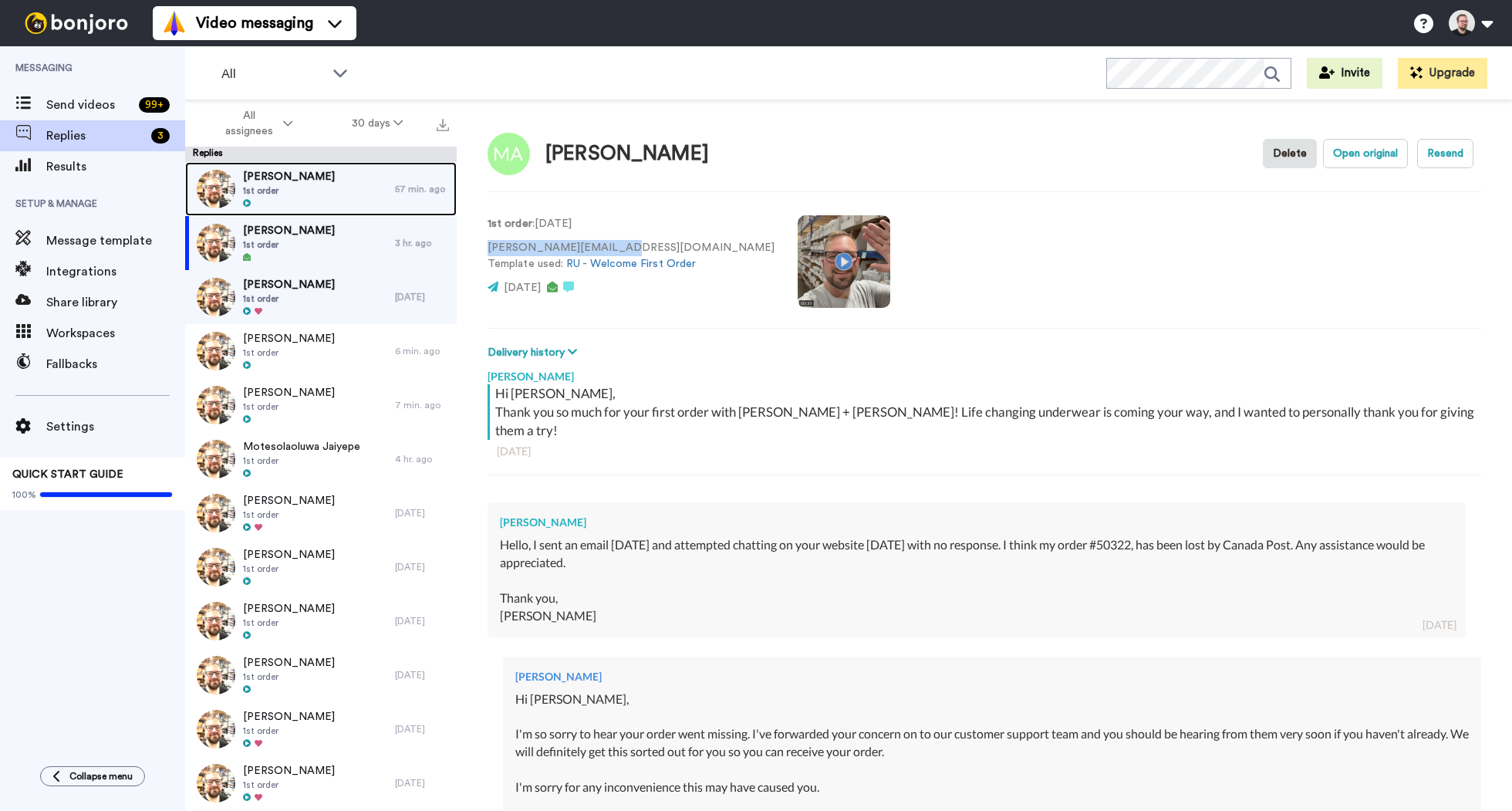
click at [273, 175] on span "[PERSON_NAME]" at bounding box center [289, 176] width 92 height 15
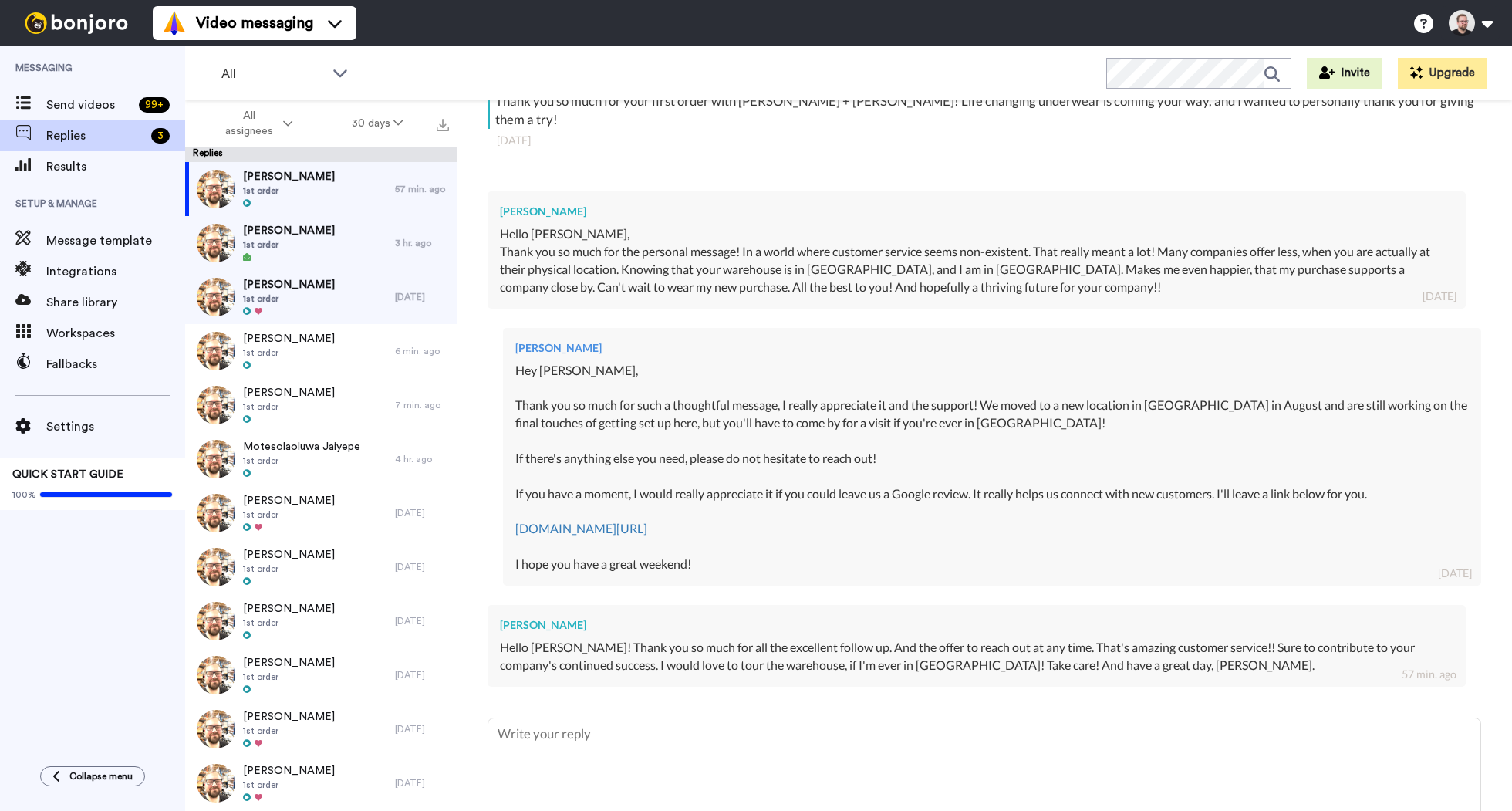
scroll to position [363, 0]
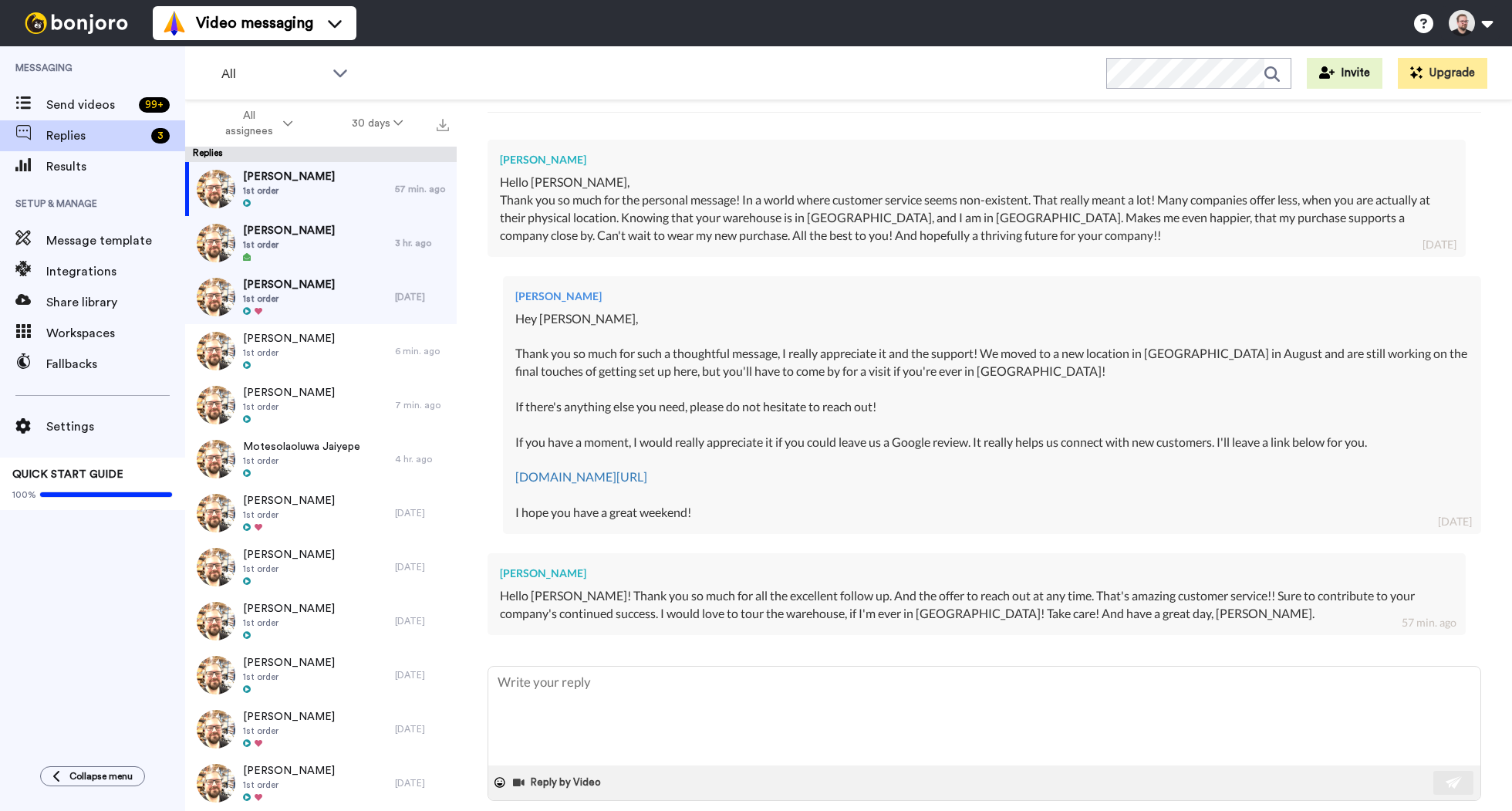
click at [1328, 810] on span at bounding box center [1320, 821] width 15 height 15
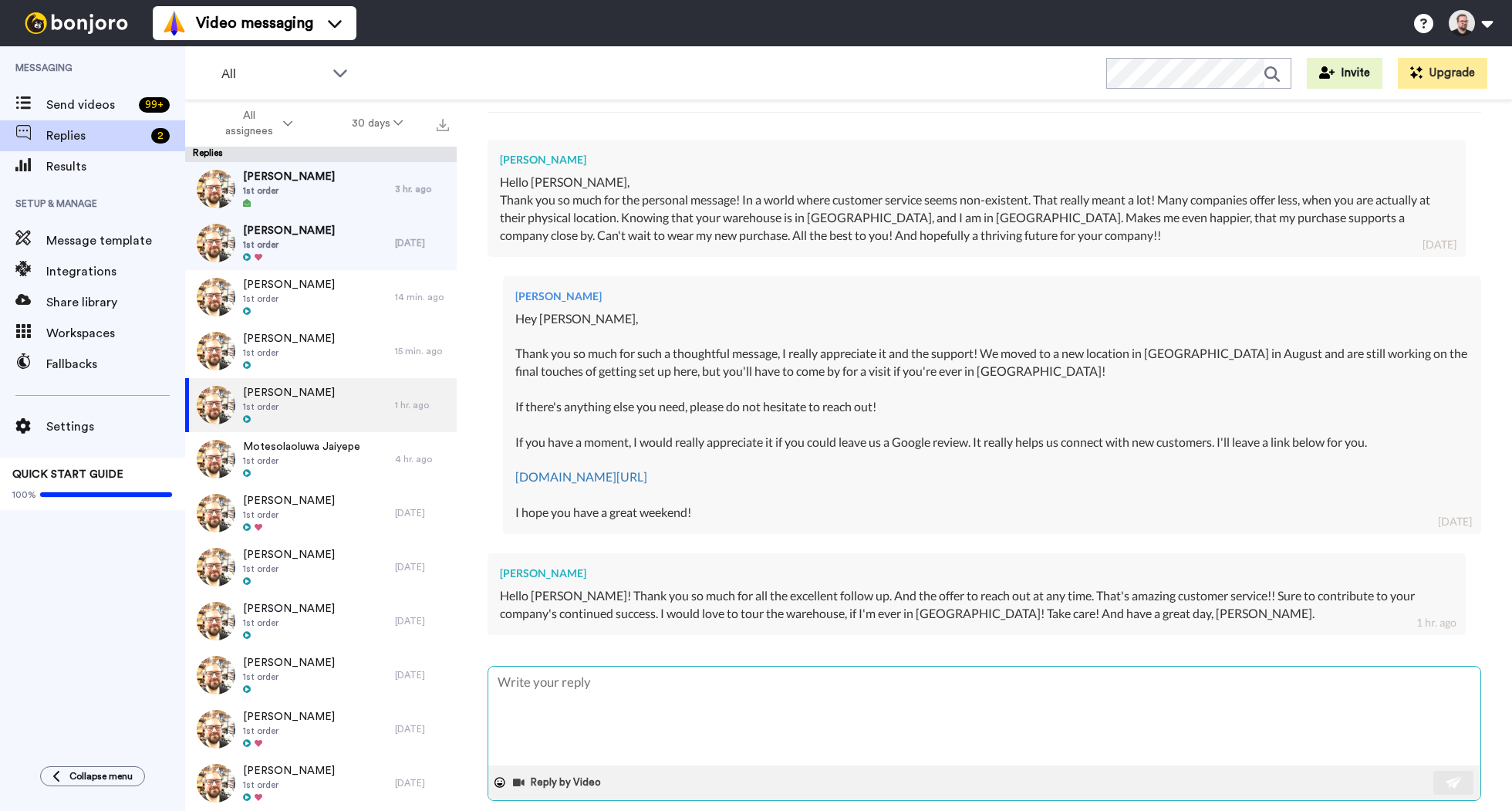
click at [648, 672] on textarea at bounding box center [984, 716] width 992 height 99
click at [363, 188] on div "[PERSON_NAME] 1st order" at bounding box center [290, 188] width 210 height 54
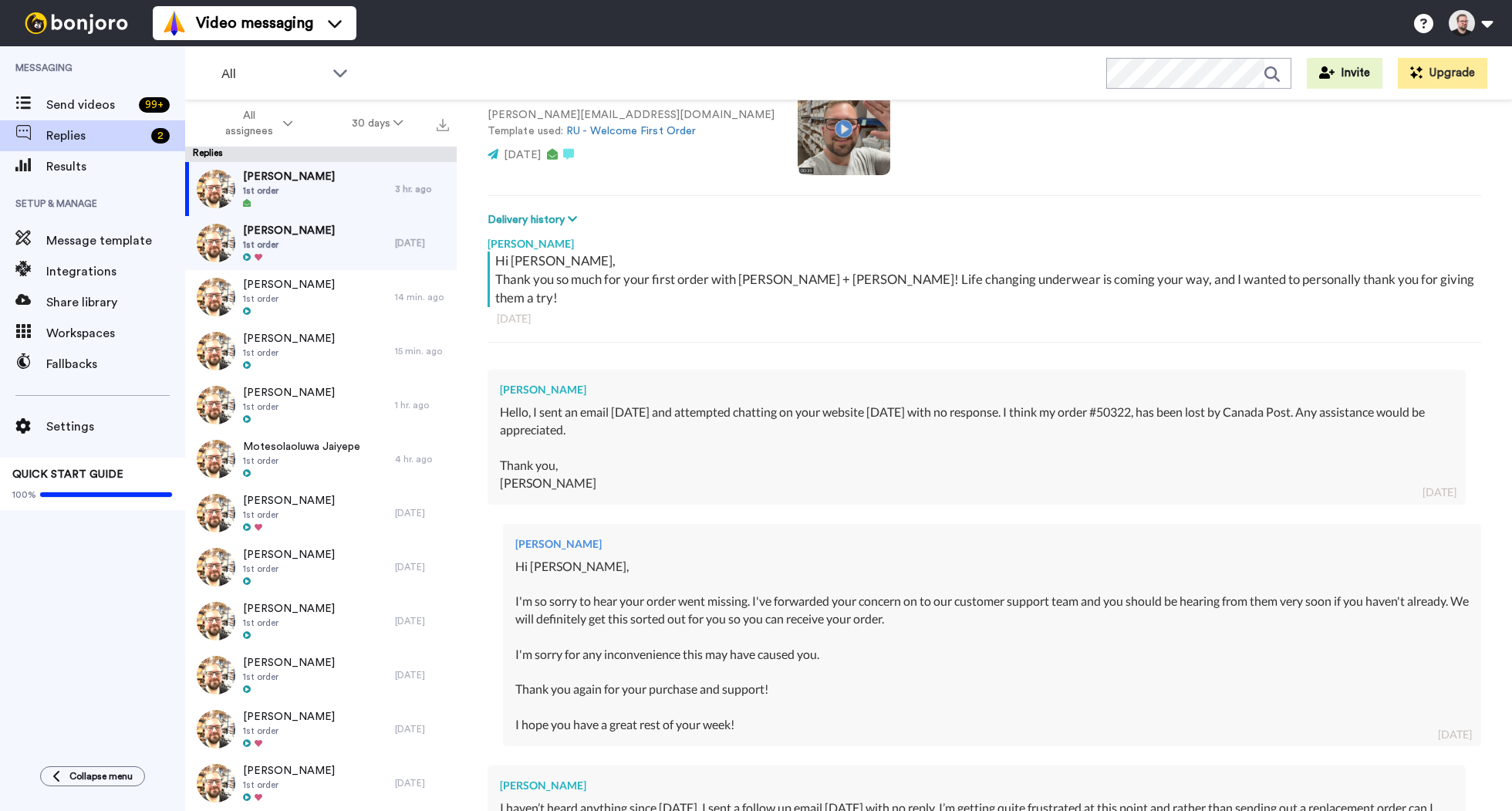
scroll to position [345, 0]
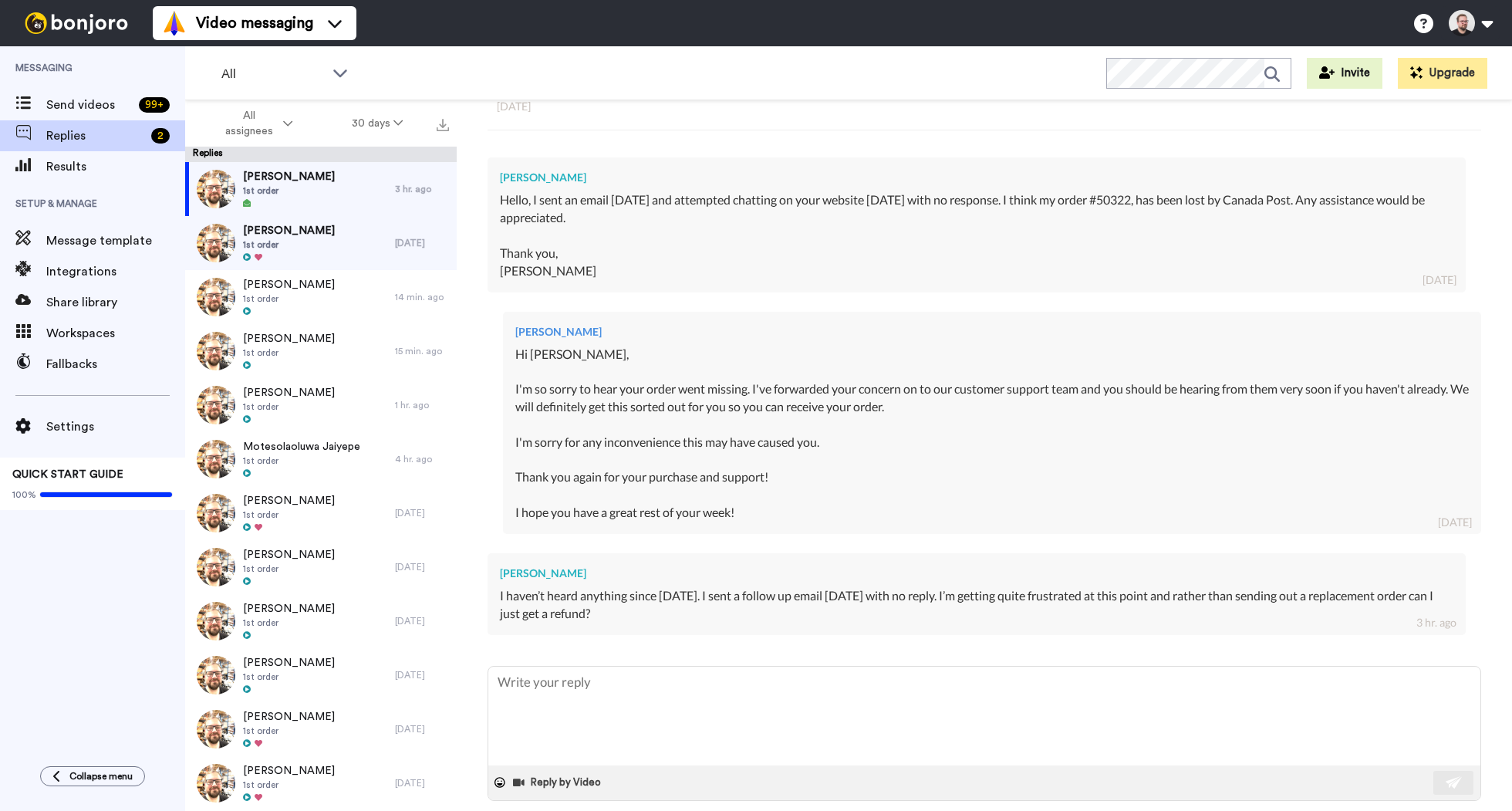
type textarea "x"
type textarea "H"
type textarea "x"
type textarea "Hi"
type textarea "x"
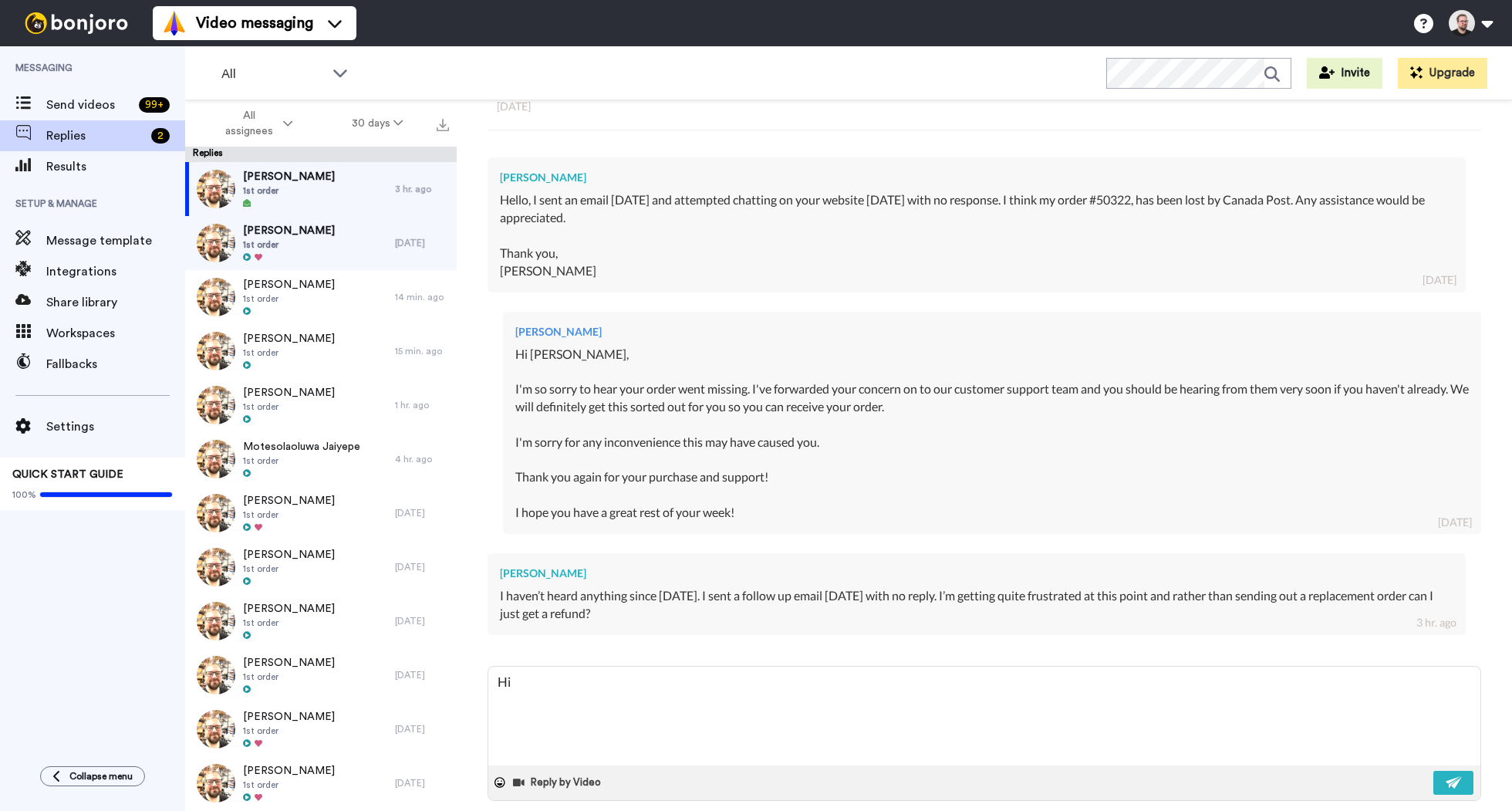
type textarea "Hi M"
type textarea "x"
type textarea "Hi Me"
type textarea "x"
type textarea "Hi [PERSON_NAME]"
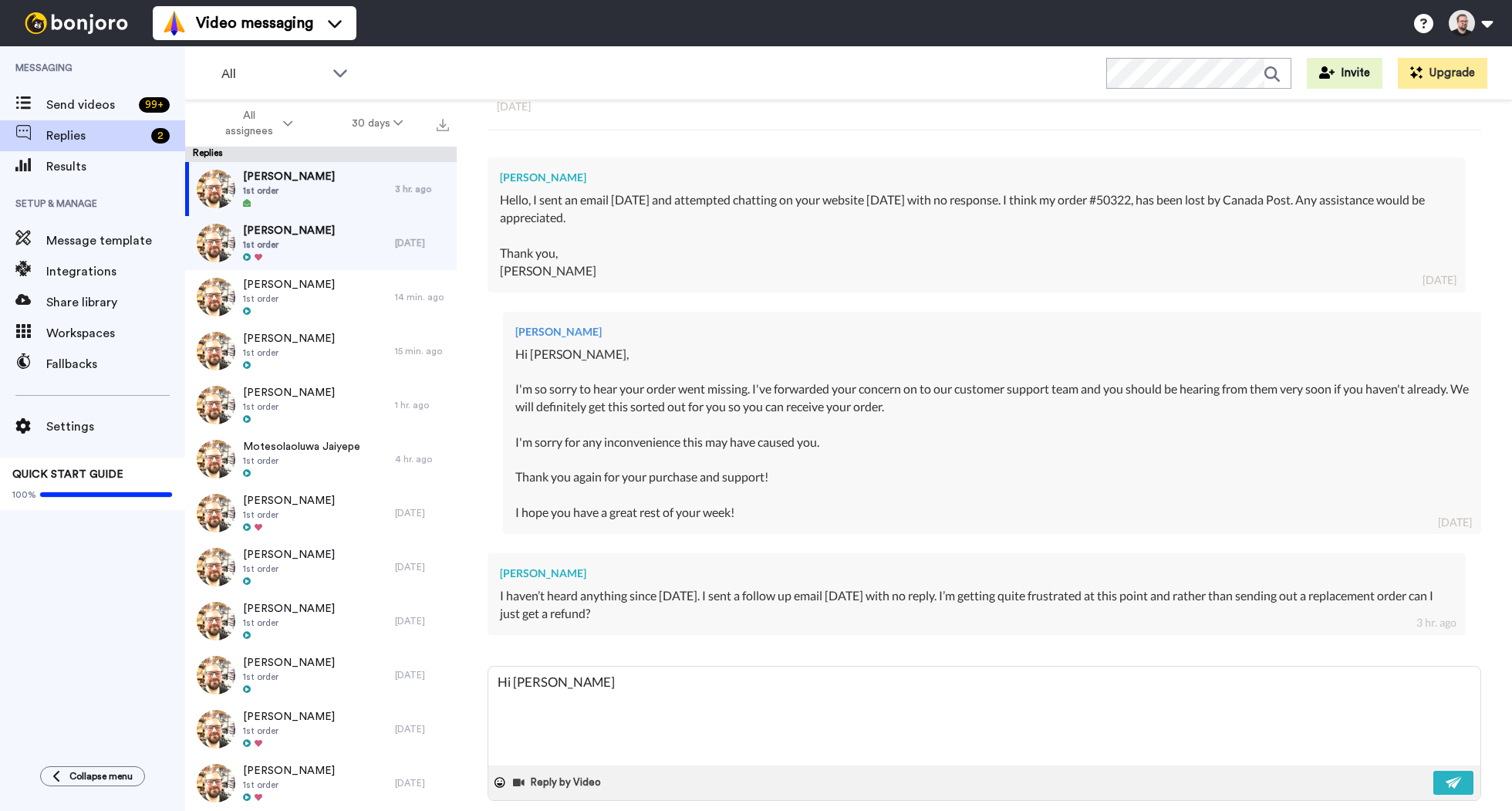
type textarea "x"
type textarea "Hi [PERSON_NAME]"
type textarea "x"
type textarea "Hi [PERSON_NAME]"
type textarea "x"
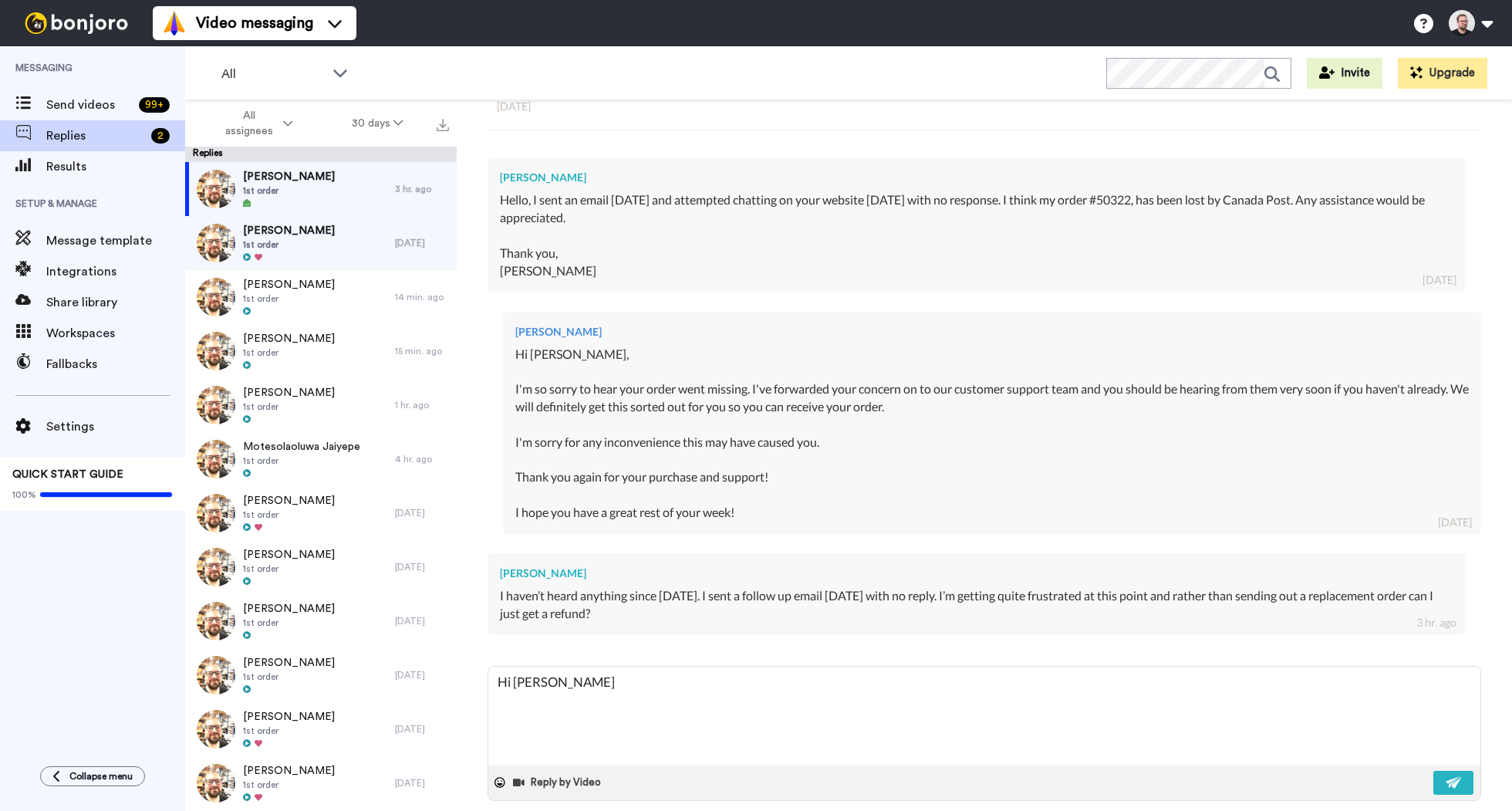
type textarea "Hi [PERSON_NAME]"
type textarea "x"
type textarea "Hi [PERSON_NAME]"
type textarea "x"
type textarea "Hi [PERSON_NAME],"
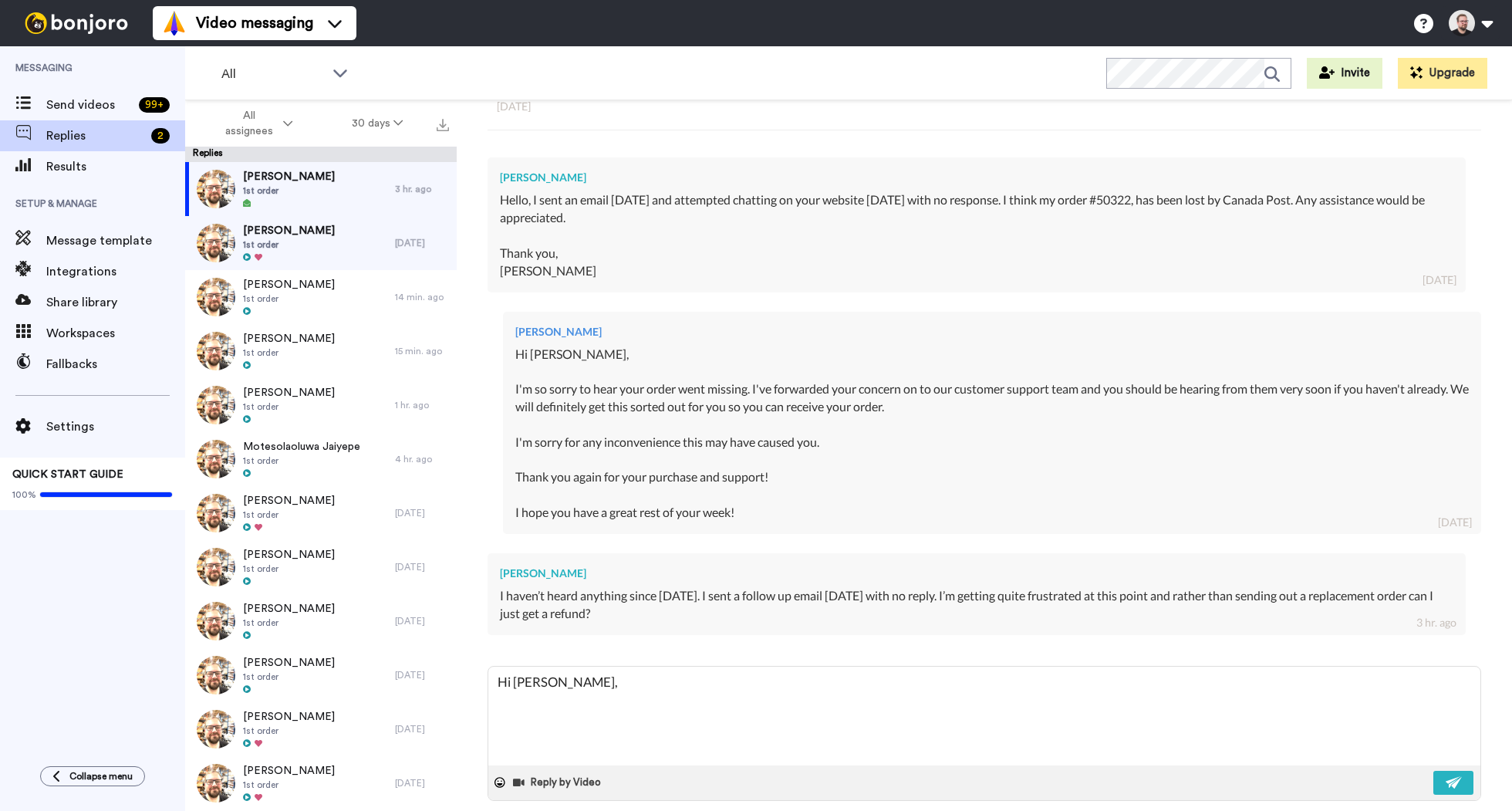
type textarea "x"
type textarea "Hi [PERSON_NAME],"
type textarea "x"
type textarea "Hi [PERSON_NAME],"
type textarea "x"
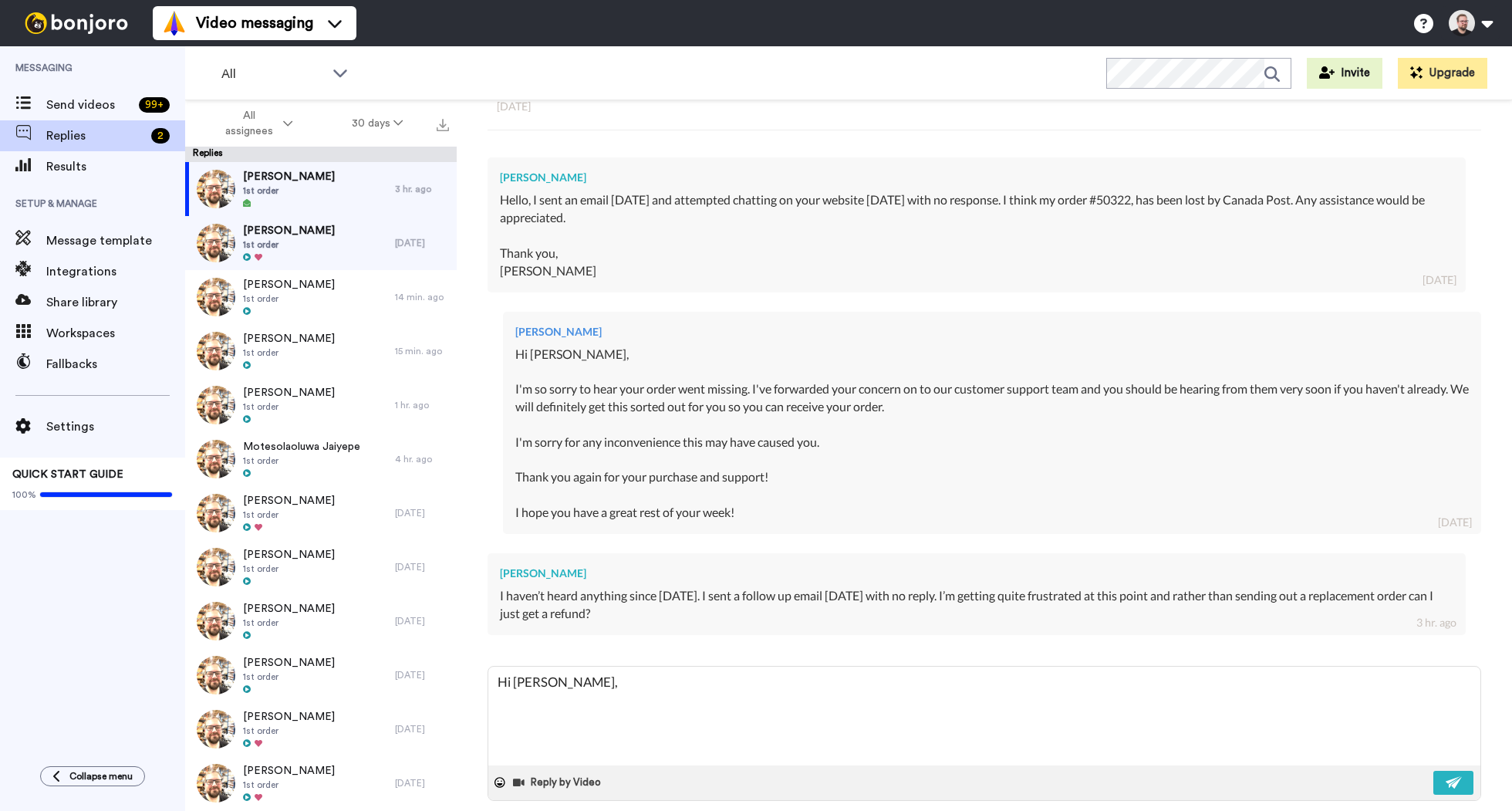
type textarea "Hi [PERSON_NAME],"
type textarea "x"
type textarea "Hi [PERSON_NAME], M"
type textarea "x"
type textarea "Hi [PERSON_NAME], My"
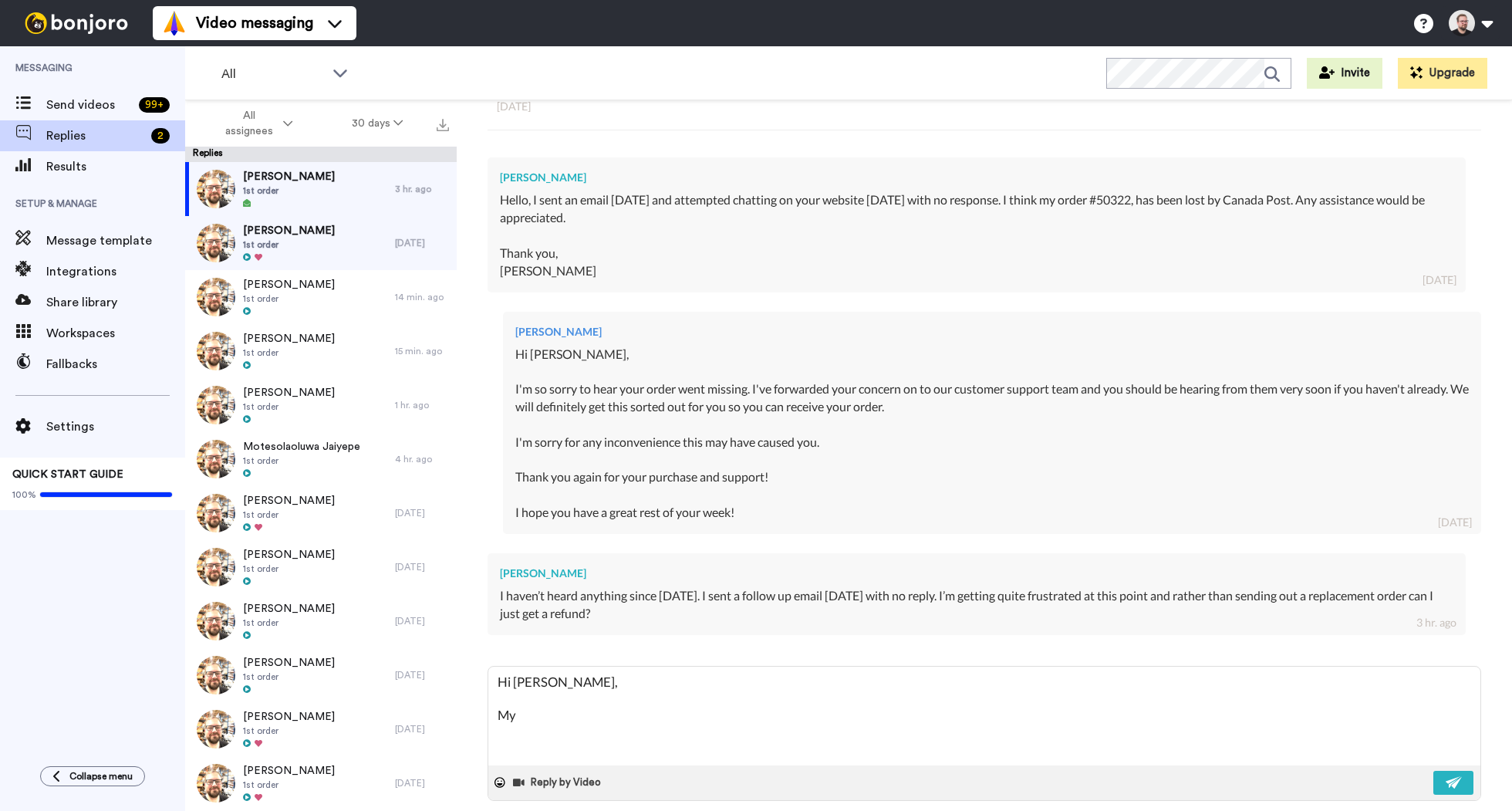
type textarea "x"
type textarea "Hi [PERSON_NAME], My"
type textarea "x"
type textarea "Hi [PERSON_NAME], My a"
type textarea "x"
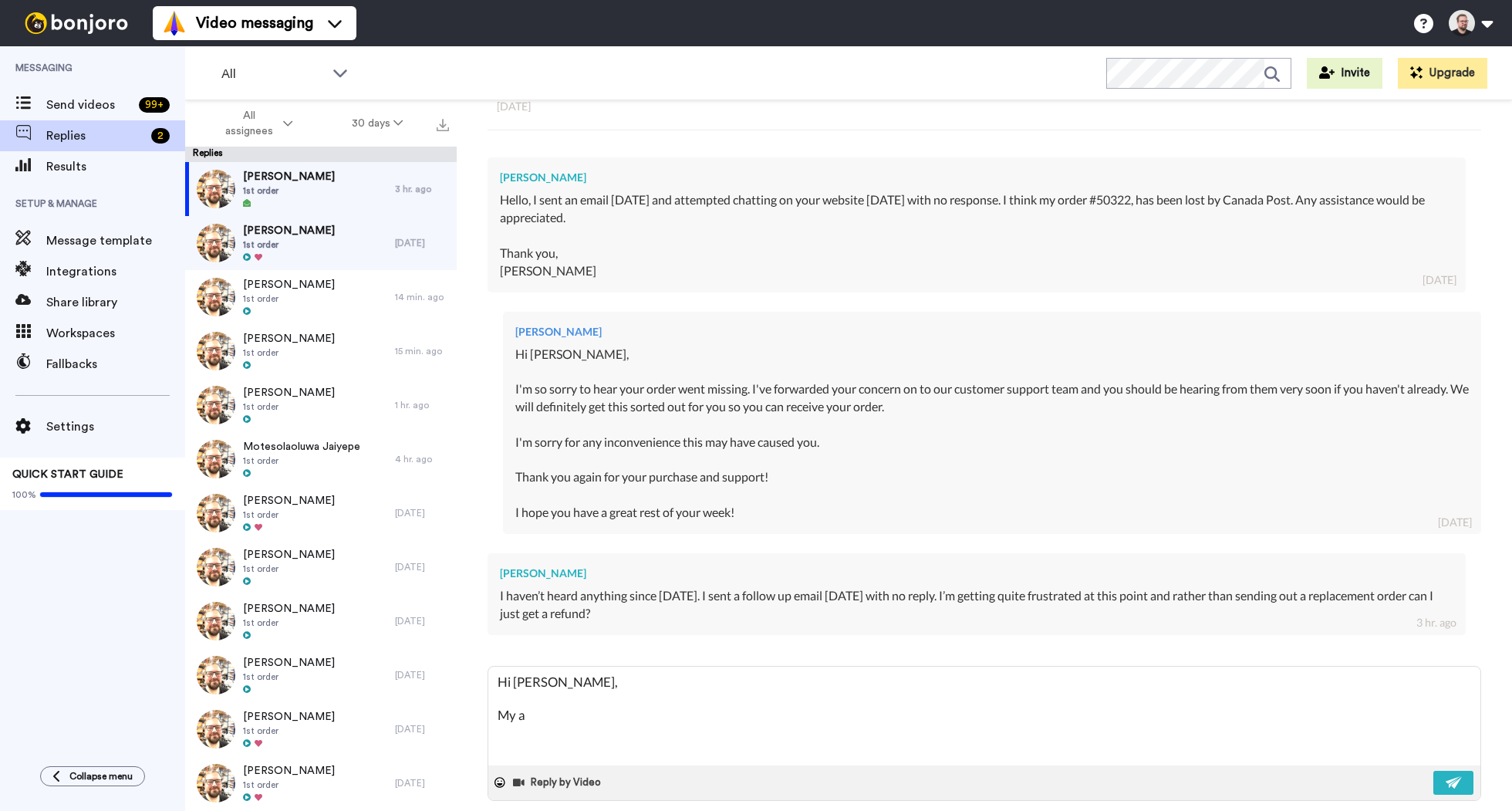
type textarea "Hi [PERSON_NAME], My ap"
type textarea "x"
type textarea "Hi [PERSON_NAME], My apo"
type textarea "x"
type textarea "Hi [PERSON_NAME], My apol"
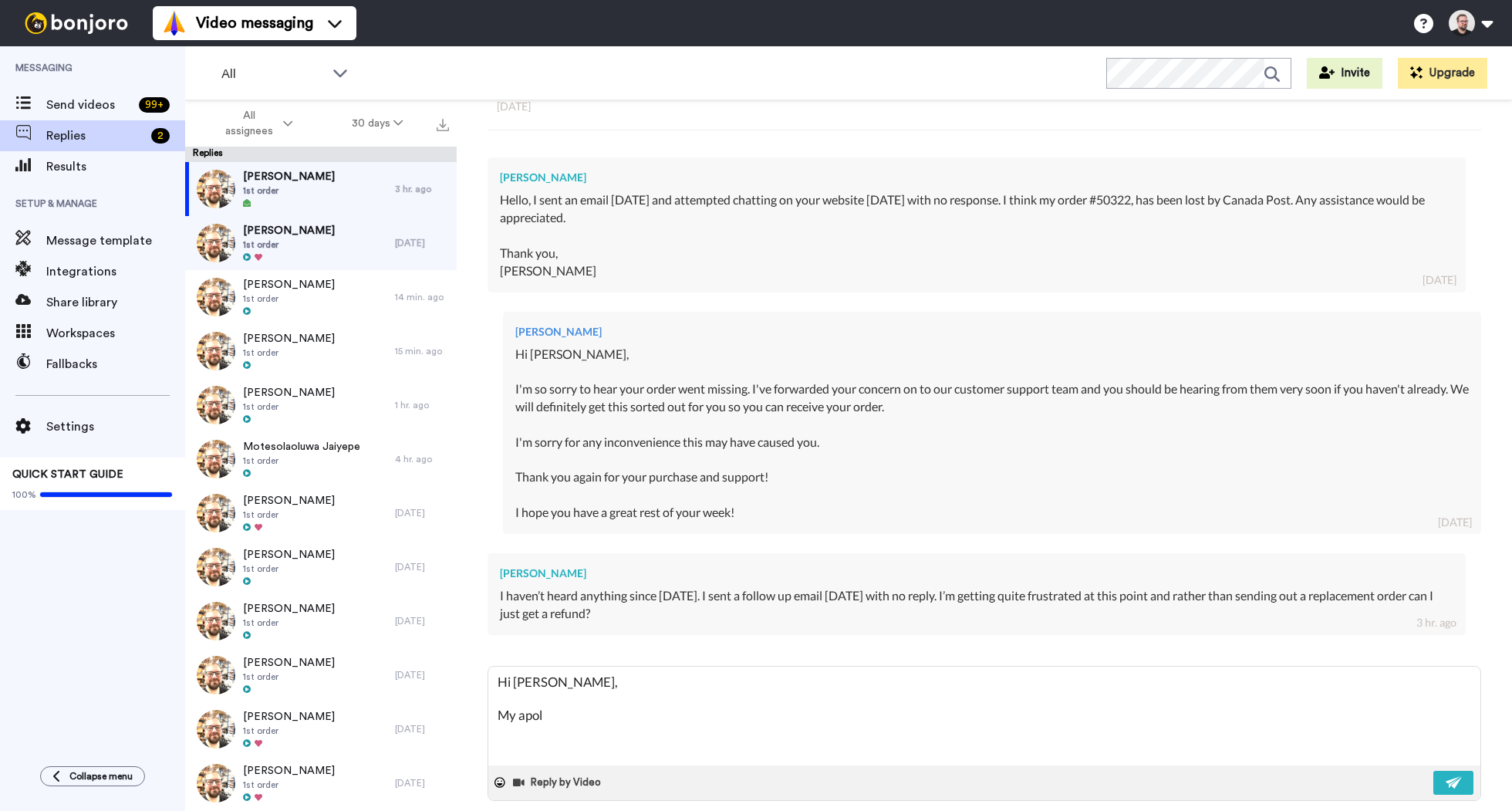
type textarea "x"
type textarea "Hi [PERSON_NAME], My apolo"
type textarea "x"
type textarea "Hi [PERSON_NAME], My apolog"
type textarea "x"
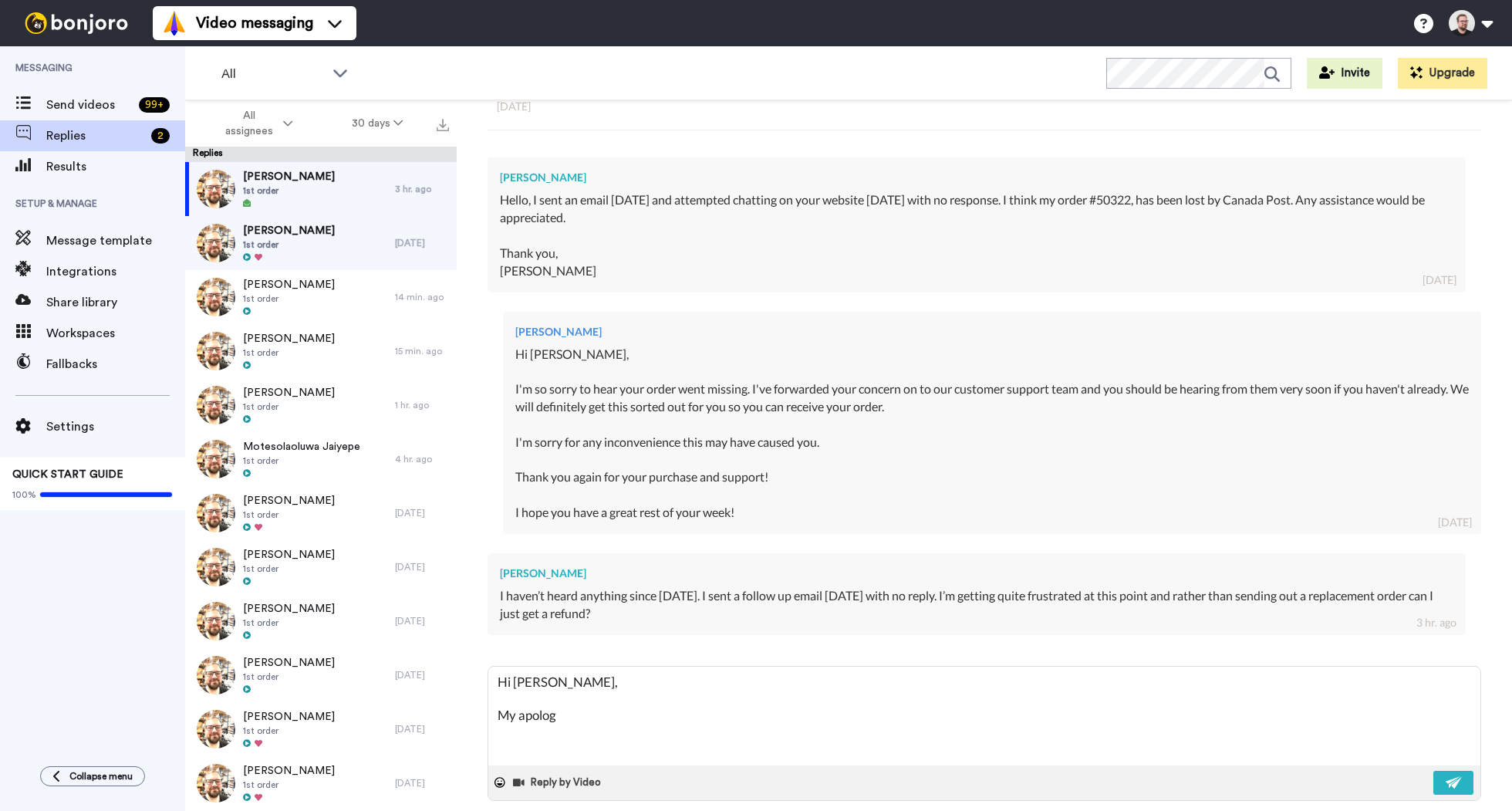
type textarea "Hi [PERSON_NAME], My apologi"
type textarea "x"
type textarea "Hi [PERSON_NAME], My apologie"
type textarea "x"
type textarea "Hi [PERSON_NAME], My apologies"
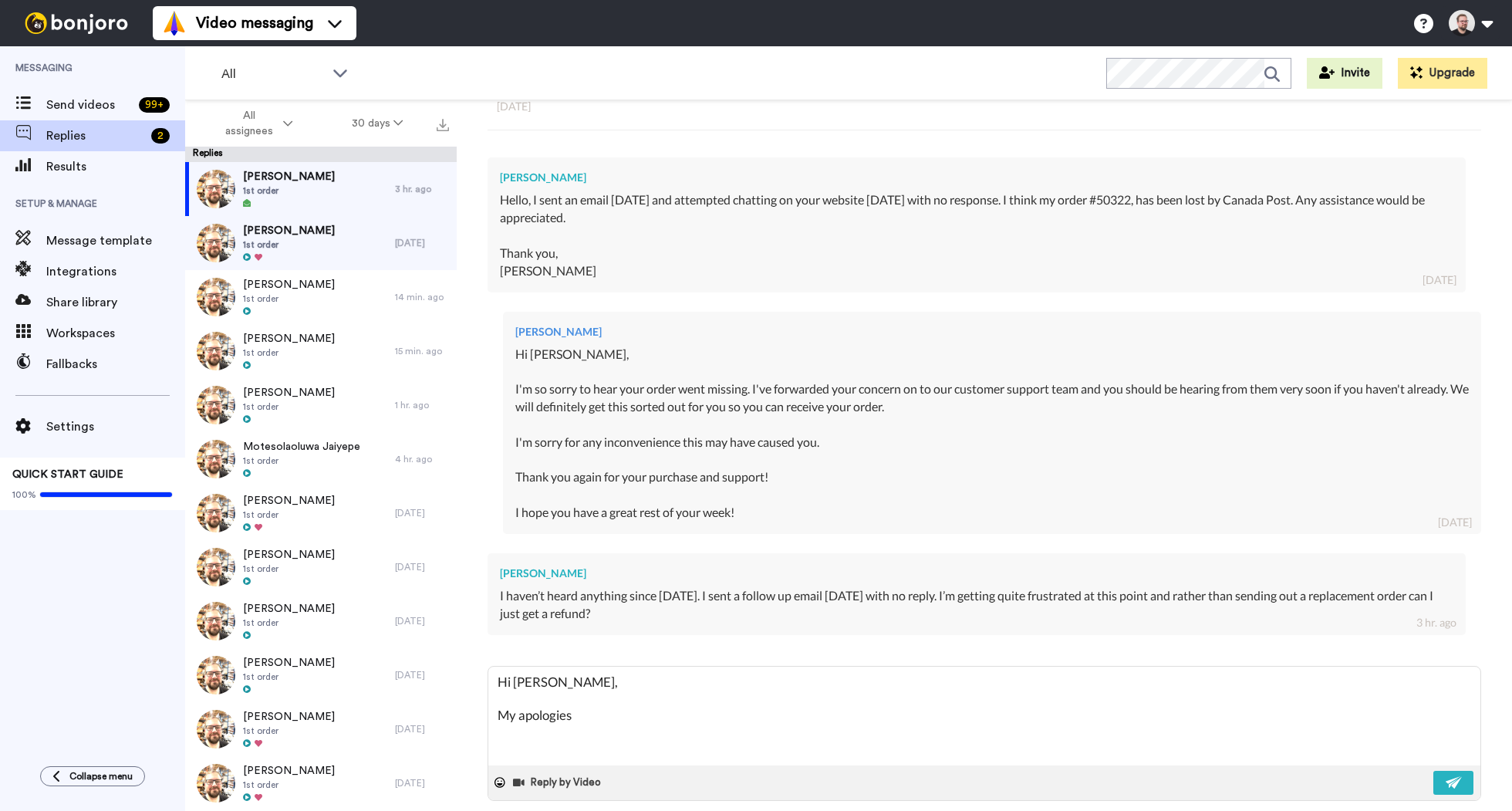
type textarea "x"
type textarea "Hi [PERSON_NAME], My apologies"
type textarea "x"
type textarea "Hi [PERSON_NAME], My apologies f"
type textarea "x"
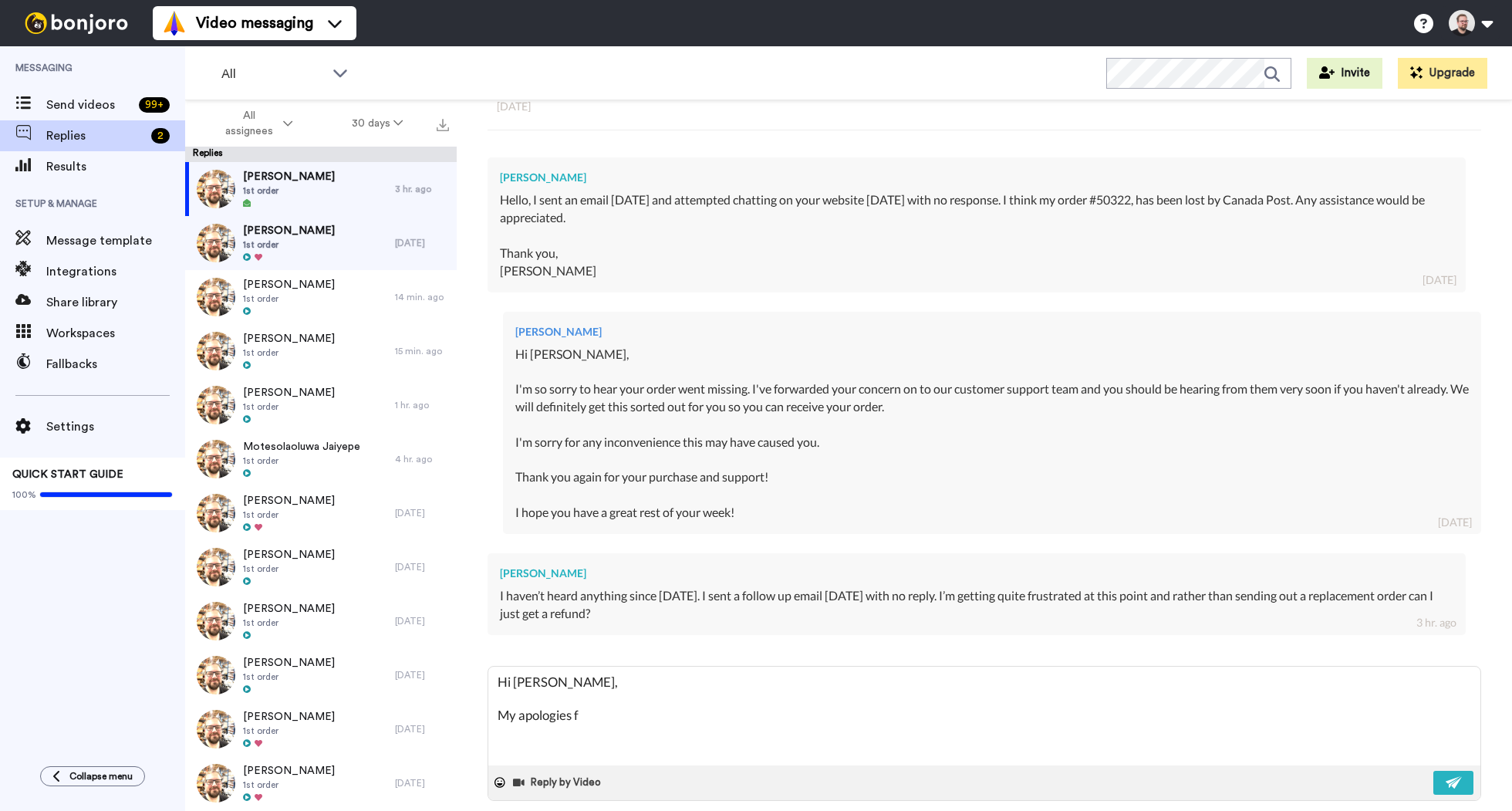
type textarea "Hi [PERSON_NAME], My apologies fo"
type textarea "x"
type textarea "Hi [PERSON_NAME], My apologies for"
type textarea "x"
type textarea "Hi [PERSON_NAME], My apologies for"
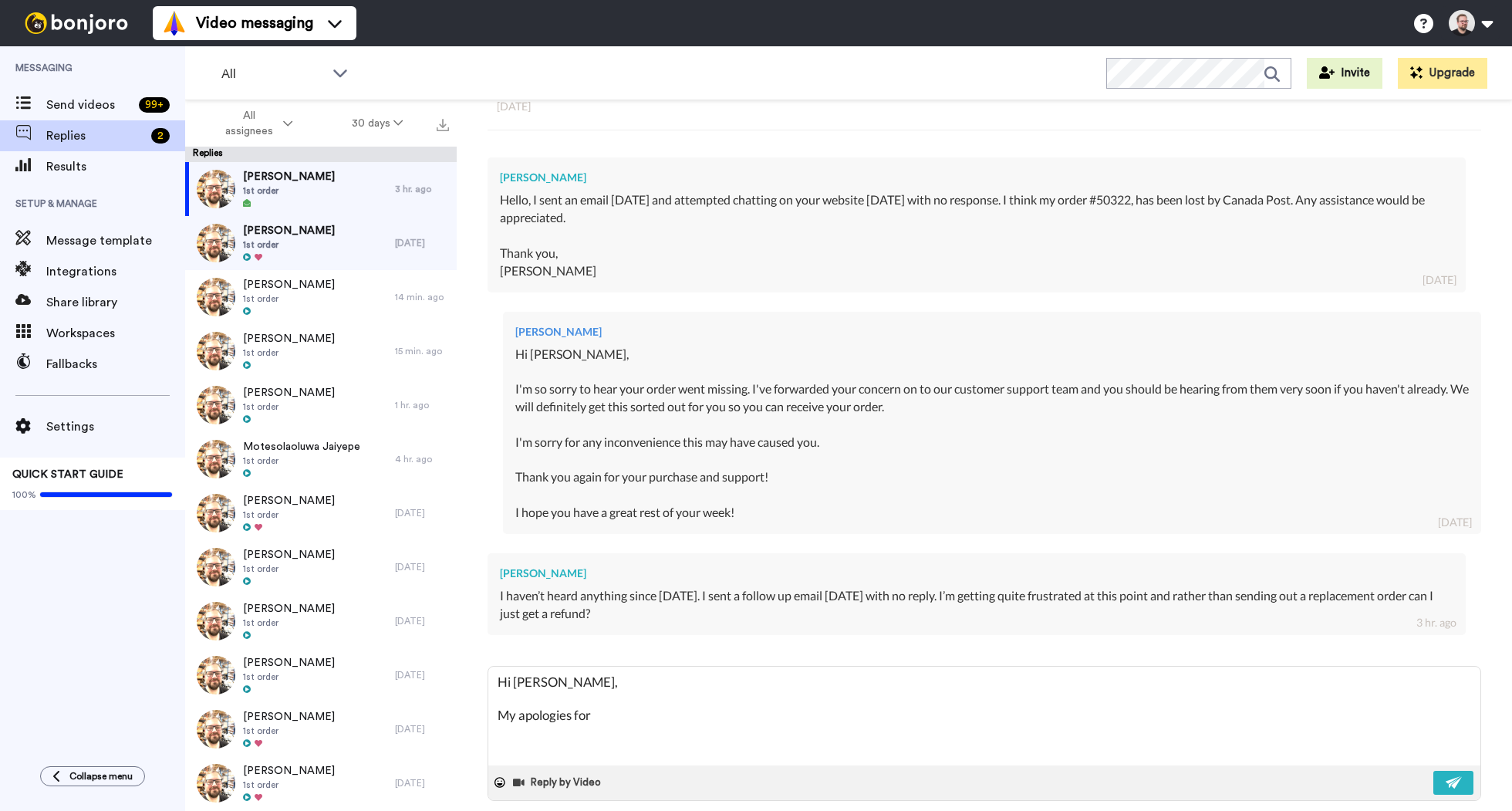
type textarea "x"
type textarea "Hi [PERSON_NAME], My apologies for t"
type textarea "x"
type textarea "Hi [PERSON_NAME], My apologies for the"
type textarea "x"
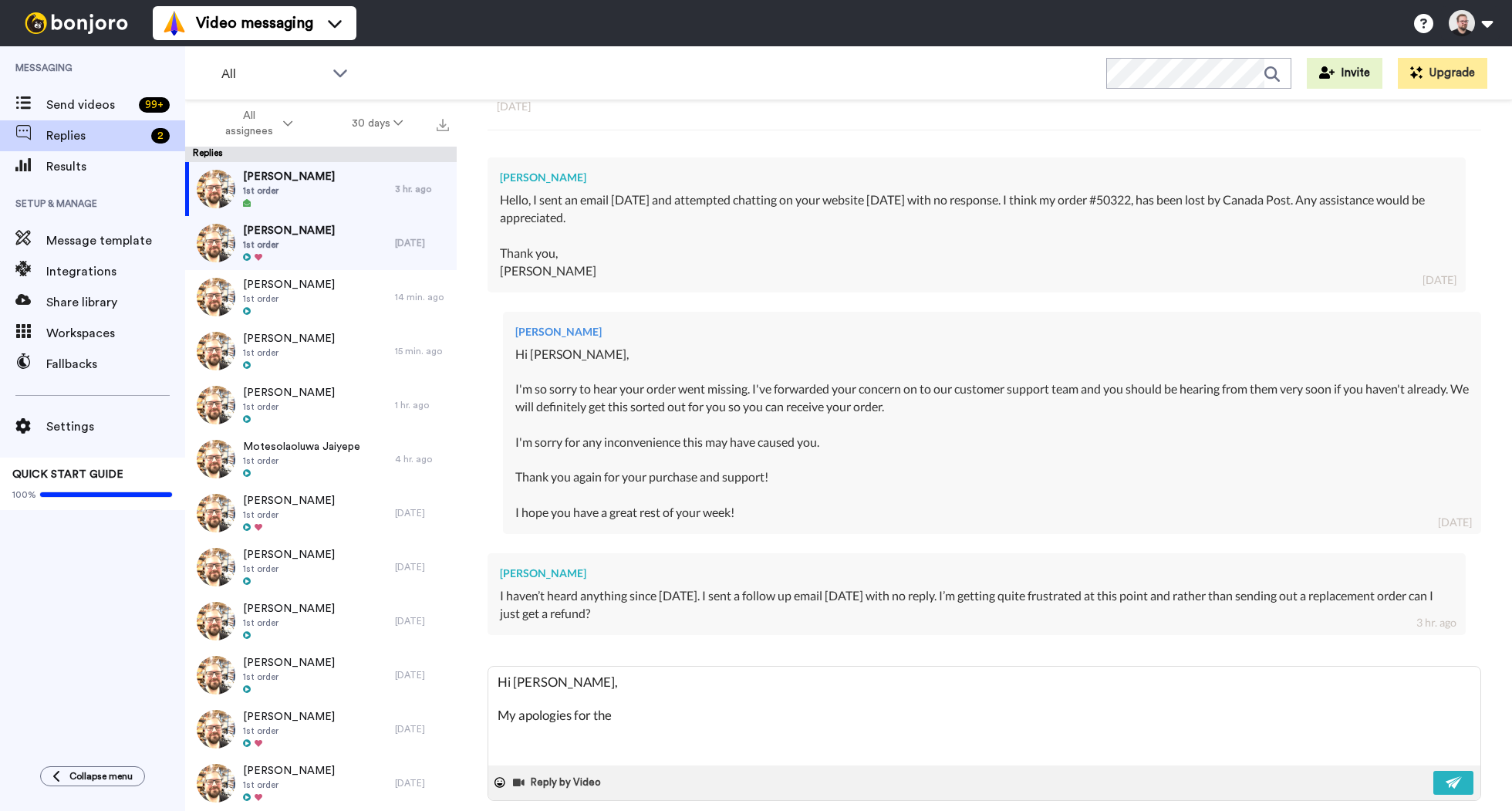
type textarea "Hi [PERSON_NAME], My apologies for the"
type textarea "x"
type textarea "Hi [PERSON_NAME], My apologies for the m"
type textarea "x"
type textarea "Hi [PERSON_NAME], My apologies for the mi"
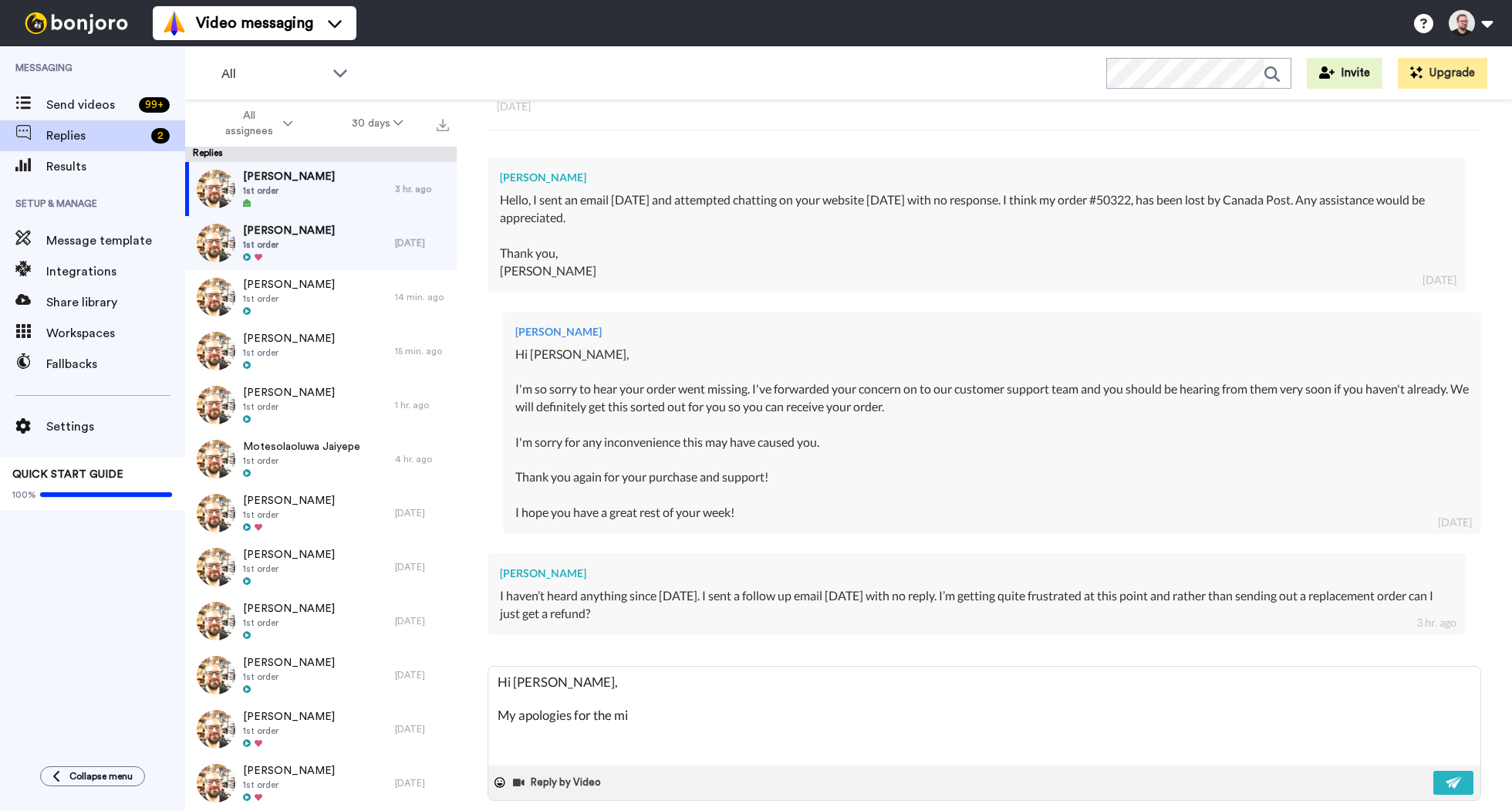
type textarea "x"
type textarea "Hi [PERSON_NAME], My apologies for the mix"
type textarea "x"
type textarea "Hi [PERSON_NAME], My apologies for the mixu"
type textarea "x"
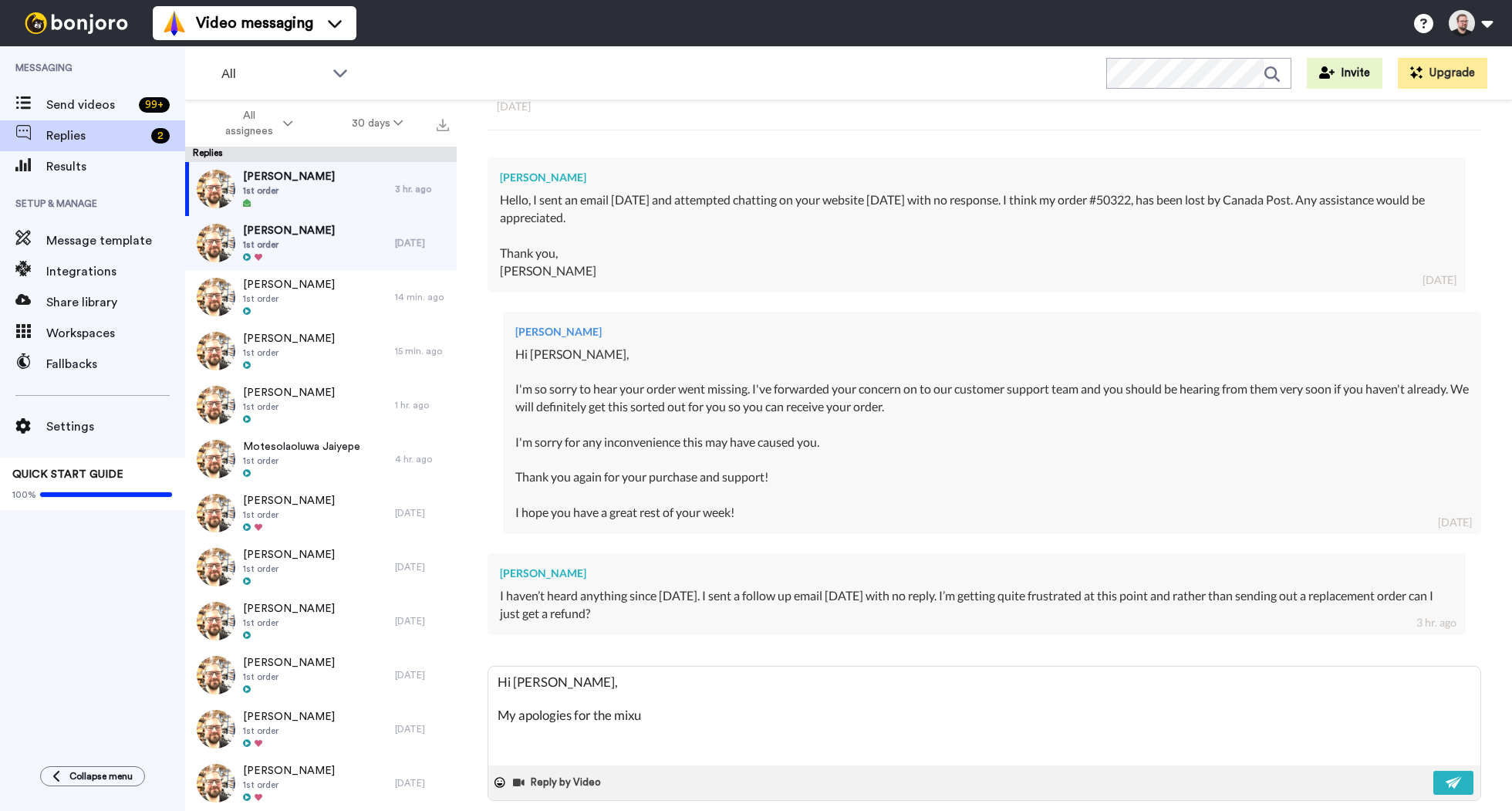
type textarea "Hi [PERSON_NAME], My apologies for the mixup"
type textarea "x"
type textarea "Hi [PERSON_NAME], My apologies for the mixup,"
type textarea "x"
type textarea "Hi [PERSON_NAME], My apologies for the mixup,"
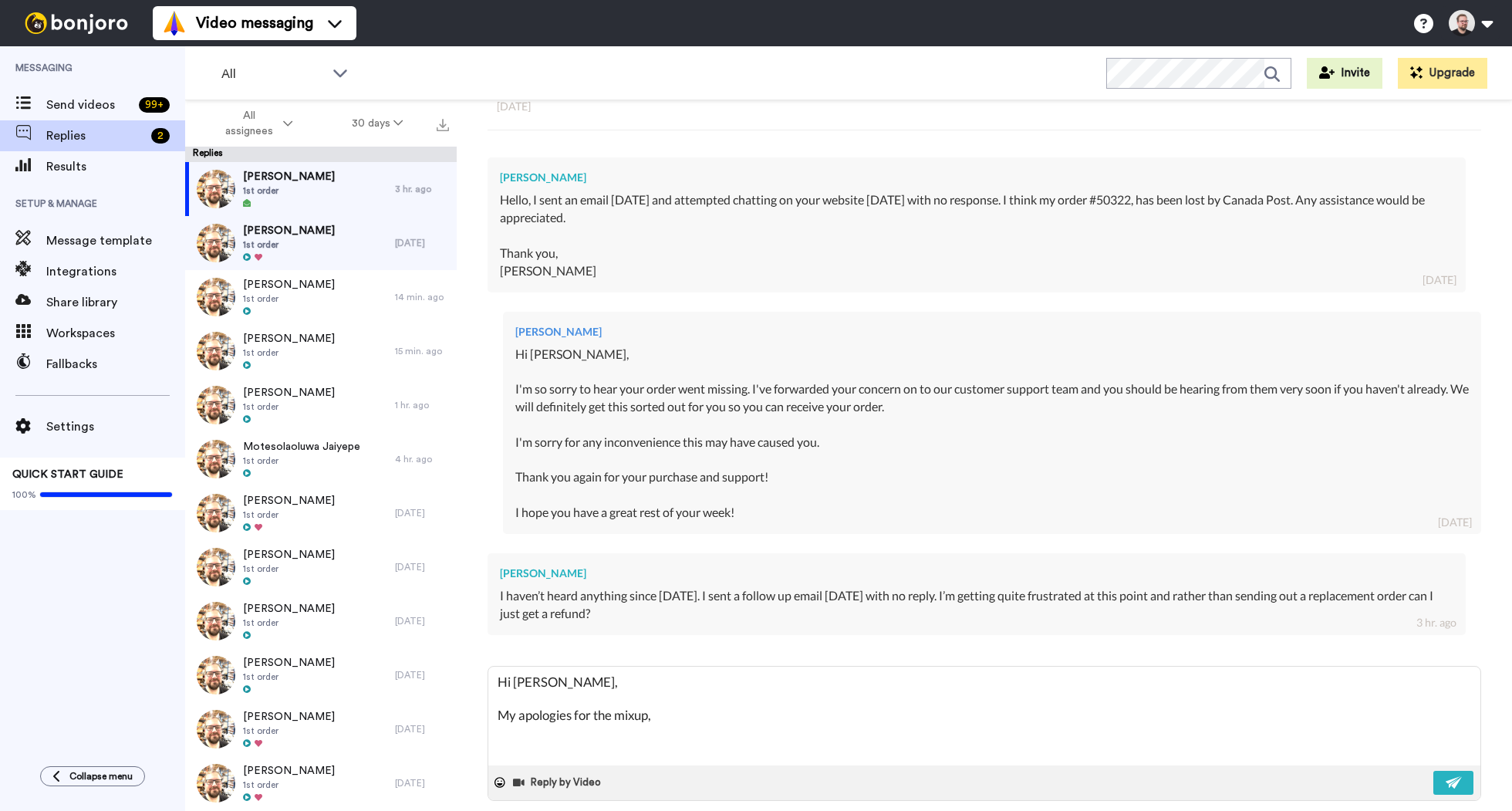
type textarea "x"
type textarea "Hi [PERSON_NAME], My apologies for the mixup, I"
type textarea "x"
type textarea "Hi [PERSON_NAME], My apologies for the mixup, I"
type textarea "x"
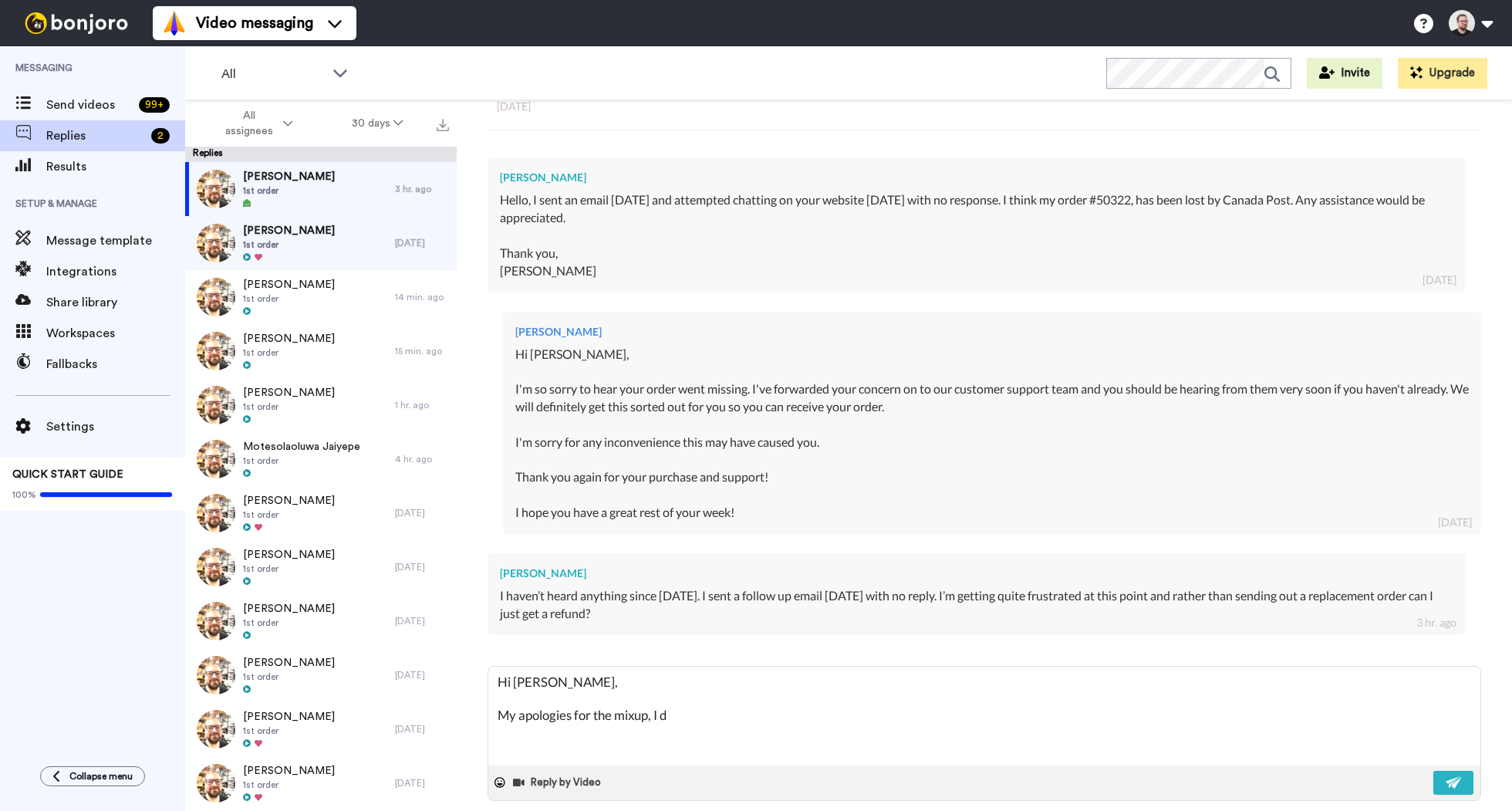
type textarea "Hi [PERSON_NAME], My apologies for the mixup, I di"
type textarea "x"
type textarea "Hi [PERSON_NAME], My apologies for the mixup, I did"
type textarea "x"
type textarea "Hi [PERSON_NAME], My apologies for the mixup, I did"
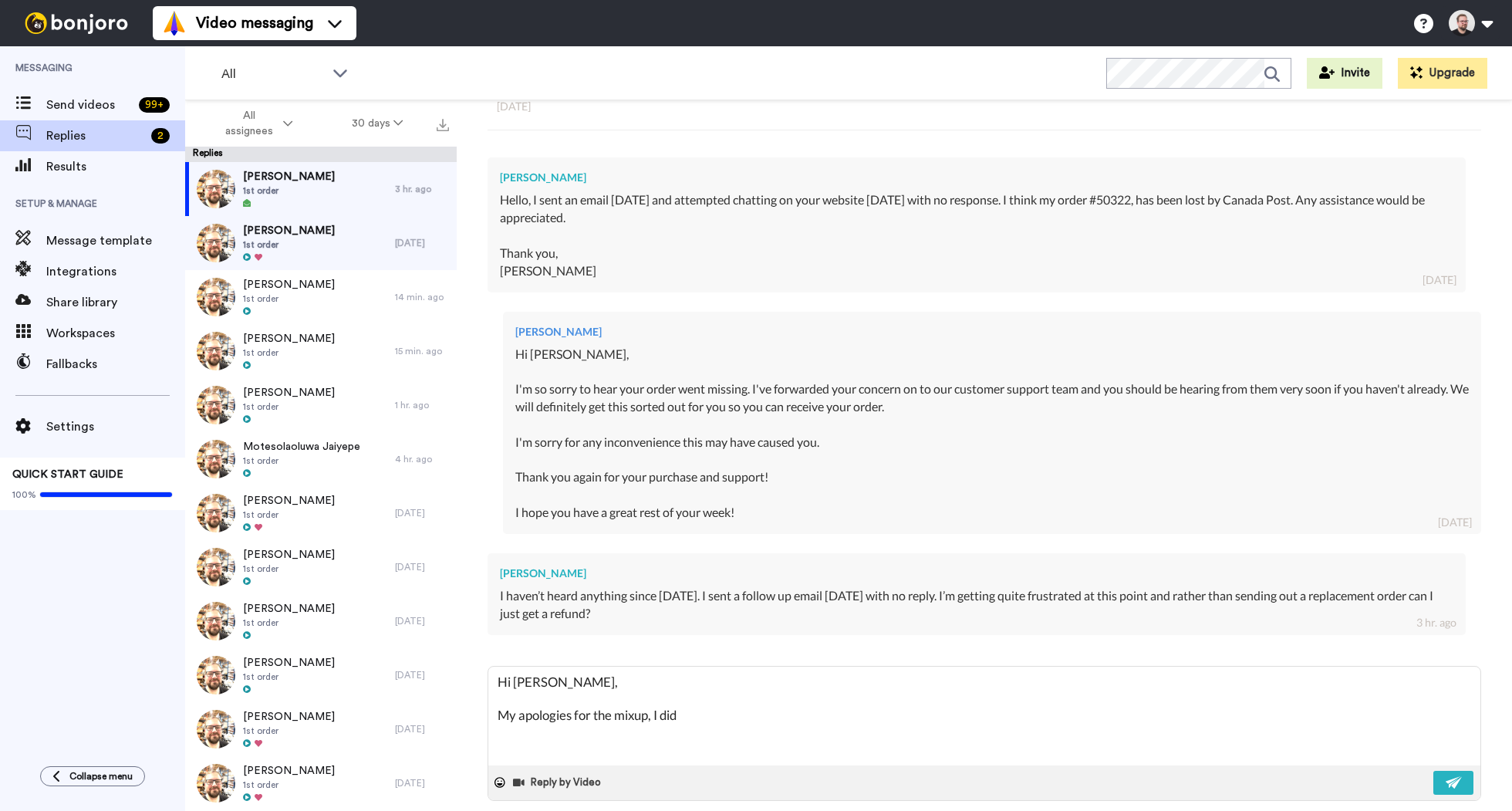
type textarea "x"
type textarea "Hi [PERSON_NAME], My apologies for the mixup, I did c"
type textarea "x"
type textarea "Hi [PERSON_NAME], My apologies for the mixup, I did co"
type textarea "x"
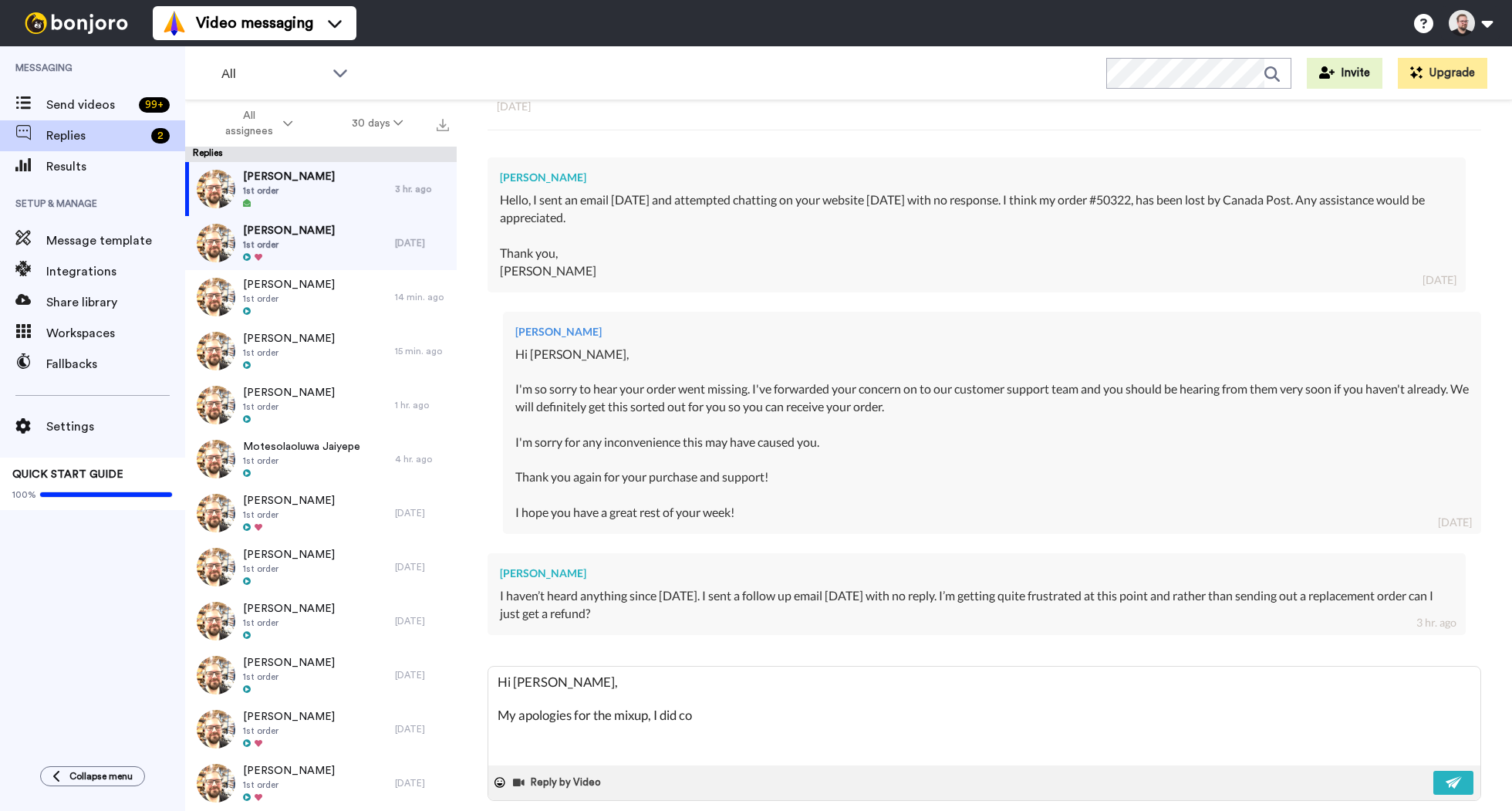
type textarea "Hi [PERSON_NAME], My apologies for the mixup, I did con"
type textarea "x"
type textarea "Hi [PERSON_NAME], My apologies for the mixup, I did conf"
type textarea "x"
type textarea "Hi [PERSON_NAME], My apologies for the mixup, I did confi"
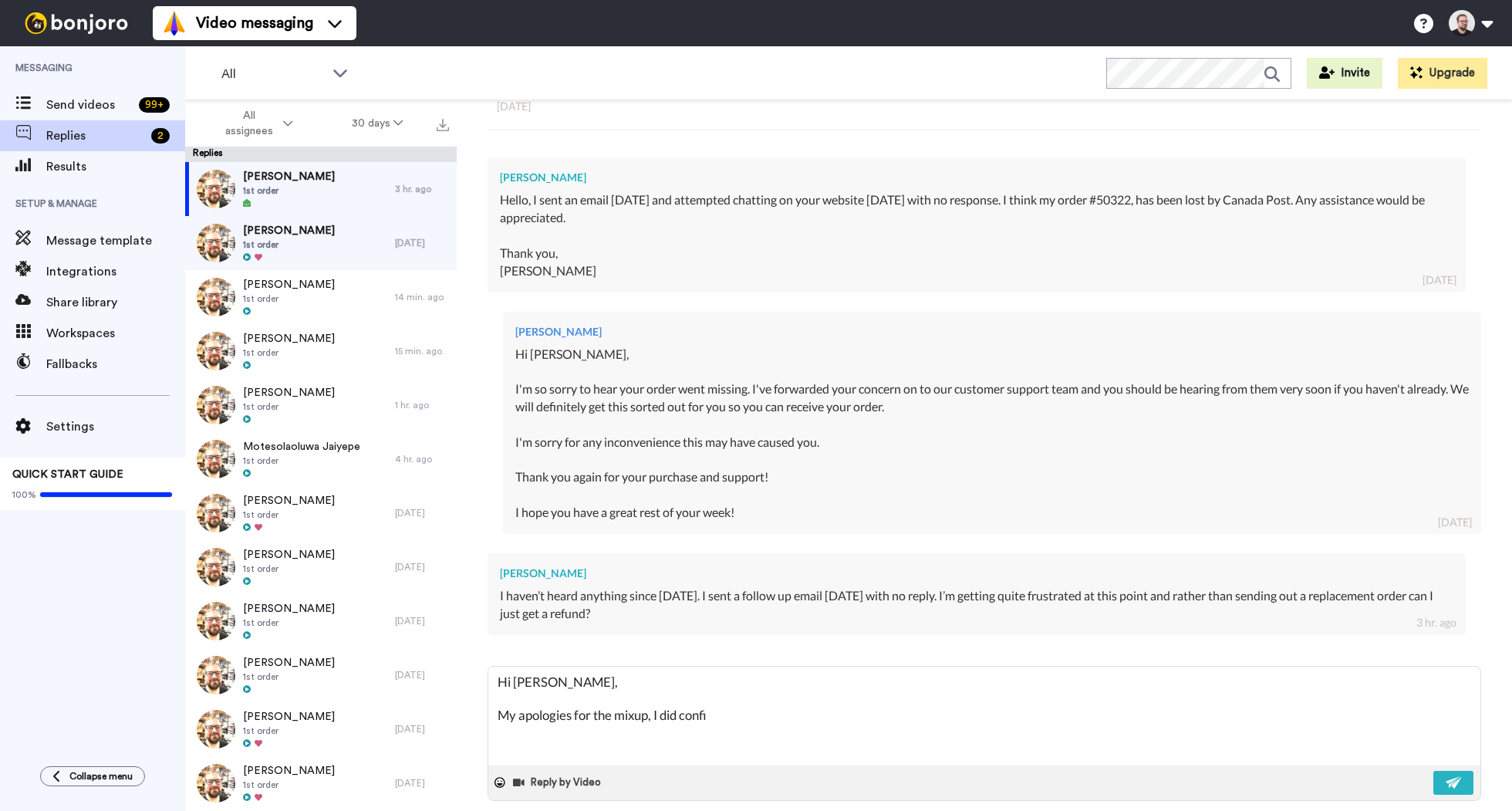
type textarea "x"
type textarea "Hi [PERSON_NAME], My apologies for the mixup, I did confir"
type textarea "x"
type textarea "Hi [PERSON_NAME], My apologies for the mixup, I did confirm"
type textarea "x"
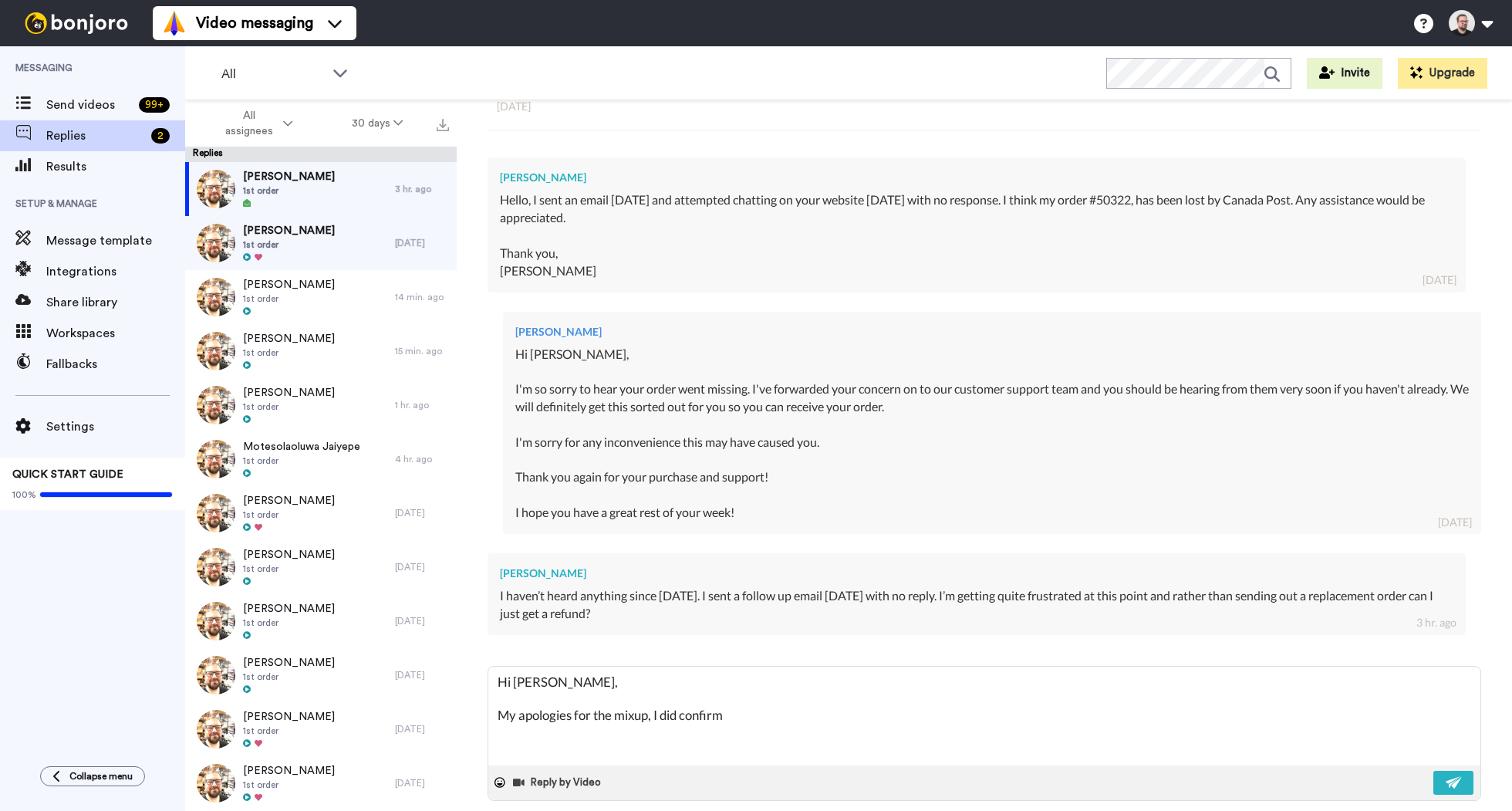
type textarea "Hi [PERSON_NAME], My apologies for the mixup, I did confirm"
type textarea "x"
type textarea "Hi [PERSON_NAME], My apologies for the mixup, I did confirm w"
type textarea "x"
type textarea "Hi [PERSON_NAME], My apologies for the mixup, I did confirm wi"
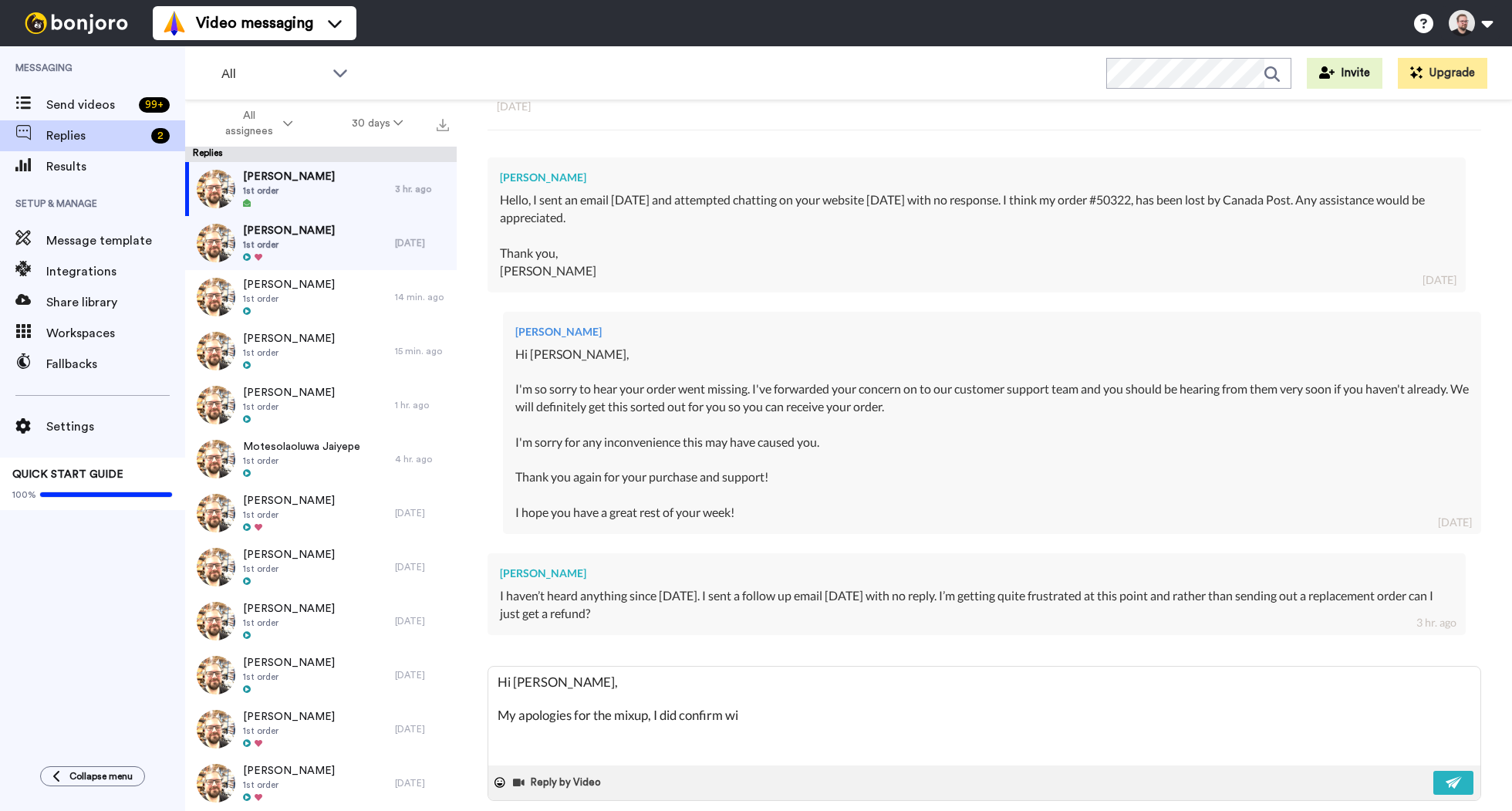
type textarea "x"
type textarea "Hi [PERSON_NAME], My apologies for the mixup, I did confirm wit"
type textarea "x"
type textarea "Hi [PERSON_NAME], My apologies for the mixup, I did confirm with"
type textarea "x"
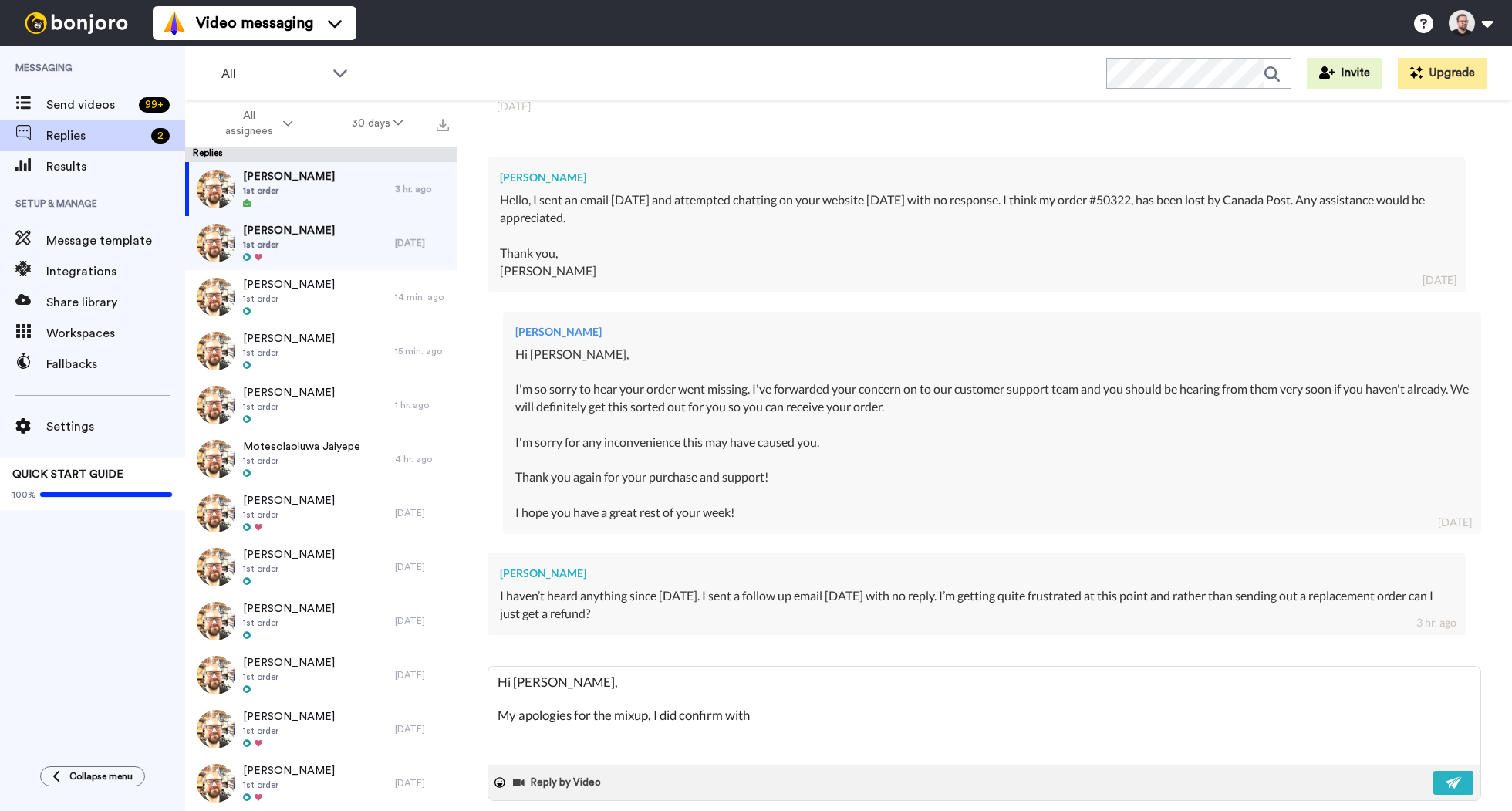
type textarea "Hi [PERSON_NAME], My apologies for the mixup, I did confirm with"
type textarea "x"
type textarea "Hi [PERSON_NAME], My apologies for the mixup, I did confirm with o"
type textarea "x"
type textarea "Hi [PERSON_NAME], My apologies for the mixup, I did confirm with ou"
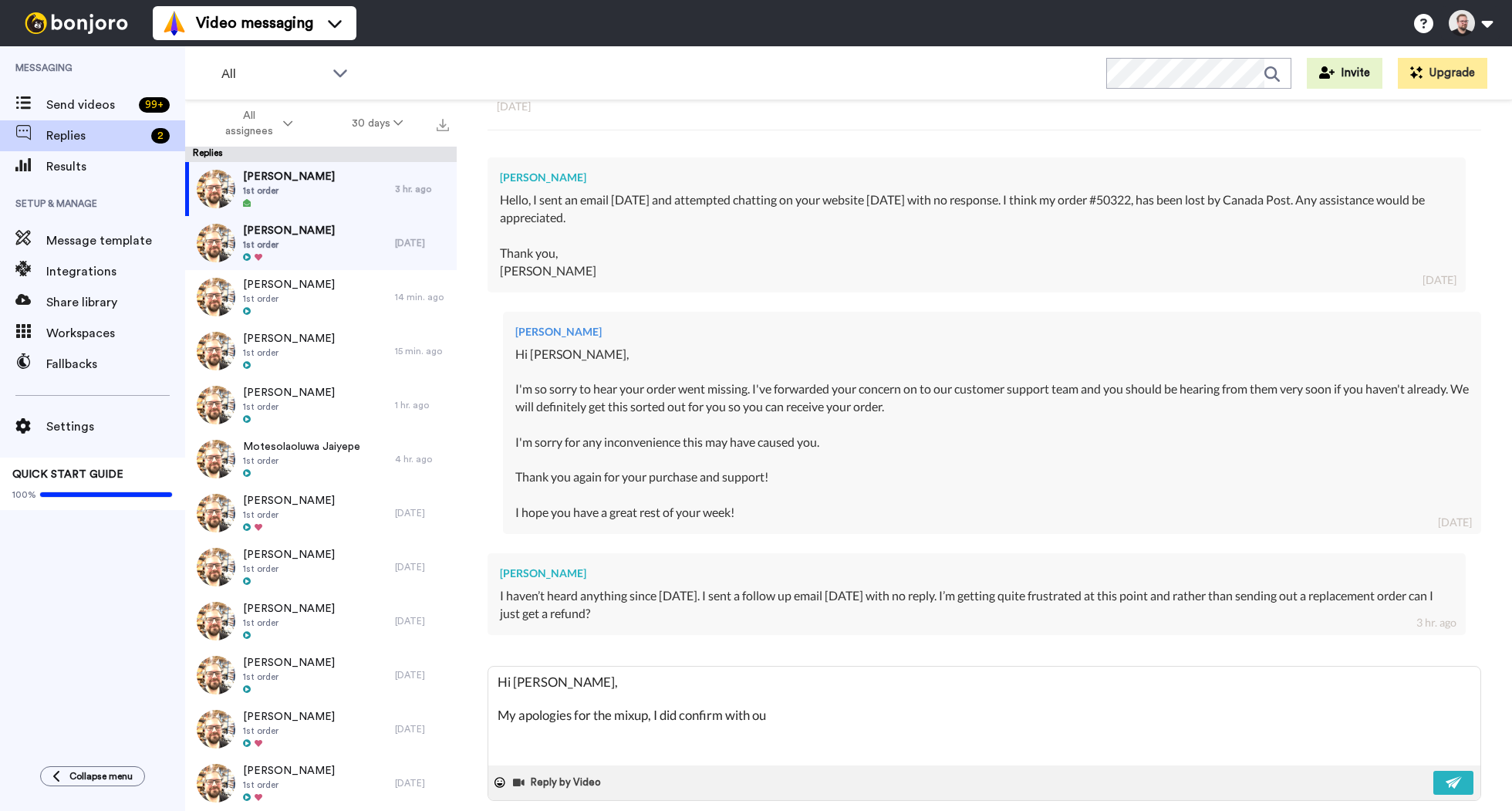
type textarea "x"
type textarea "Hi [PERSON_NAME], My apologies for the mixup, I did confirm with our"
type textarea "x"
type textarea "Hi [PERSON_NAME], My apologies for the mixup, I did confirm with our"
type textarea "x"
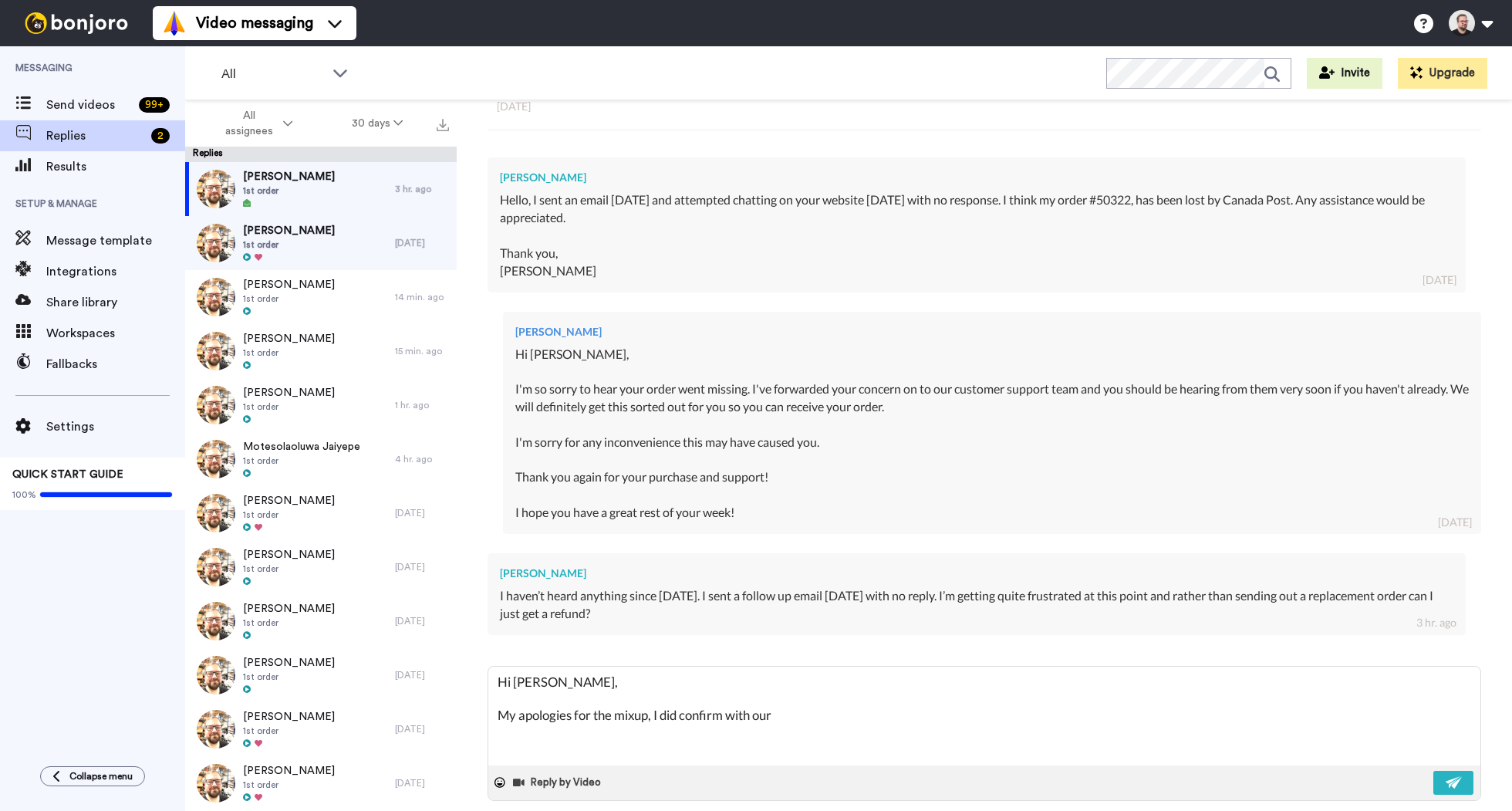
type textarea "Hi [PERSON_NAME], My apologies for the mixup, I did confirm with our s"
type textarea "x"
type textarea "Hi [PERSON_NAME], My apologies for the mixup, I did confirm with our su"
type textarea "x"
type textarea "Hi [PERSON_NAME], My apologies for the mixup, I did confirm with our sup"
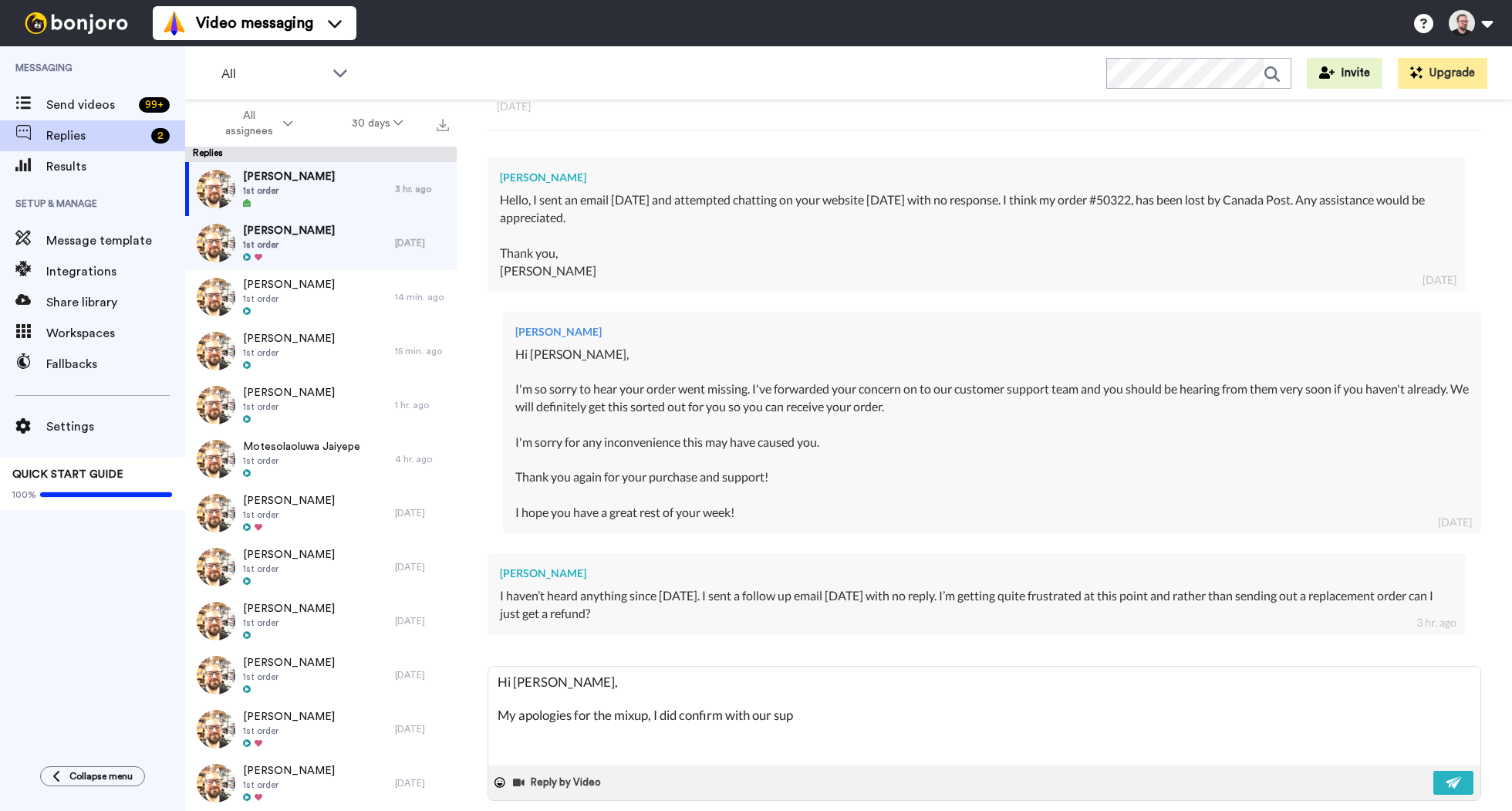
type textarea "x"
type textarea "Hi [PERSON_NAME], My apologies for the mixup, I did confirm with our supp"
type textarea "x"
type textarea "Hi [PERSON_NAME], My apologies for the mixup, I did confirm with our suppo"
type textarea "x"
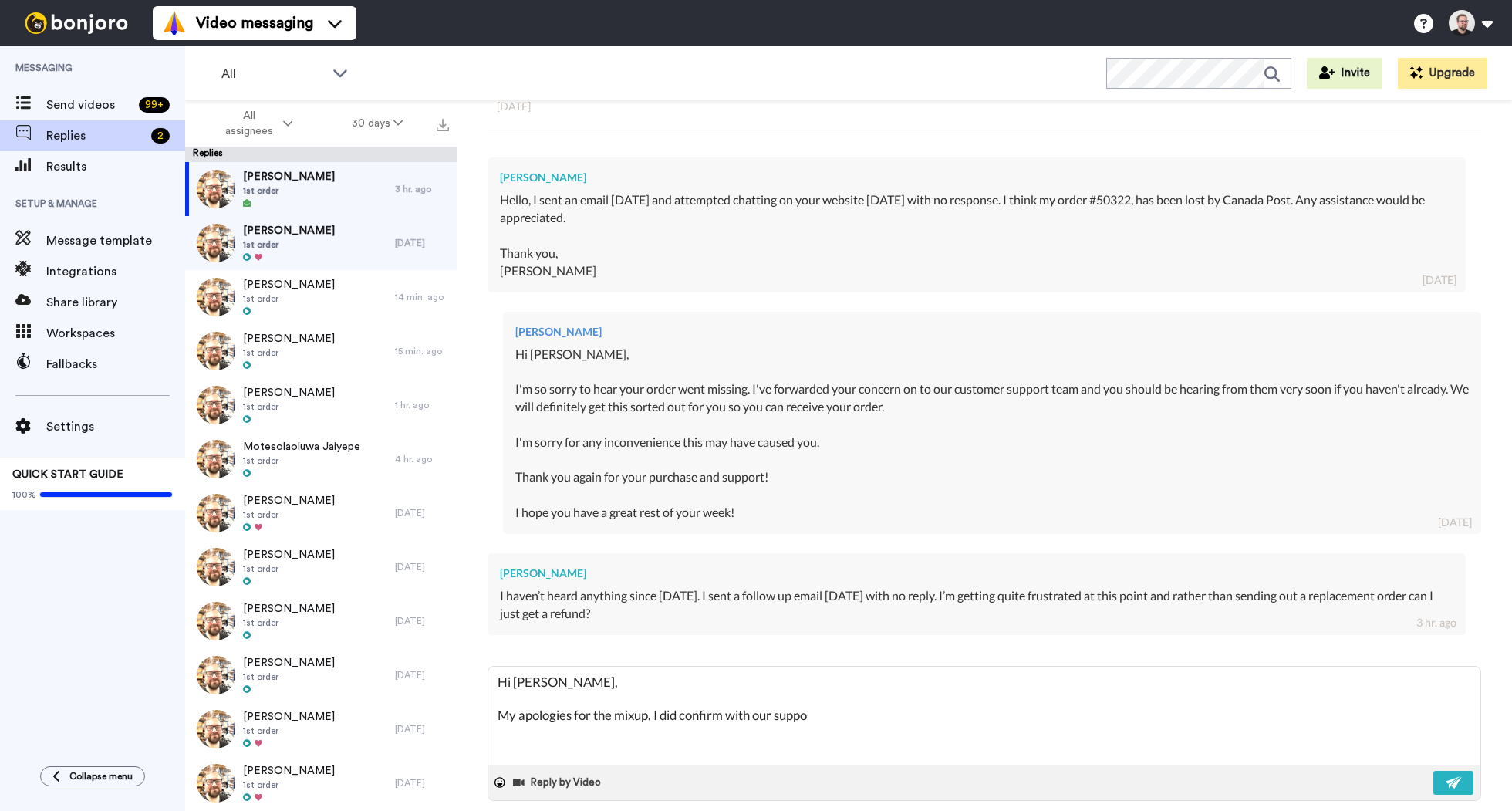
type textarea "Hi [PERSON_NAME], My apologies for the mixup, I did confirm with our suppor"
type textarea "x"
type textarea "Hi [PERSON_NAME], My apologies for the mixup, I did confirm with our support"
type textarea "x"
type textarea "Hi [PERSON_NAME], My apologies for the mixup, I did confirm with our support t"
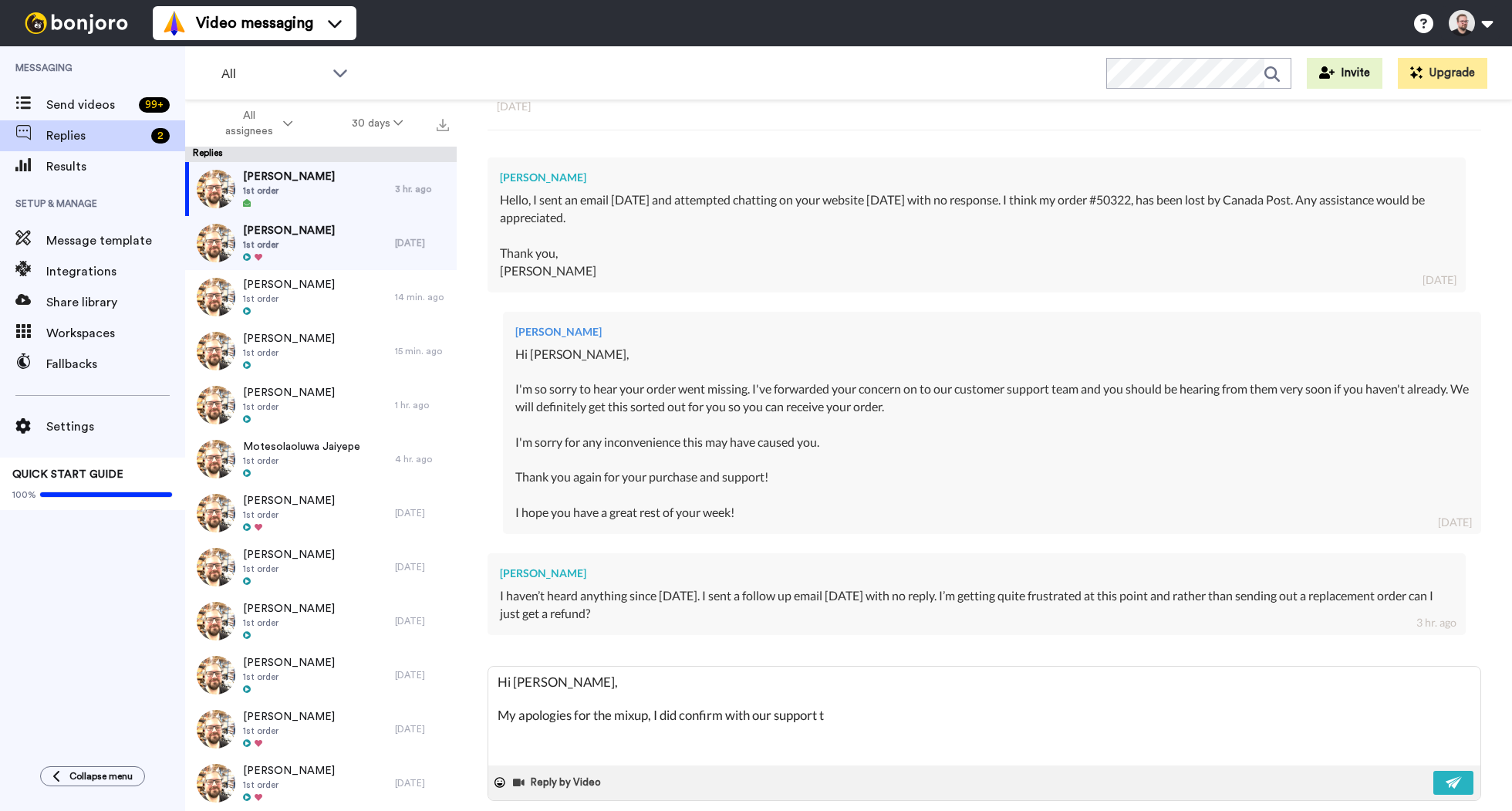
type textarea "x"
type textarea "Hi [PERSON_NAME], My apologies for the mixup, I did confirm with our support te"
type textarea "x"
type textarea "Hi [PERSON_NAME], My apologies for the mixup, I did confirm with our support tea"
type textarea "x"
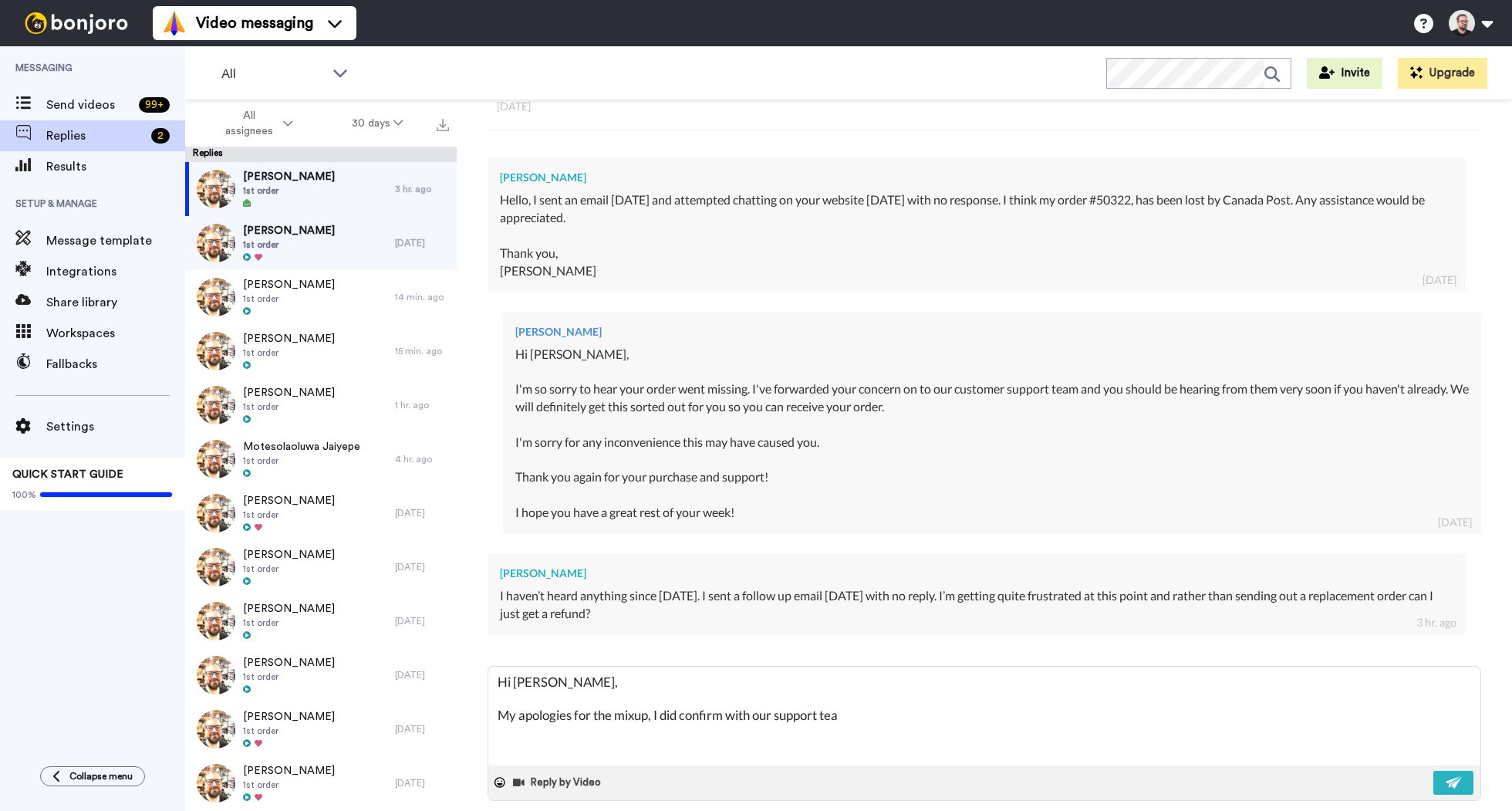
type textarea "Hi [PERSON_NAME], My apologies for the mixup, I did confirm with our support te…"
type textarea "x"
type textarea "Hi [PERSON_NAME], My apologies for the mixup, I did confirm with our support te…"
type textarea "x"
type textarea "Hi [PERSON_NAME], My apologies for the mixup, I did confirm with our support te…"
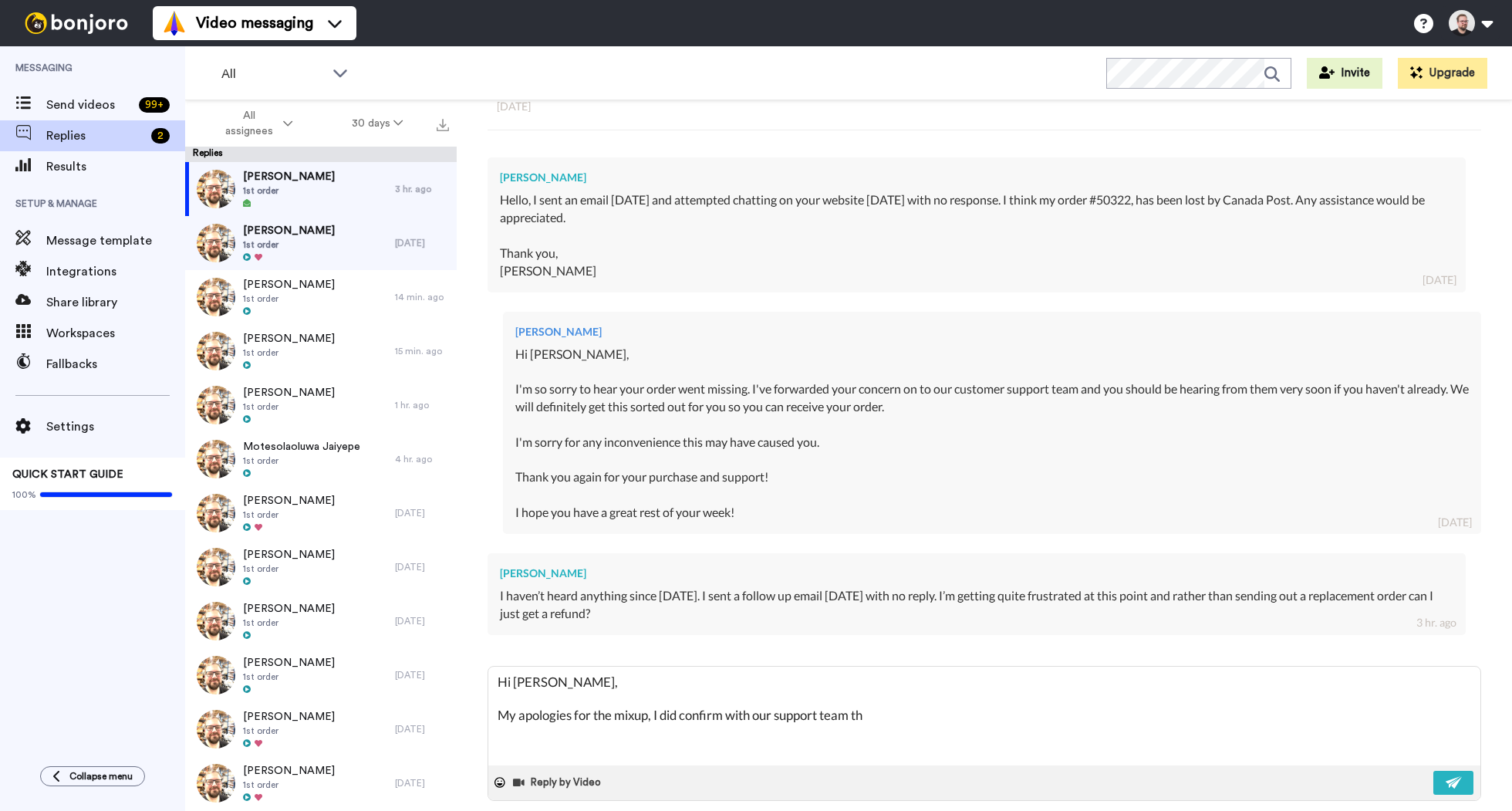
type textarea "x"
type textarea "Hi [PERSON_NAME], My apologies for the mixup, I did confirm with our support te…"
type textarea "x"
type textarea "Hi [PERSON_NAME], My apologies for the mixup, I did confirm with our support te…"
type textarea "x"
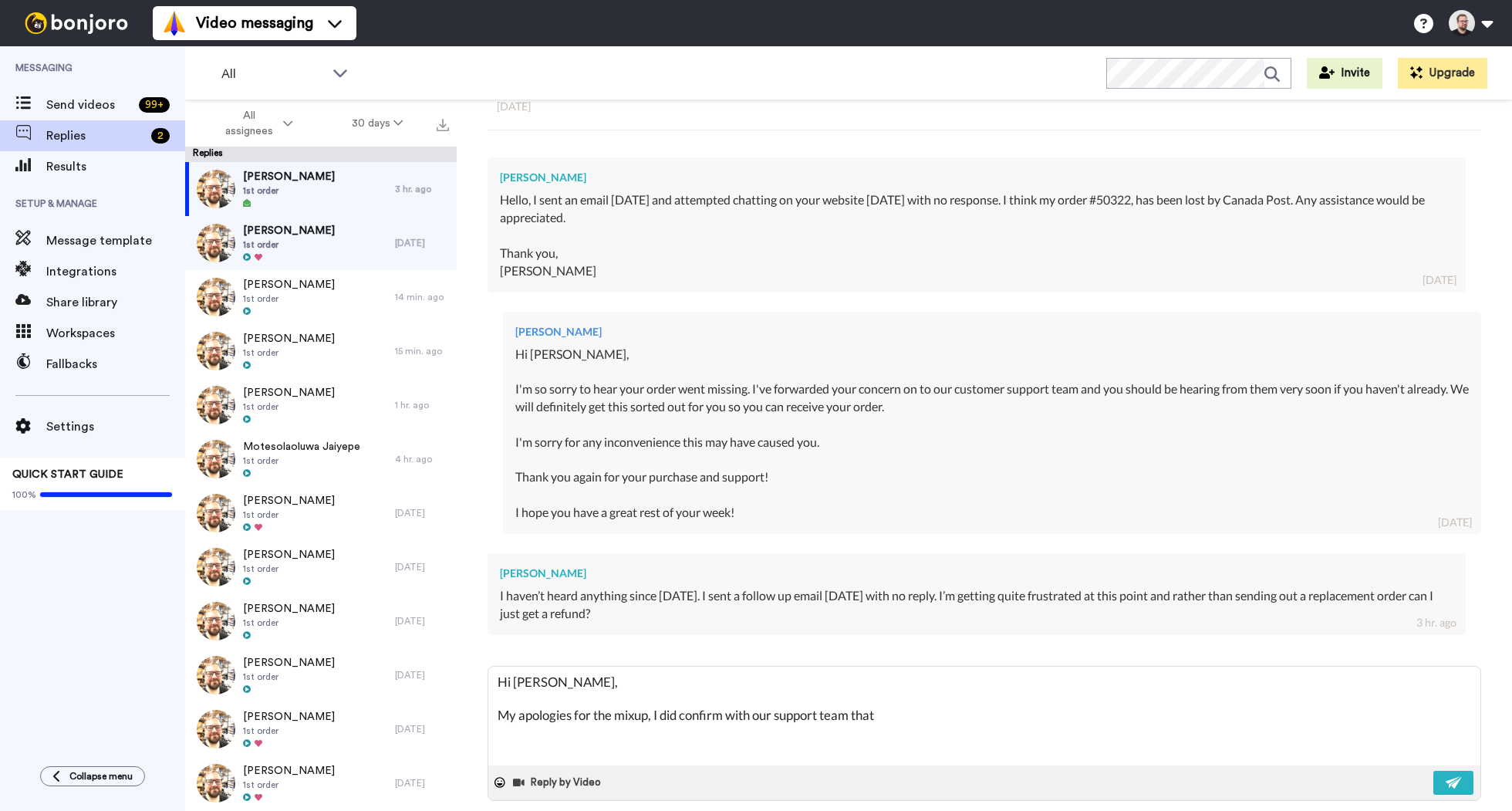
type textarea "Hi [PERSON_NAME], My apologies for the mixup, I did confirm with our support te…"
type textarea "x"
type textarea "Hi [PERSON_NAME], My apologies for the mixup, I did confirm with our support te…"
type textarea "x"
type textarea "Hi [PERSON_NAME], My apologies for the mixup, I did confirm with our support te…"
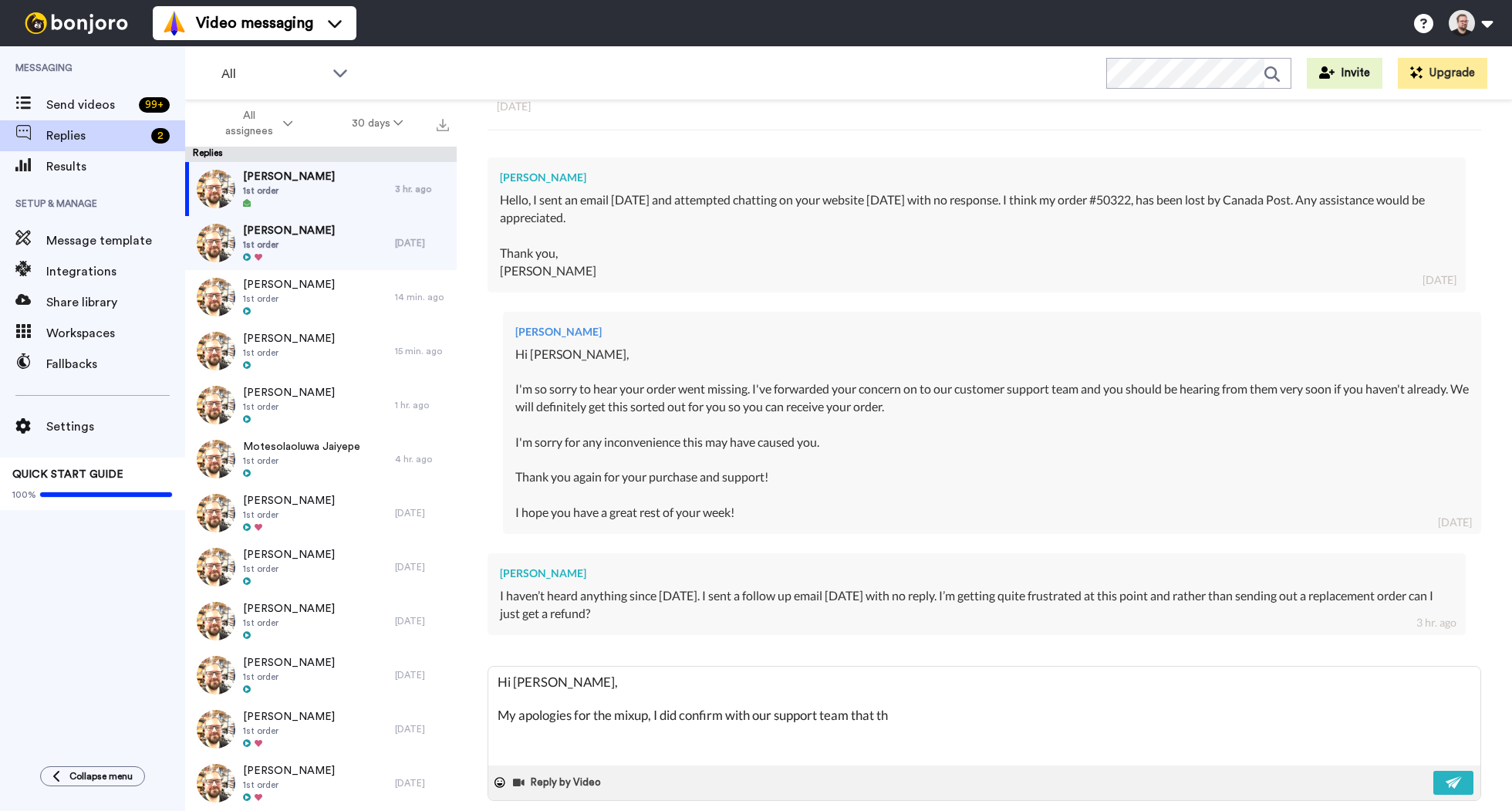
type textarea "x"
type textarea "Hi [PERSON_NAME], My apologies for the mixup, I did confirm with our support te…"
type textarea "x"
type textarea "Hi [PERSON_NAME], My apologies for the mixup, I did confirm with our support te…"
type textarea "x"
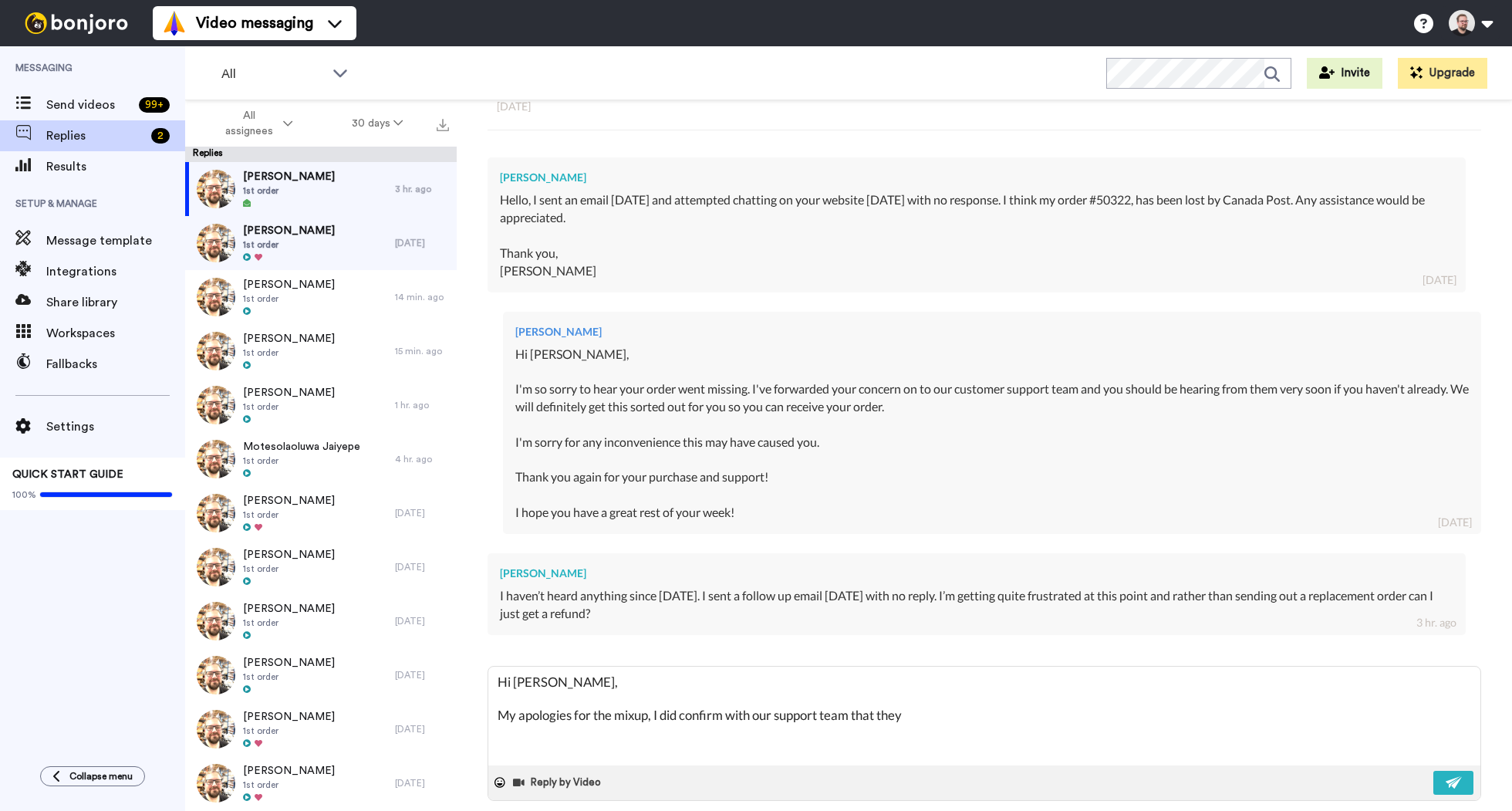
type textarea "Hi [PERSON_NAME], My apologies for the mixup, I did confirm with our support te…"
type textarea "x"
type textarea "Hi [PERSON_NAME], My apologies for the mixup, I did confirm with our support te…"
type textarea "x"
type textarea "Hi [PERSON_NAME], My apologies for the mixup, I did confirm with our support te…"
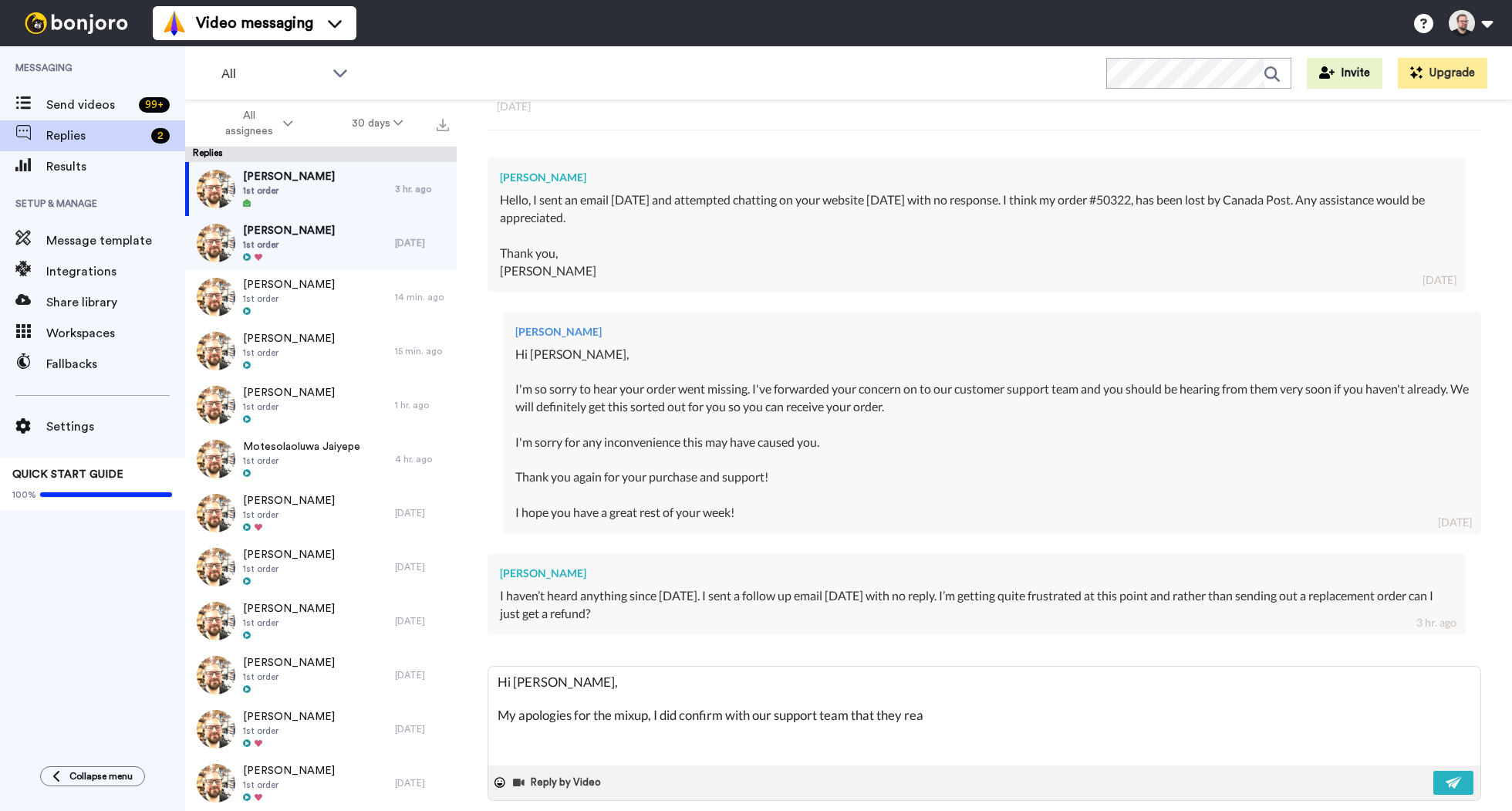
type textarea "x"
type textarea "Hi [PERSON_NAME], My apologies for the mixup, I did confirm with our support te…"
type textarea "x"
type textarea "Hi [PERSON_NAME], My apologies for the mixup, I did confirm with our support te…"
type textarea "x"
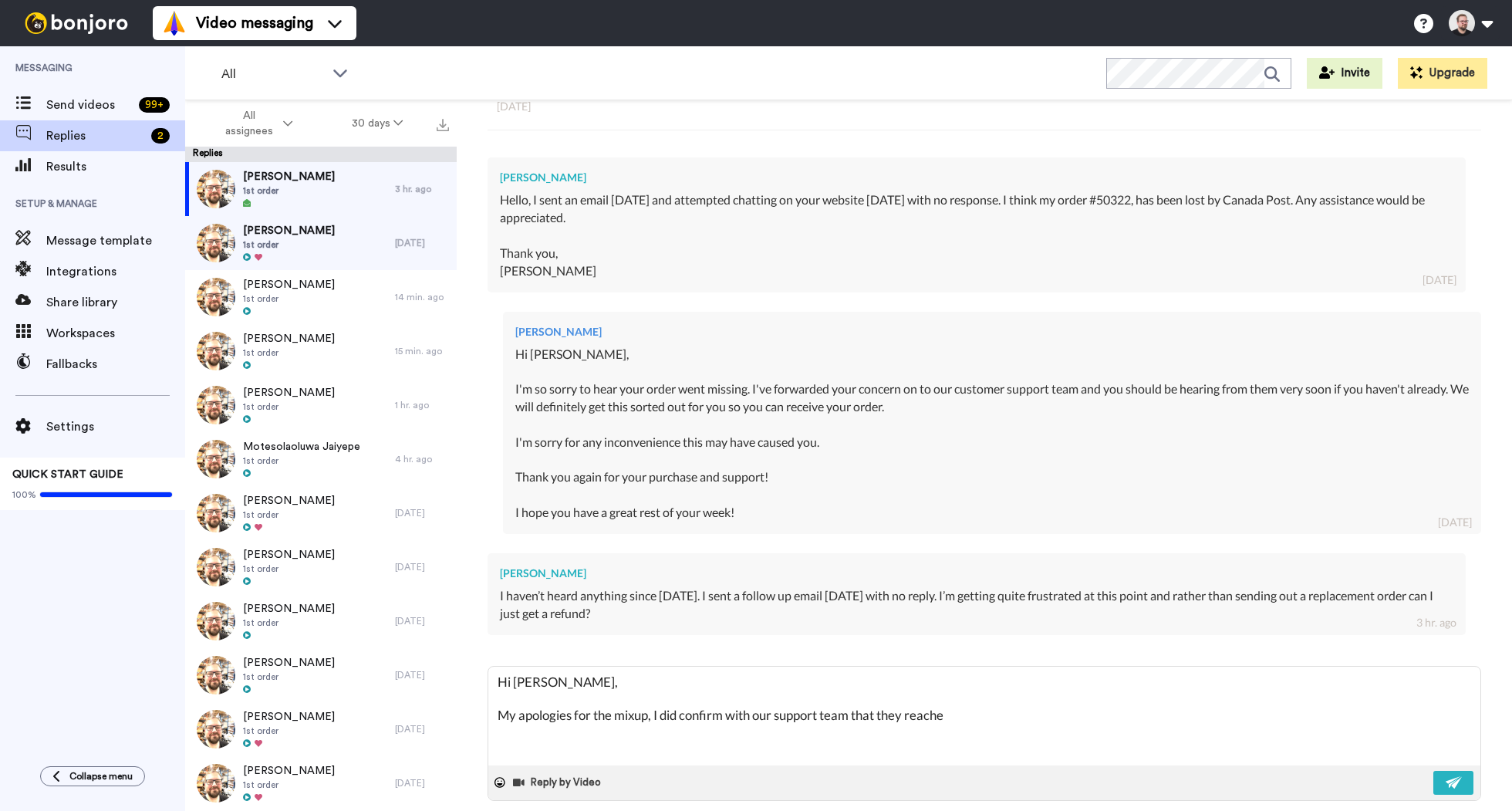
type textarea "Hi [PERSON_NAME], My apologies for the mixup, I did confirm with our support te…"
type textarea "x"
type textarea "Hi [PERSON_NAME], My apologies for the mixup, I did confirm with our support te…"
type textarea "x"
type textarea "Hi [PERSON_NAME], My apologies for the mixup, I did confirm with our support te…"
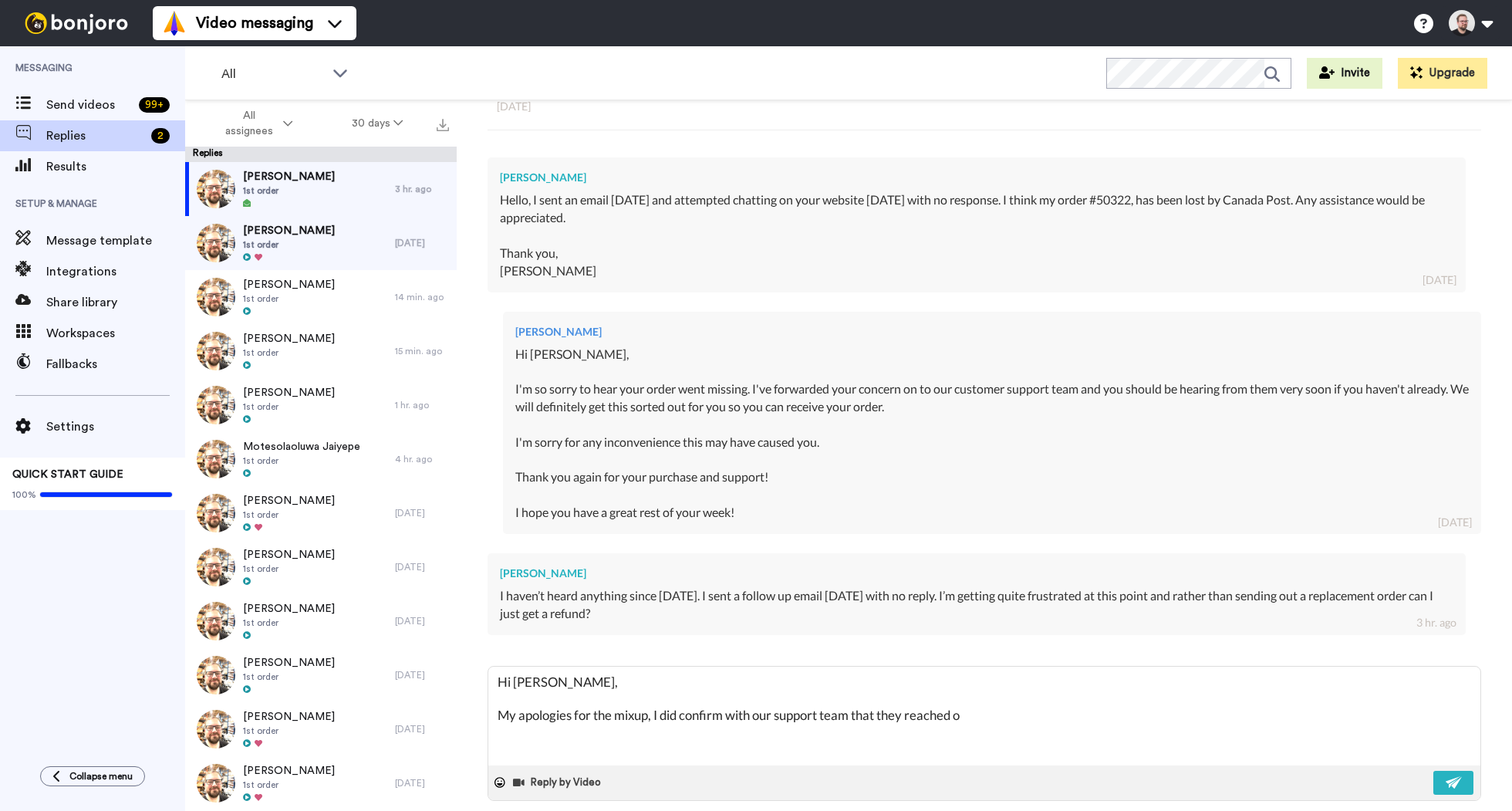
type textarea "x"
type textarea "Hi [PERSON_NAME], My apologies for the mixup, I did confirm with our support te…"
type textarea "x"
type textarea "Hi [PERSON_NAME], My apologies for the mixup, I did confirm with our support te…"
type textarea "x"
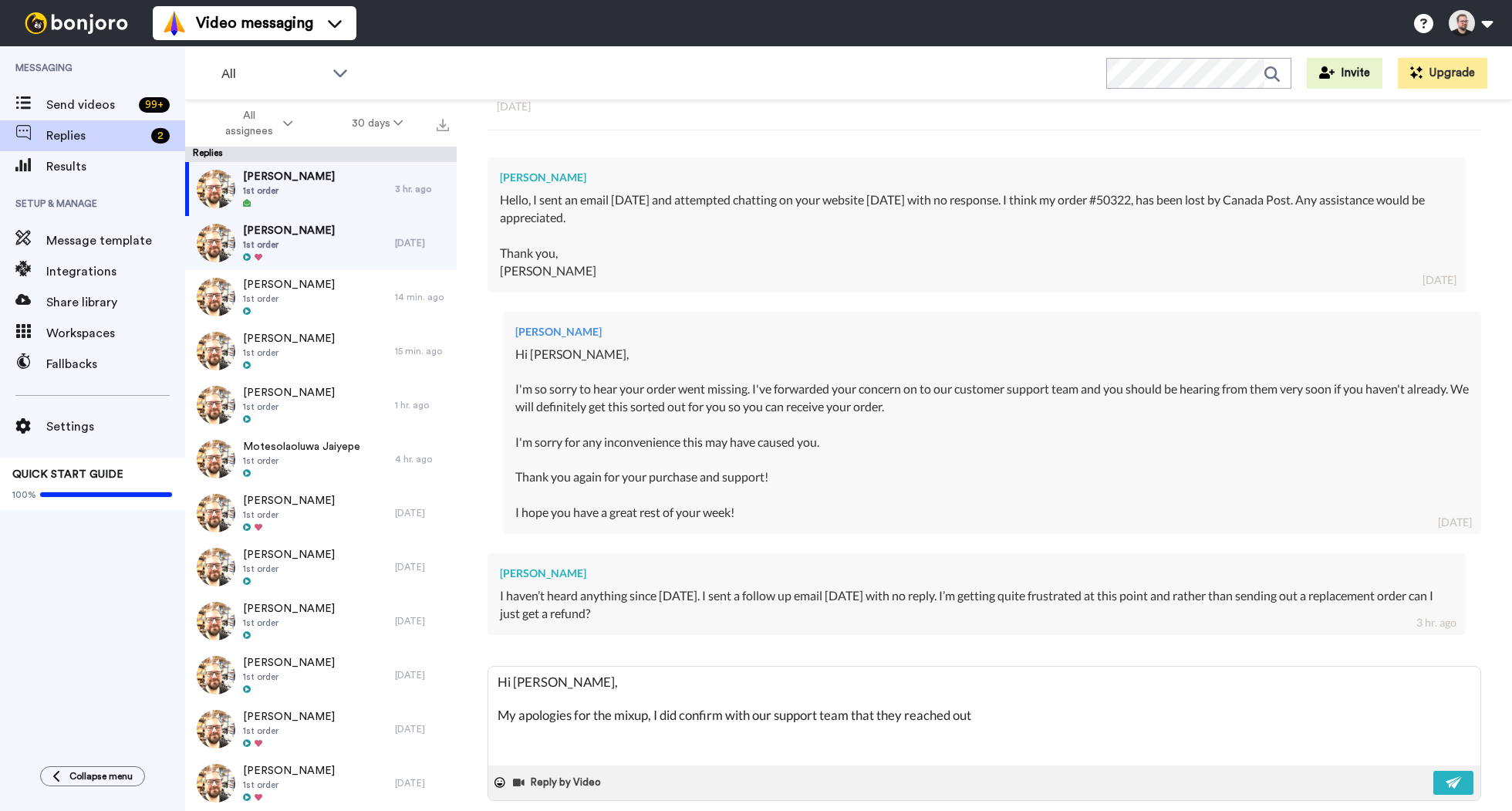
type textarea "Hi [PERSON_NAME], My apologies for the mixup, I did confirm with our support te…"
type textarea "x"
type textarea "Hi [PERSON_NAME], My apologies for the mixup, I did confirm with our support te…"
type textarea "x"
type textarea "Hi [PERSON_NAME], My apologies for the mixup, I did confirm with our support te…"
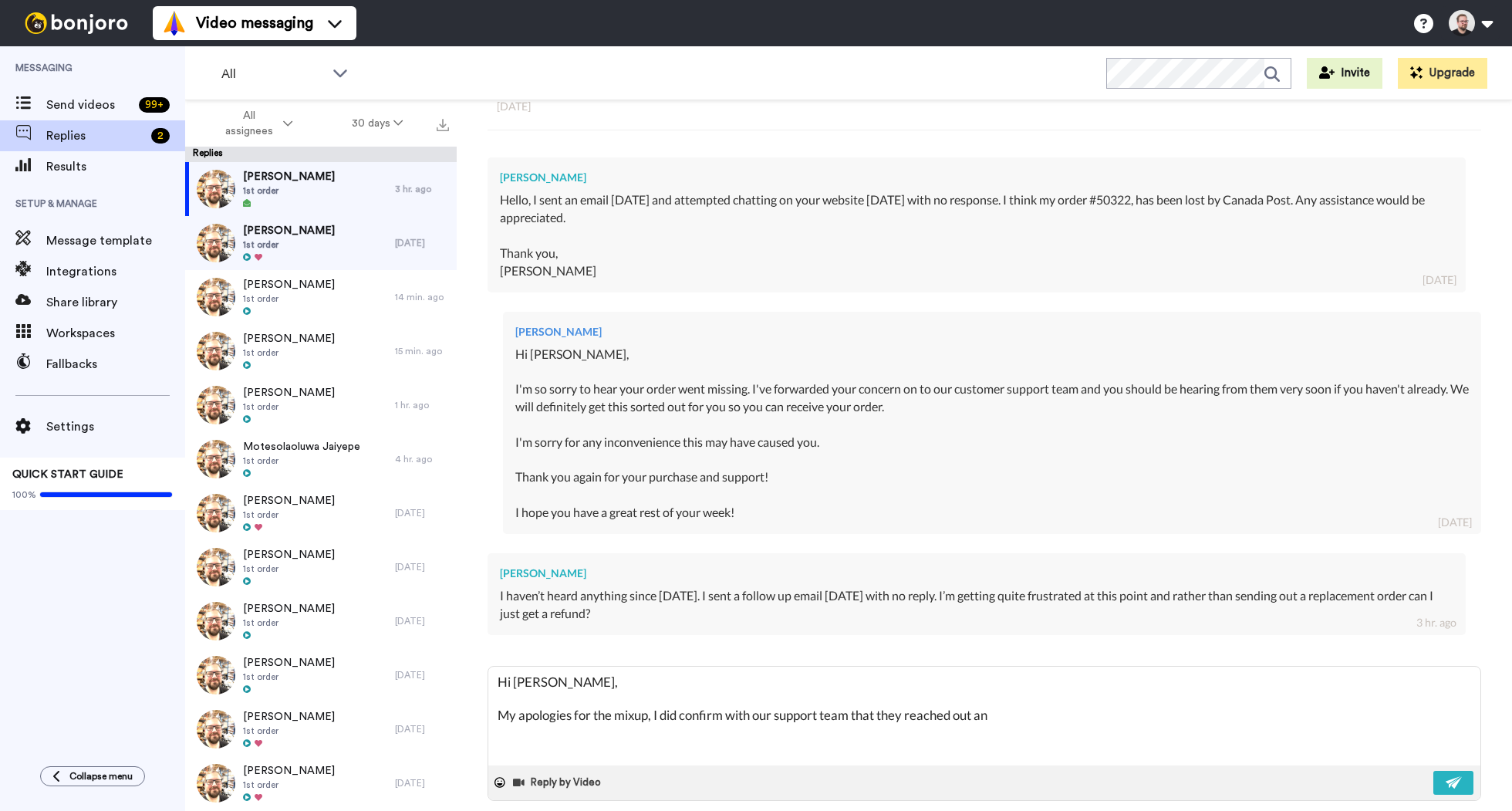
type textarea "x"
type textarea "Hi [PERSON_NAME], My apologies for the mixup, I did confirm with our support te…"
type textarea "x"
type textarea "Hi [PERSON_NAME], My apologies for the mixup, I did confirm with our support te…"
type textarea "x"
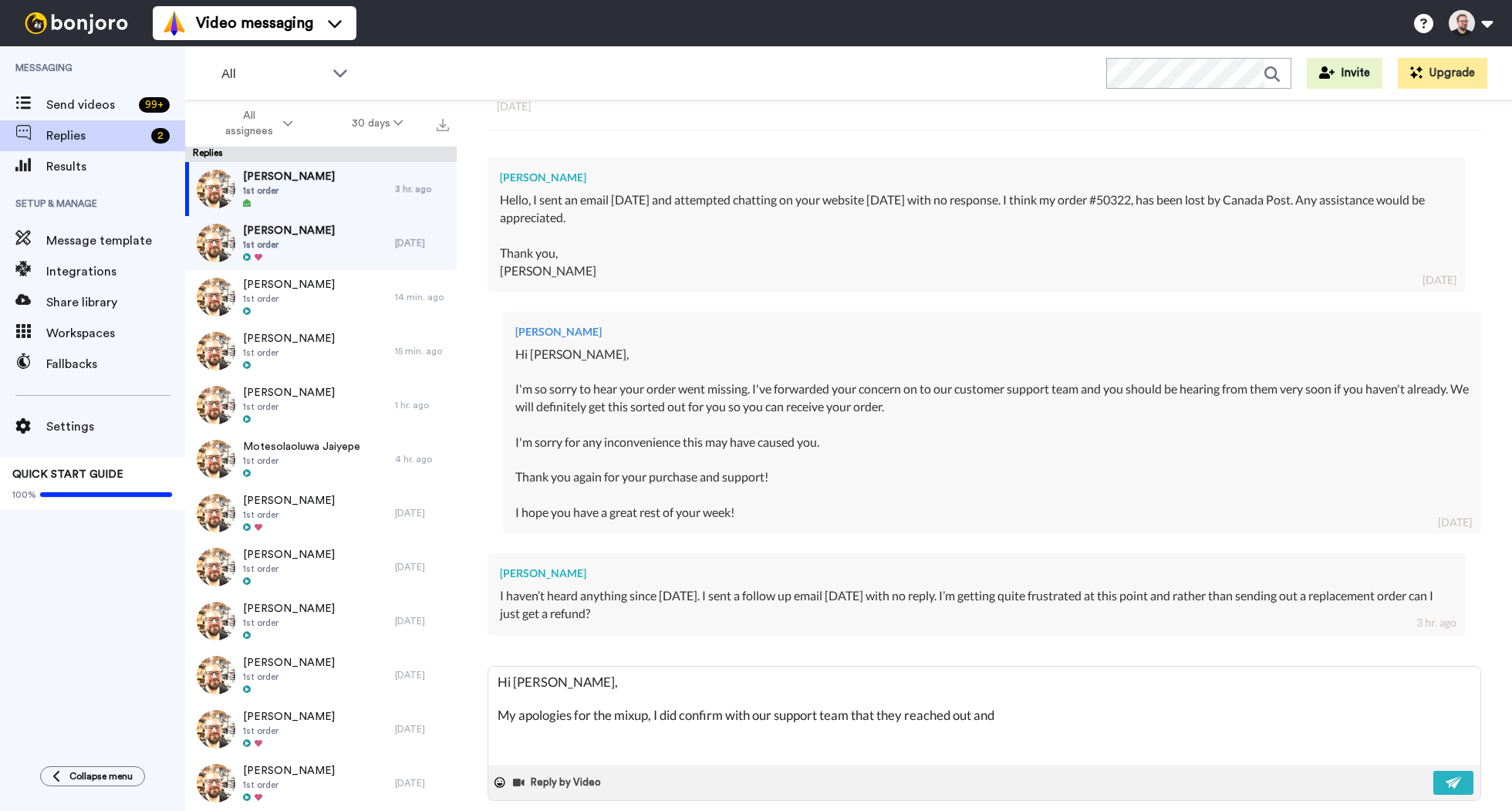
type textarea "Hi [PERSON_NAME], My apologies for the mixup, I did confirm with our support te…"
type textarea "x"
type textarea "Hi [PERSON_NAME], My apologies for the mixup, I did confirm with our support te…"
type textarea "x"
type textarea "Hi [PERSON_NAME], My apologies for the mixup, I did confirm with our support te…"
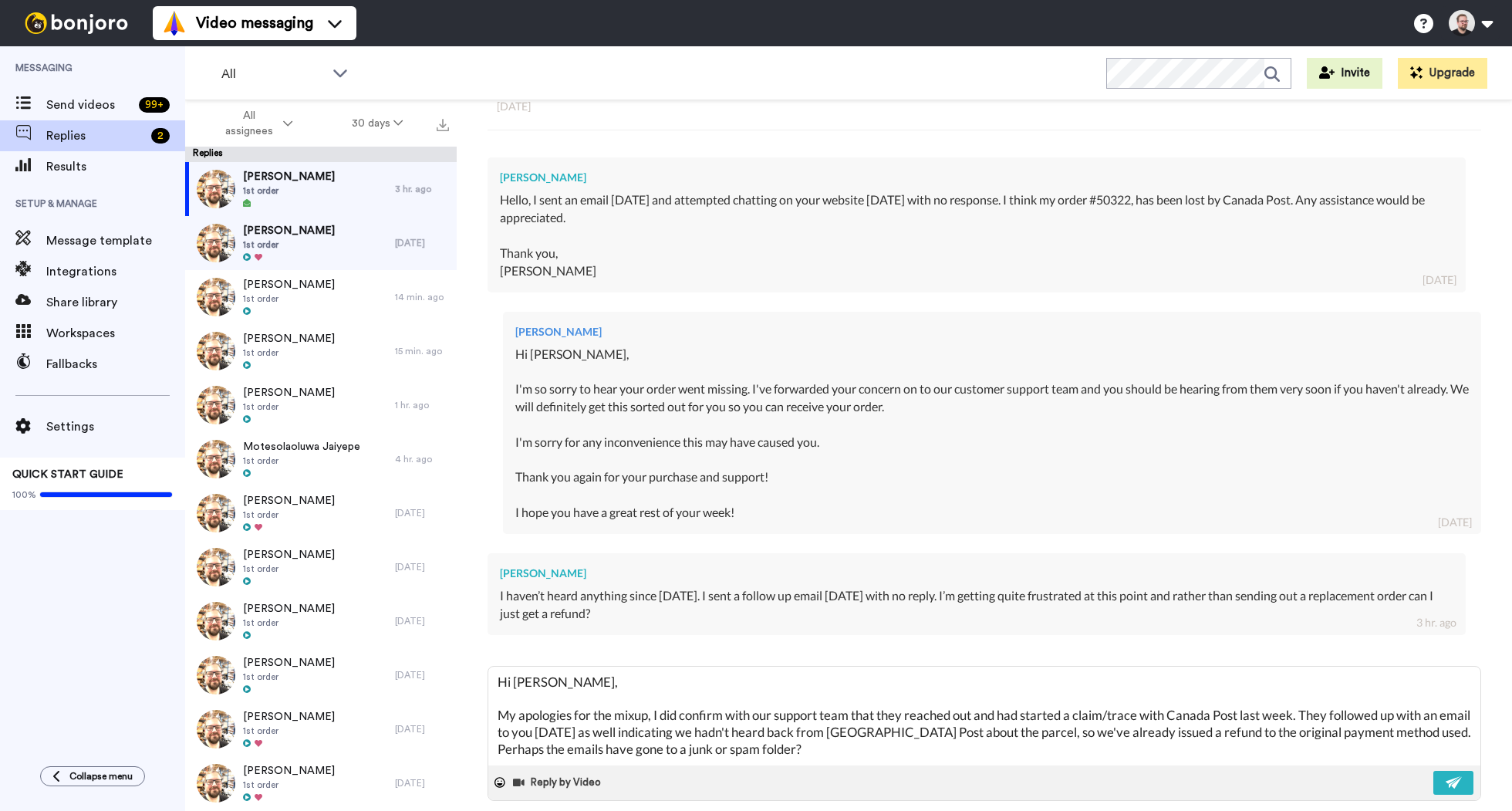
scroll to position [25, 0]
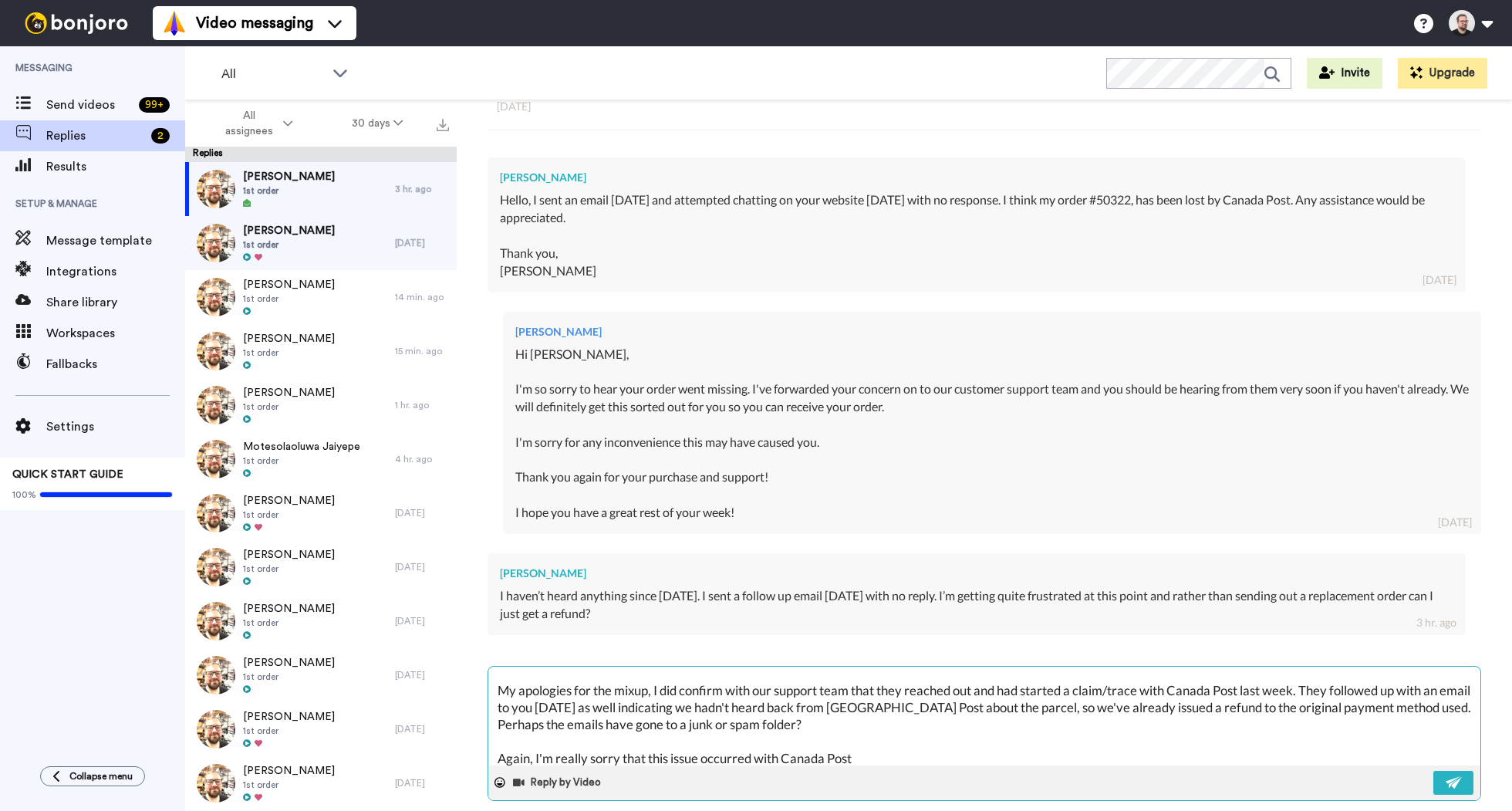
click at [1038, 688] on textarea "Hi [PERSON_NAME], My apologies for the mixup, I did confirm with our support te…" at bounding box center [984, 716] width 992 height 99
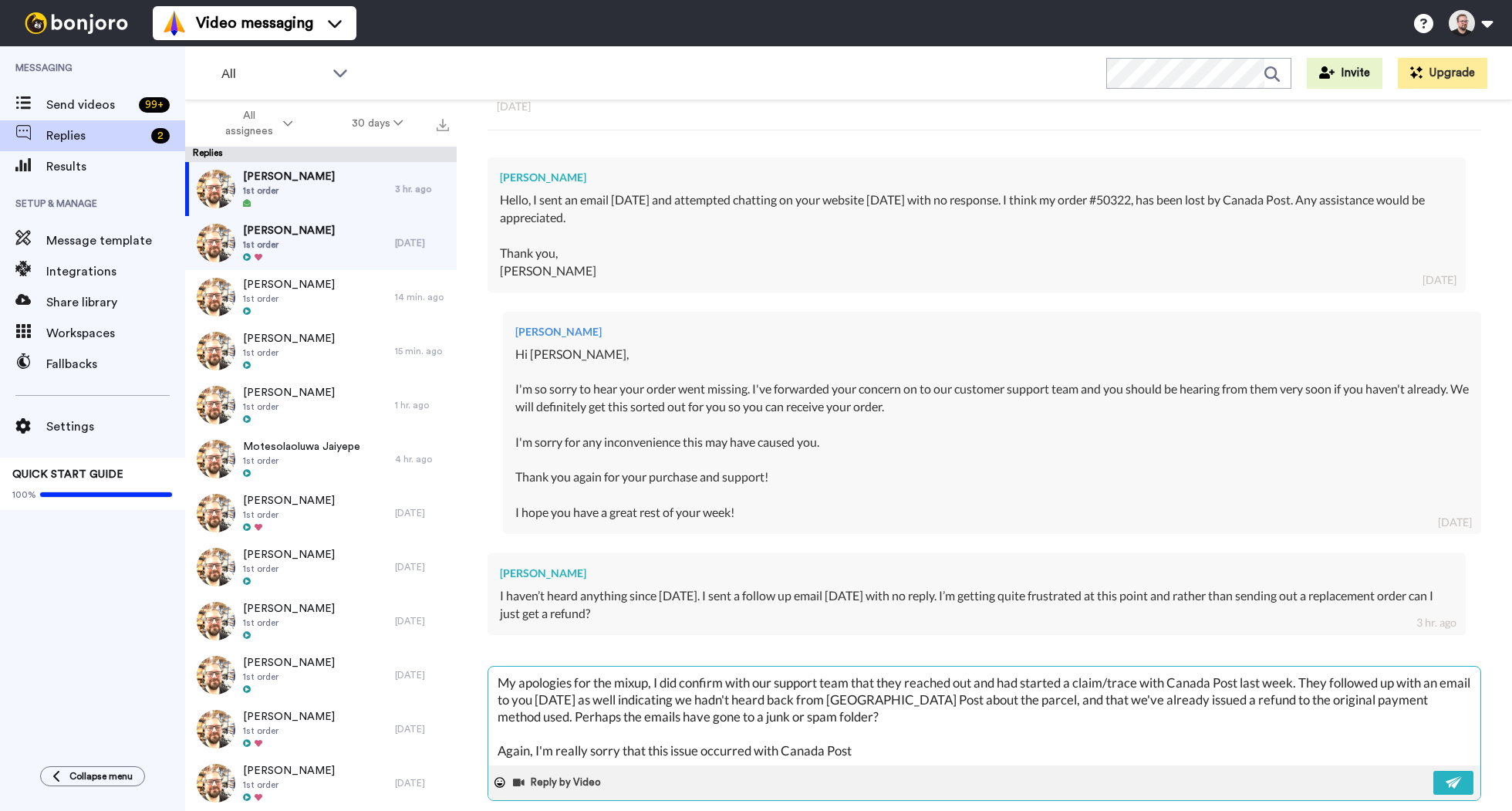
scroll to position [33, 0]
click at [877, 729] on textarea "Hi [PERSON_NAME], My apologies for the mixup, I did confirm with our support te…" at bounding box center [984, 716] width 992 height 99
paste textarea "occur"
click at [905, 738] on textarea "Hi [PERSON_NAME], My apologies for the mixup, I did confirm with our support te…" at bounding box center [984, 716] width 992 height 99
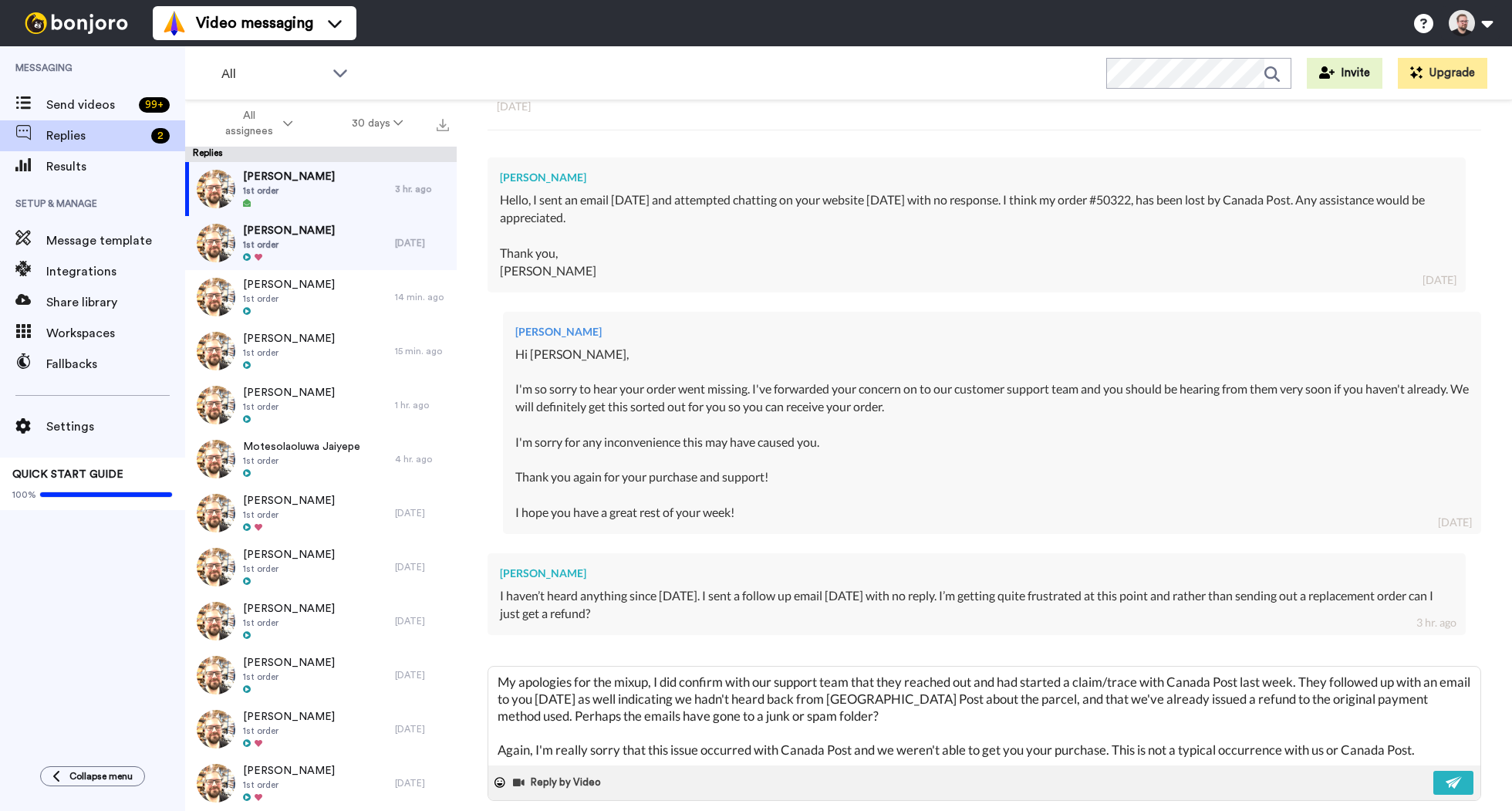
paste textarea "I hope you have a great rest of your week!"
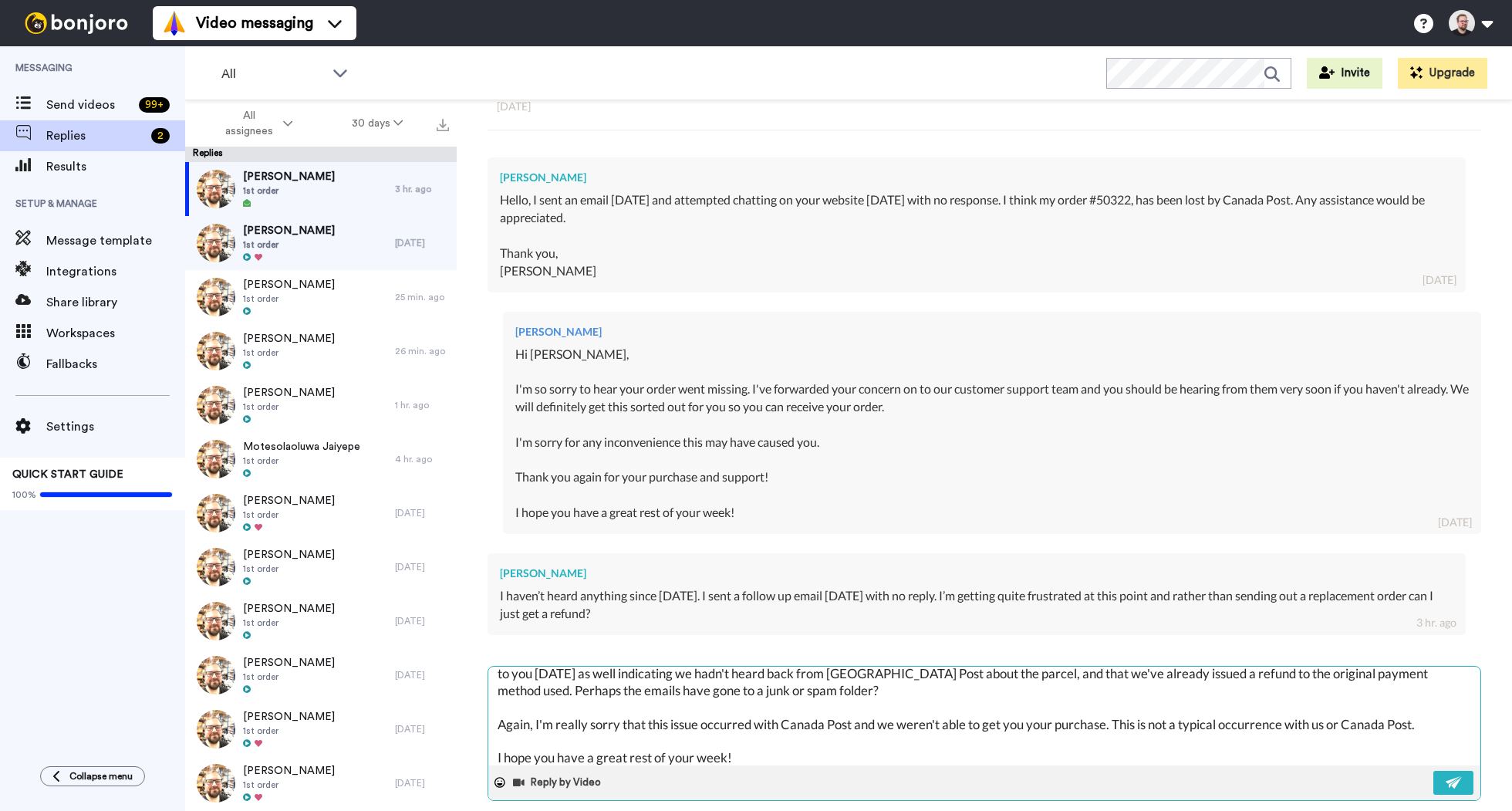
click at [746, 741] on textarea "Hi [PERSON_NAME], My apologies for the mixup, I did confirm with our support te…" at bounding box center [984, 716] width 992 height 99
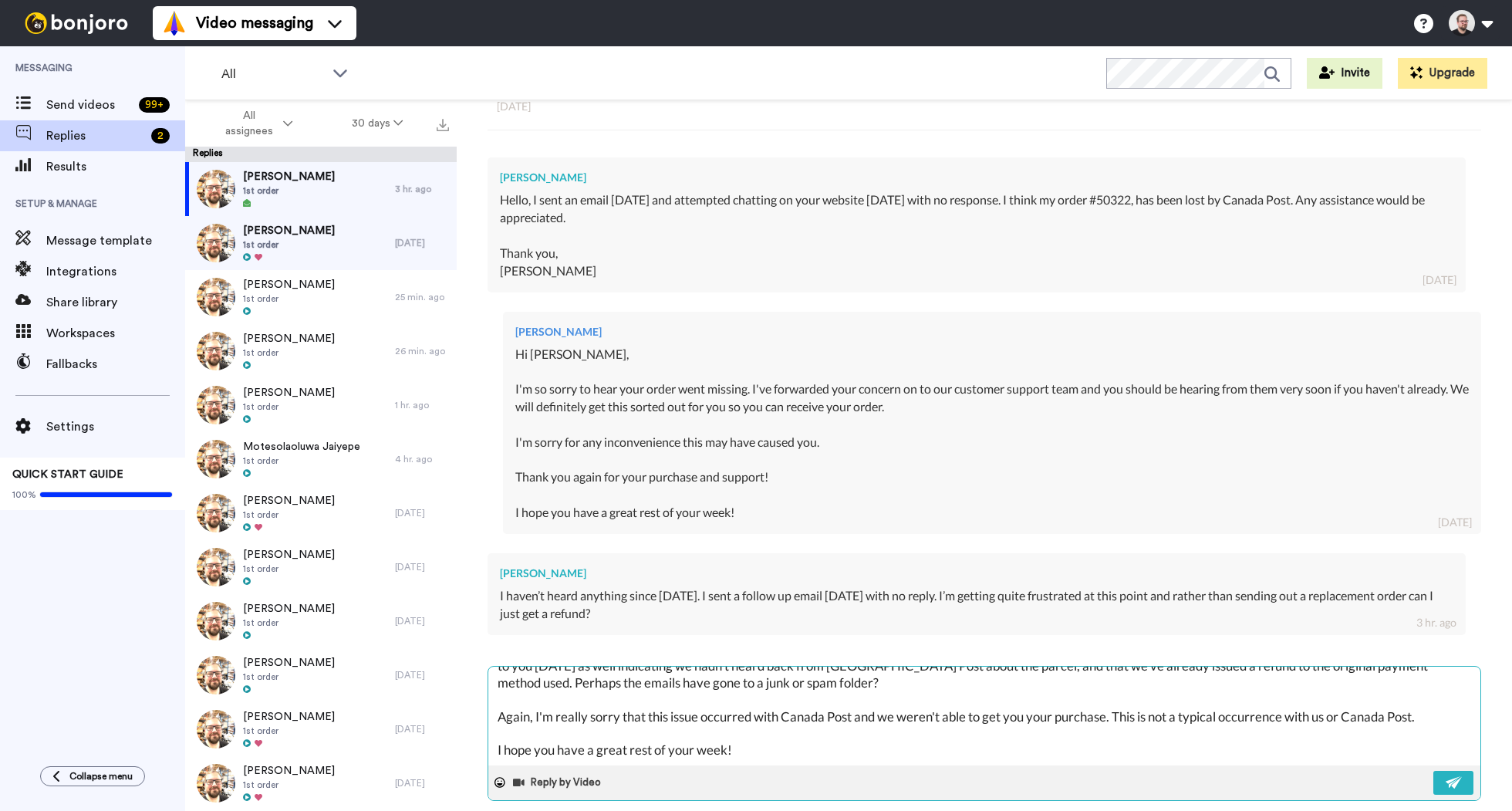
drag, startPoint x: 747, startPoint y: 739, endPoint x: 630, endPoint y: 733, distance: 117.2
click at [630, 733] on textarea "Hi [PERSON_NAME], My apologies for the mixup, I did confirm with our support te…" at bounding box center [984, 716] width 992 height 99
click at [1456, 770] on button at bounding box center [1452, 782] width 40 height 24
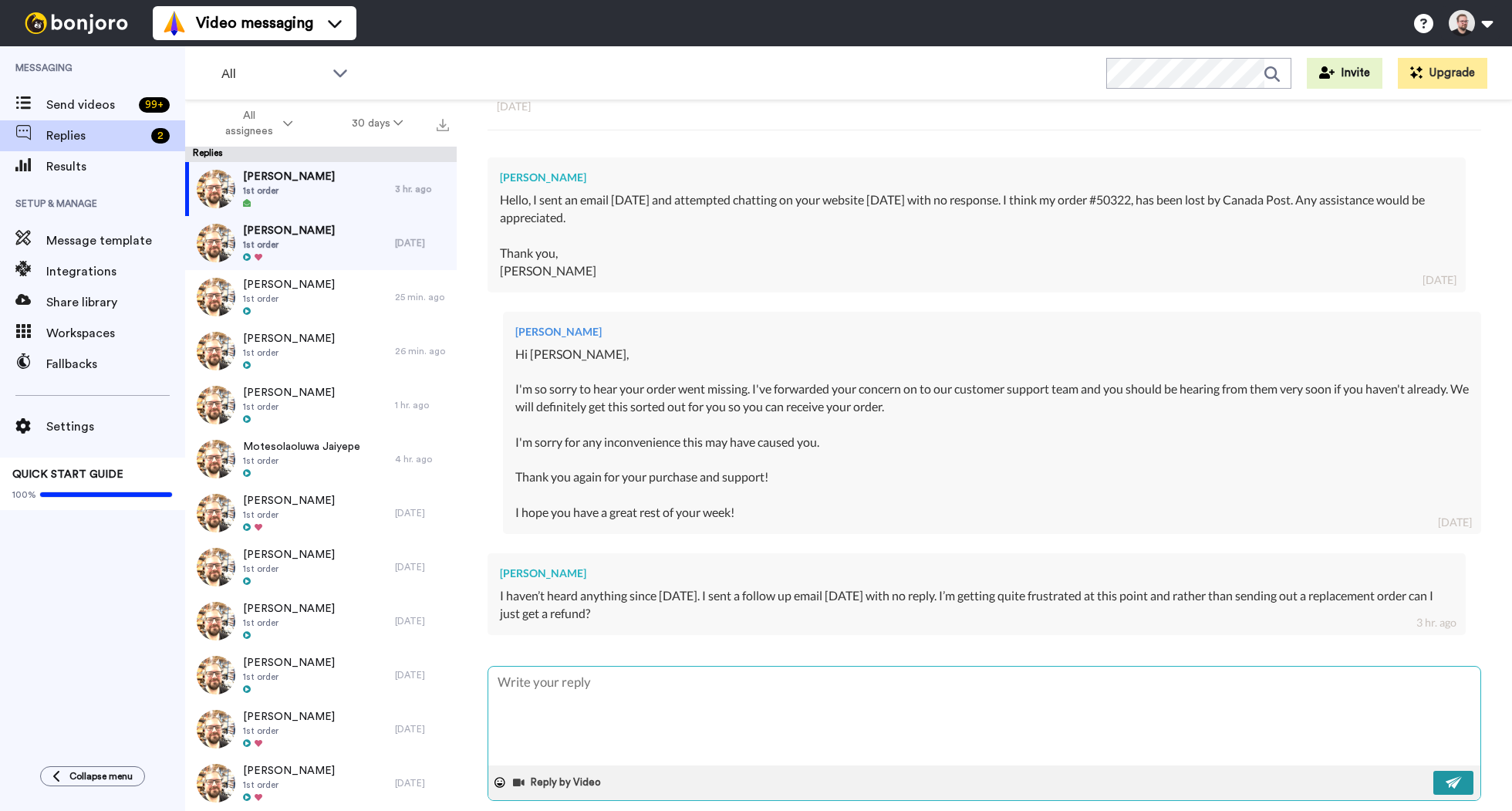
scroll to position [0, 0]
